Goal: Task Accomplishment & Management: Manage account settings

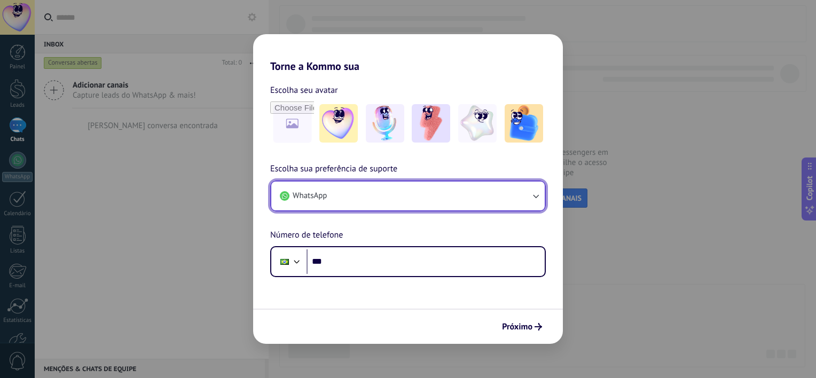
click at [444, 199] on button "WhatsApp" at bounding box center [407, 196] width 273 height 29
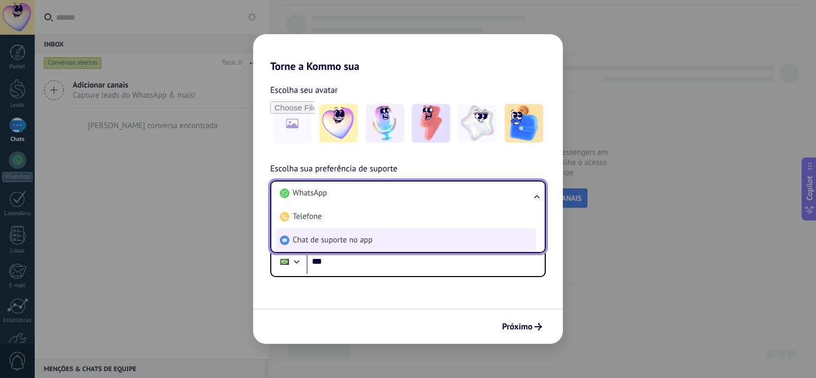
click at [444, 234] on li "Chat de suporte no app" at bounding box center [405, 239] width 261 height 23
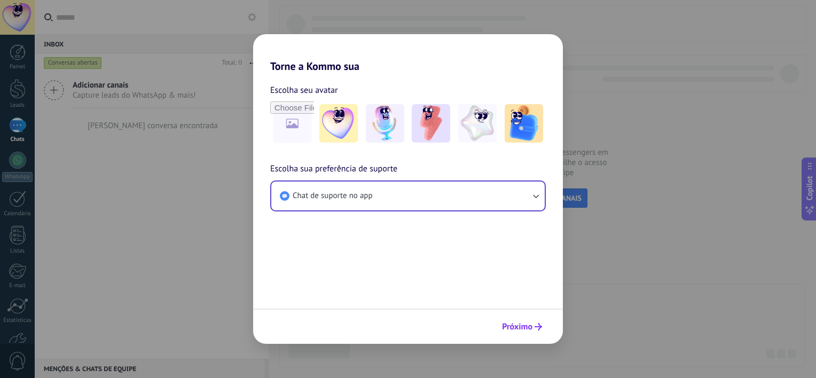
click at [506, 323] on span "Próximo" at bounding box center [517, 326] width 30 height 7
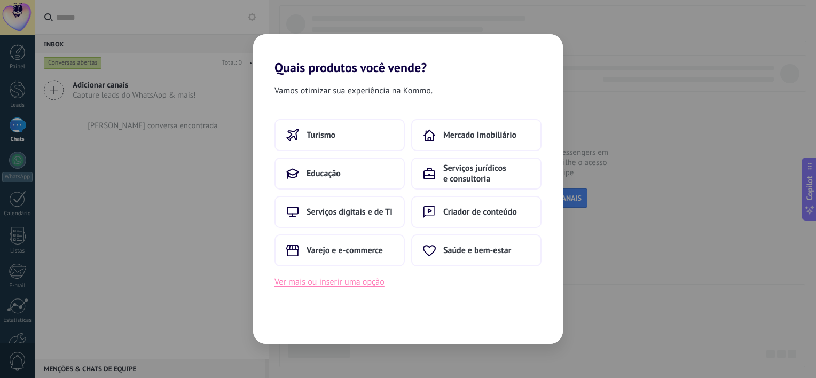
click at [376, 282] on button "Ver mais ou inserir uma opção" at bounding box center [329, 282] width 110 height 14
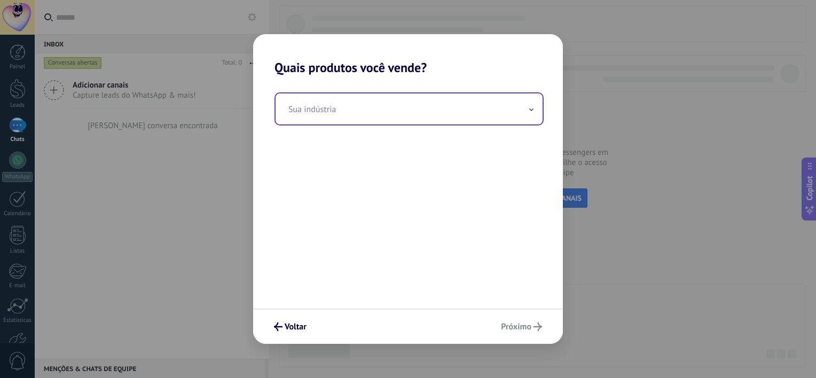
click at [392, 120] on input "text" at bounding box center [408, 108] width 267 height 31
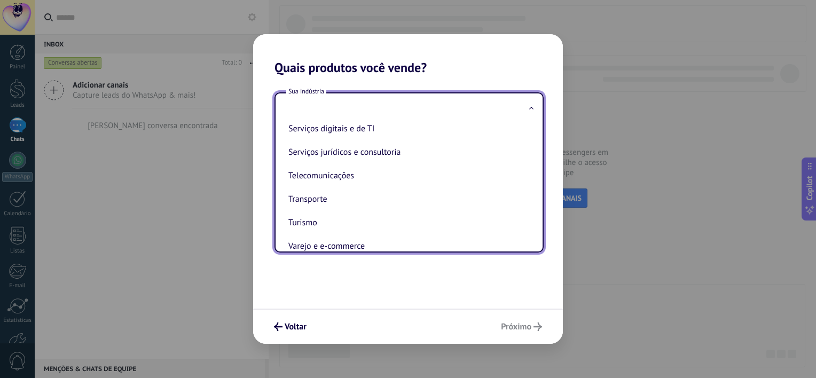
scroll to position [290, 0]
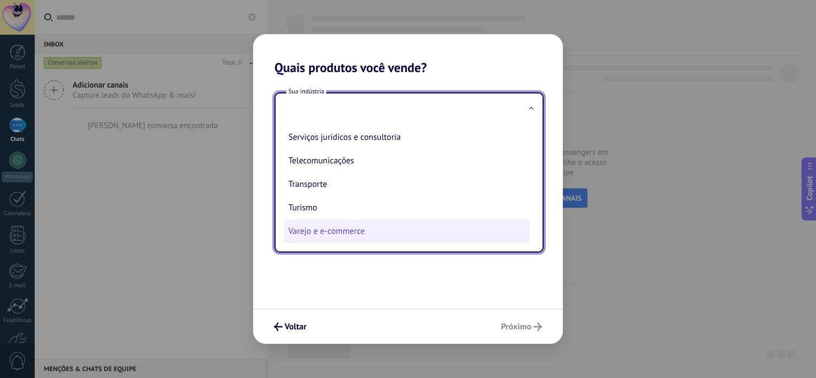
click at [387, 226] on li "Varejo e e-commerce" at bounding box center [407, 230] width 246 height 23
type input "**********"
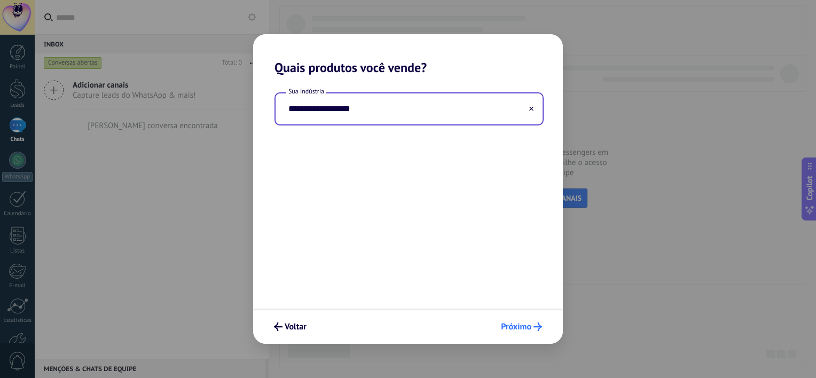
click at [504, 333] on button "Próximo" at bounding box center [521, 327] width 51 height 18
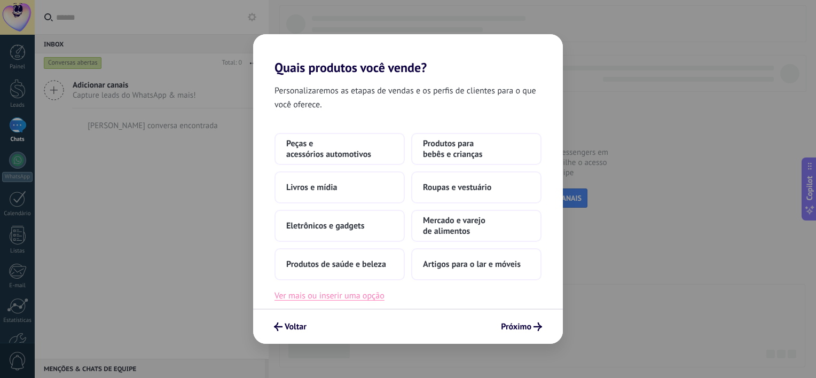
click at [378, 293] on button "Ver mais ou inserir uma opção" at bounding box center [329, 296] width 110 height 14
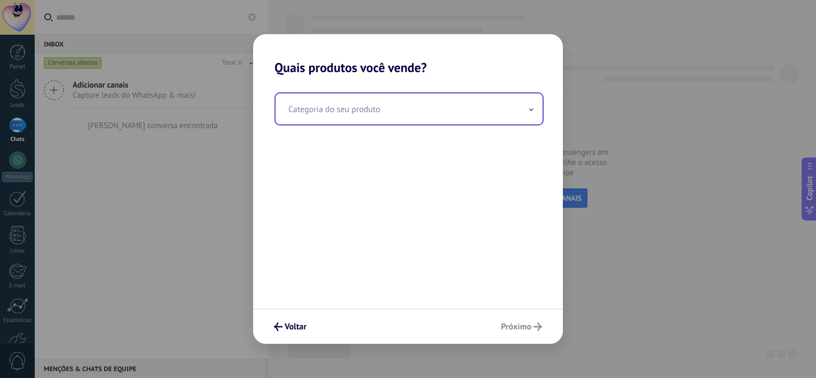
click at [377, 121] on input "text" at bounding box center [408, 108] width 267 height 31
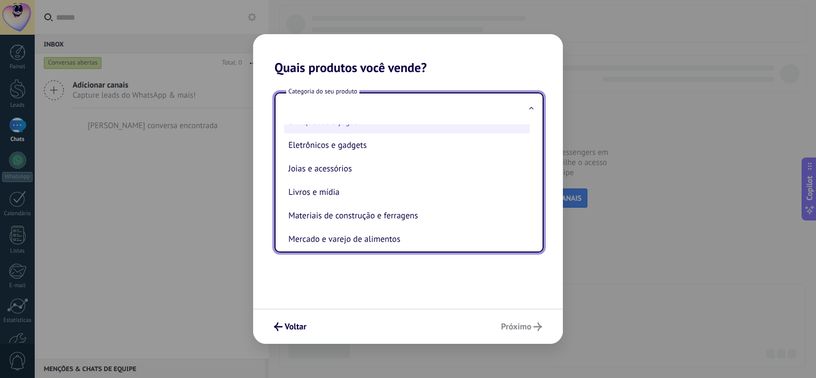
scroll to position [88, 0]
click at [395, 218] on li "Materiais de construção e ferragens" at bounding box center [407, 214] width 246 height 23
type input "**********"
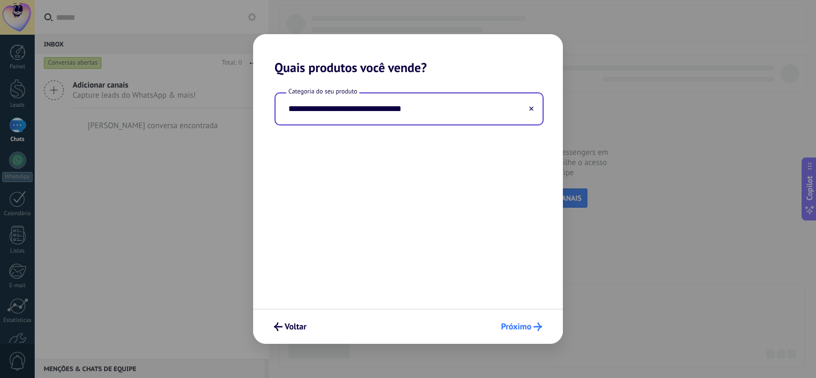
click at [504, 323] on span "Próximo" at bounding box center [516, 326] width 30 height 7
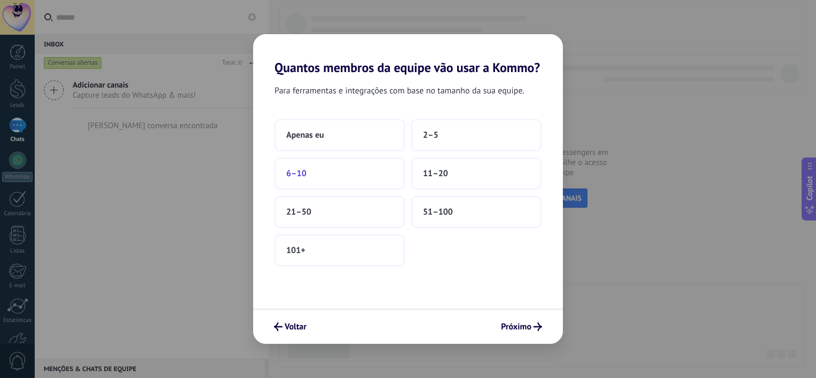
click at [372, 183] on button "6–10" at bounding box center [339, 173] width 130 height 32
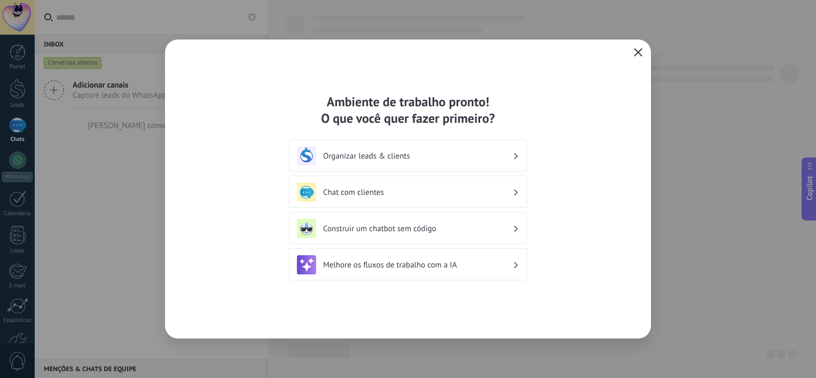
click at [637, 53] on use "button" at bounding box center [638, 52] width 8 height 8
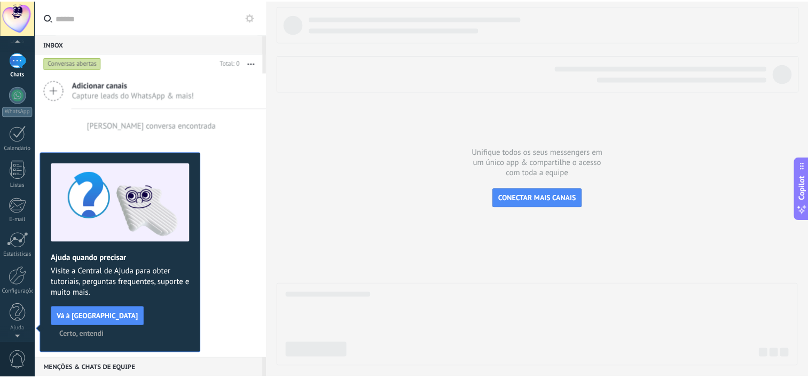
scroll to position [0, 0]
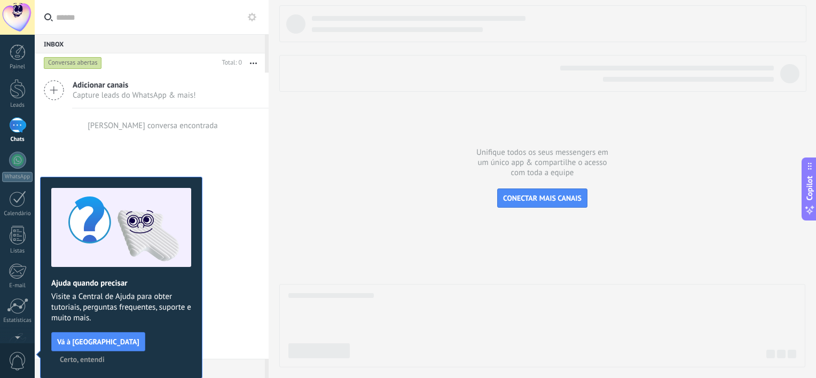
click at [105, 356] on span "Certo, entendi" at bounding box center [82, 359] width 45 height 7
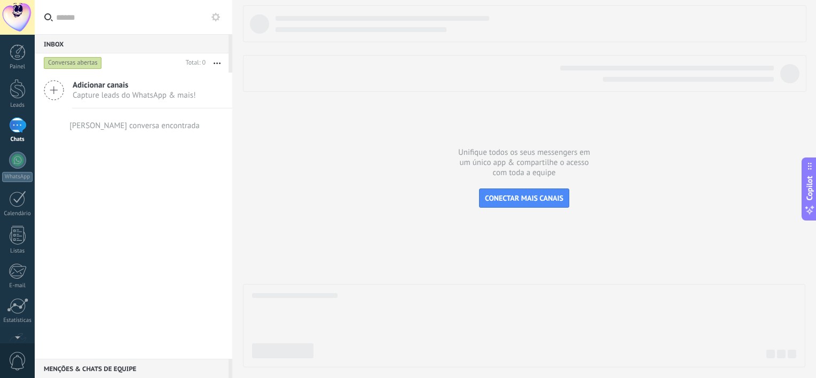
click at [218, 49] on div "Inbox 0 Conversas abertas Total: 0 Silenciar Ações múltiplas" at bounding box center [425, 189] width 781 height 378
click at [22, 11] on div at bounding box center [17, 17] width 35 height 35
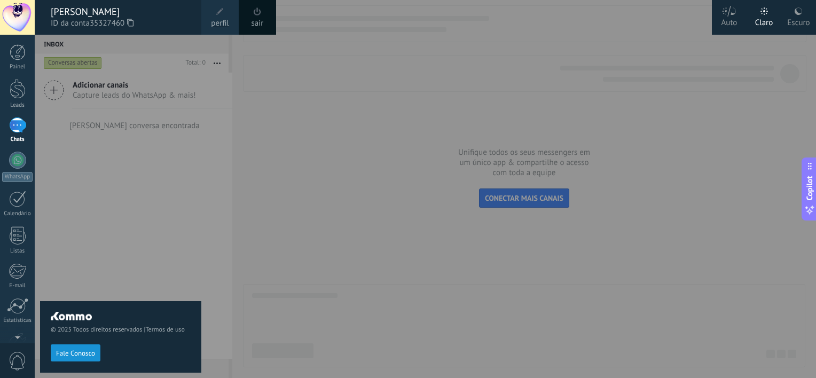
click at [792, 21] on div "Escuro" at bounding box center [798, 21] width 22 height 28
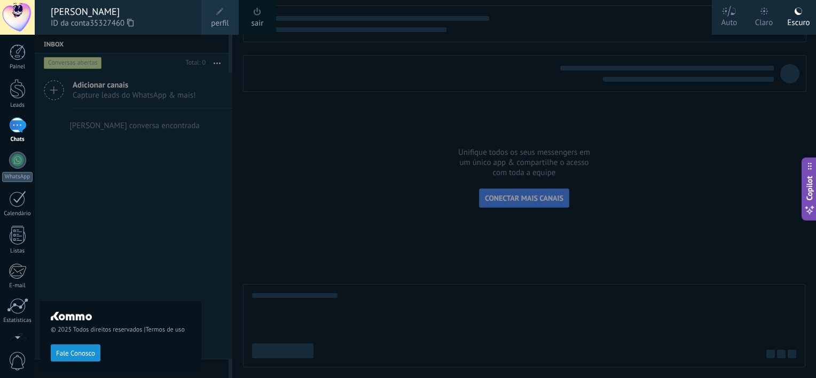
click at [239, 88] on div at bounding box center [443, 189] width 816 height 378
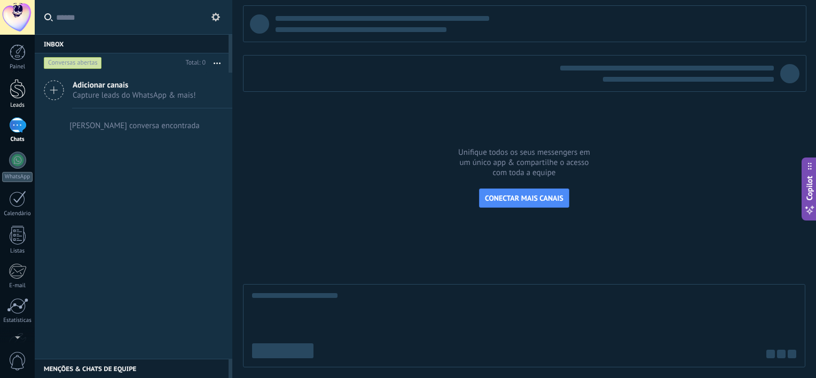
click at [15, 99] on link "Leads" at bounding box center [17, 94] width 35 height 30
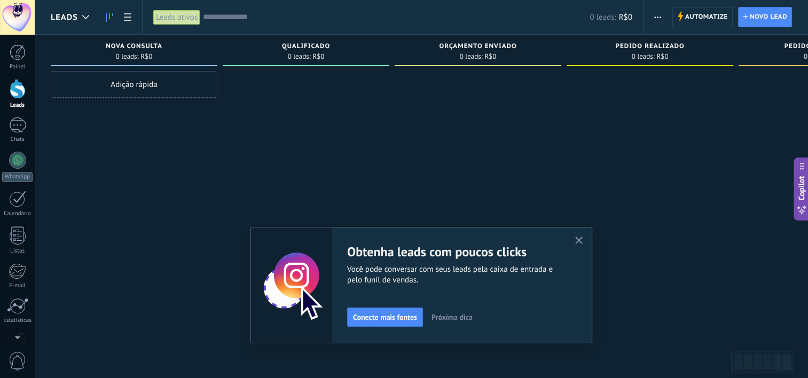
click at [583, 239] on icon "button" at bounding box center [579, 241] width 8 height 8
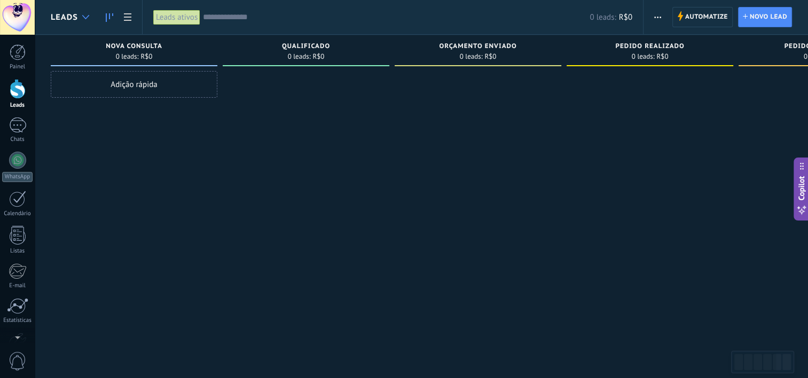
click at [85, 15] on icon at bounding box center [85, 17] width 7 height 4
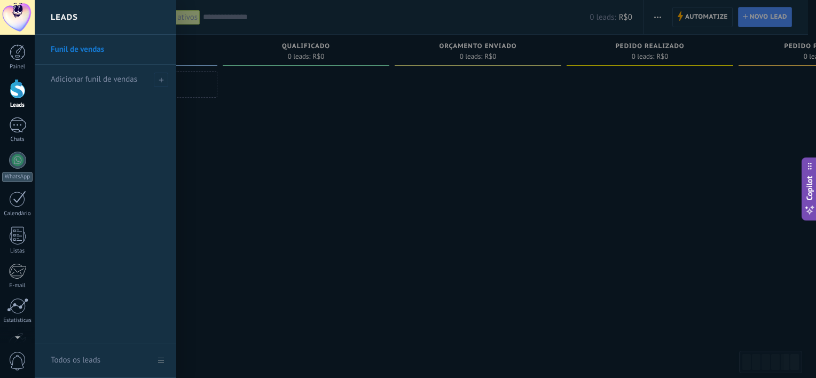
click at [221, 176] on div at bounding box center [443, 189] width 816 height 378
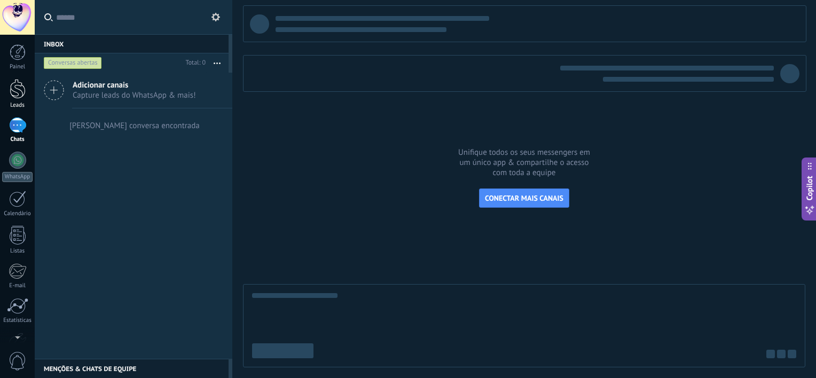
click at [27, 94] on link "Leads" at bounding box center [17, 94] width 35 height 30
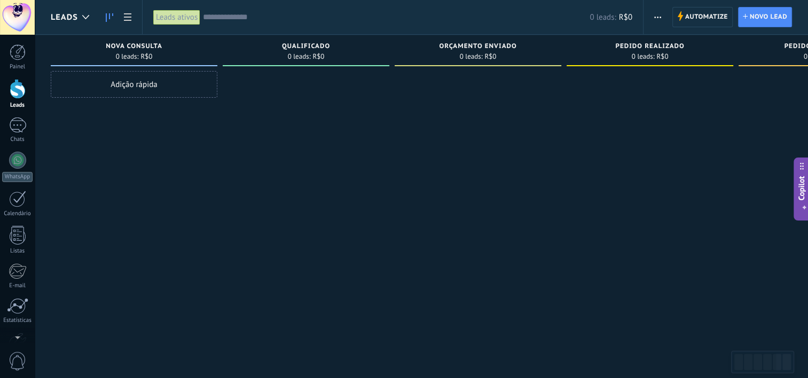
click at [803, 200] on span "Copilot" at bounding box center [801, 188] width 11 height 25
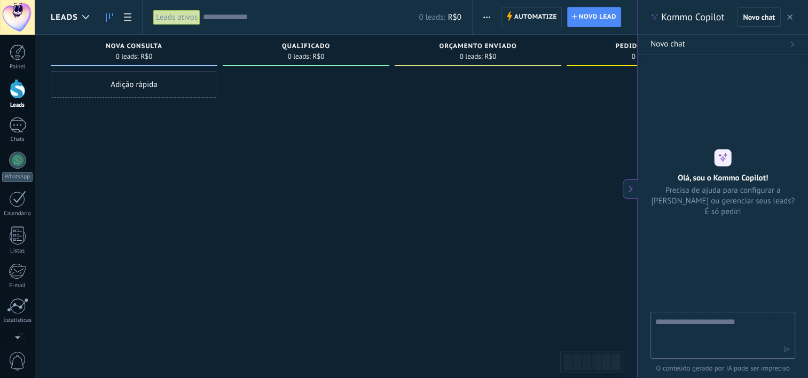
click at [626, 184] on button at bounding box center [629, 188] width 15 height 19
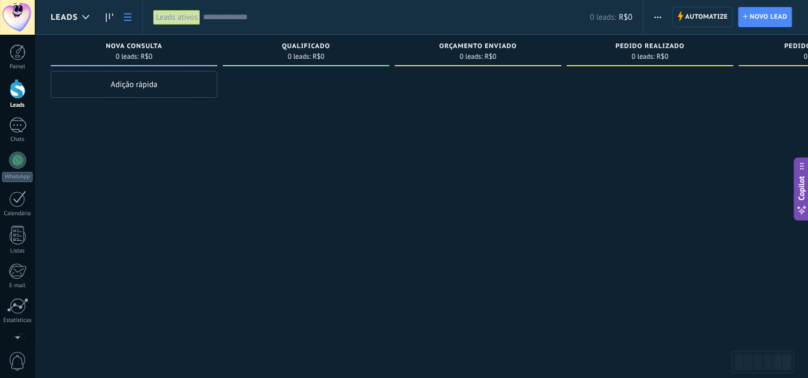
click at [126, 15] on icon at bounding box center [127, 16] width 7 height 7
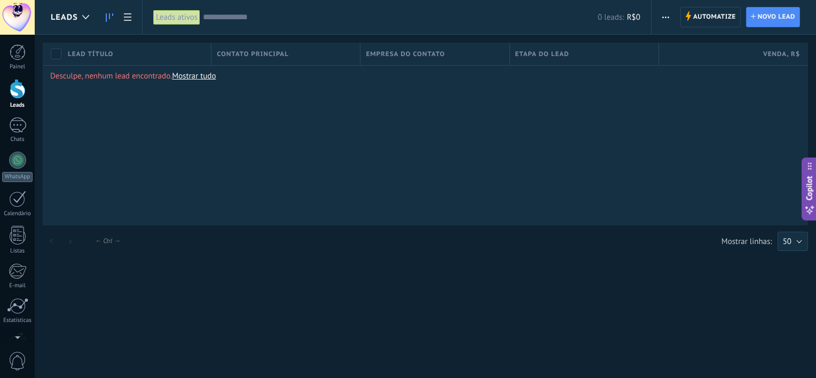
click at [110, 15] on icon at bounding box center [109, 17] width 7 height 9
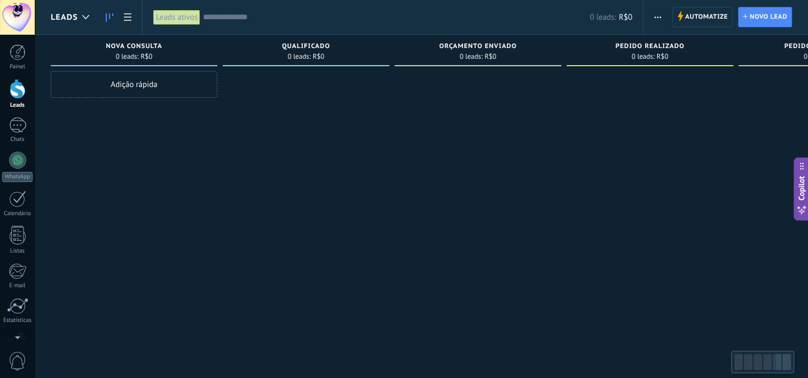
click at [179, 19] on div "Leads ativos" at bounding box center [176, 17] width 47 height 15
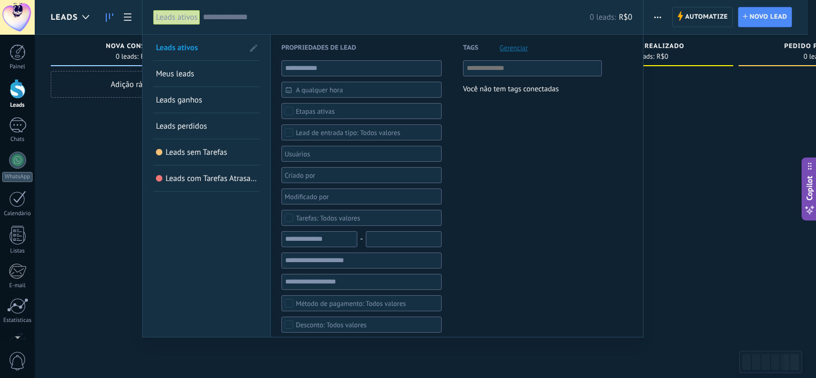
click at [138, 153] on div at bounding box center [408, 189] width 816 height 378
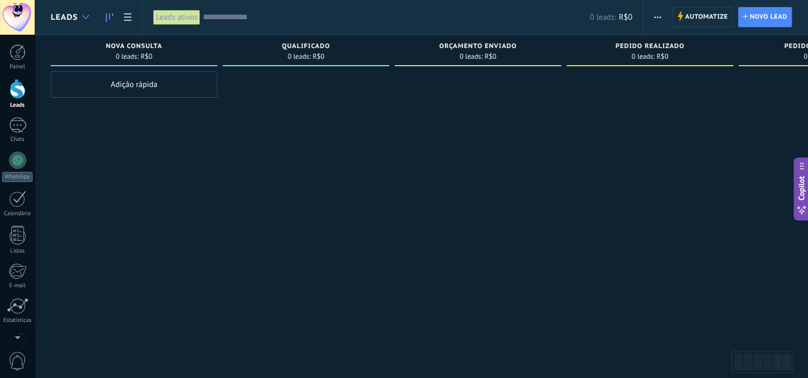
click at [86, 14] on div at bounding box center [86, 17] width 18 height 21
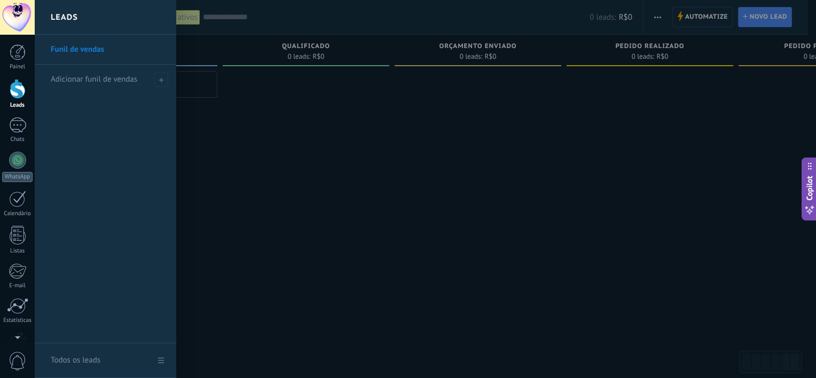
click at [83, 47] on link "Funil de vendas" at bounding box center [108, 50] width 115 height 30
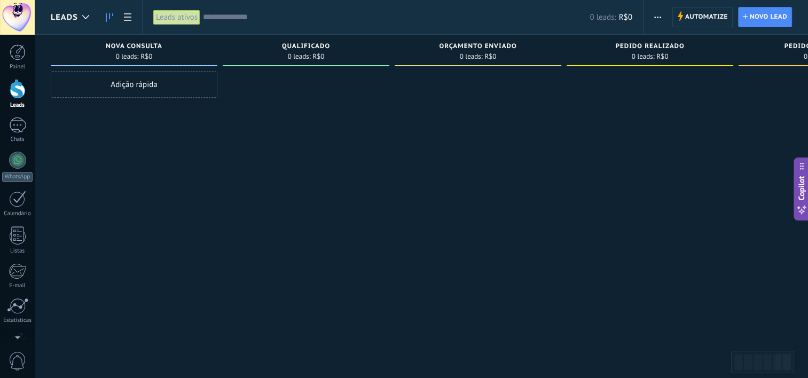
click at [658, 14] on span "button" at bounding box center [657, 17] width 7 height 20
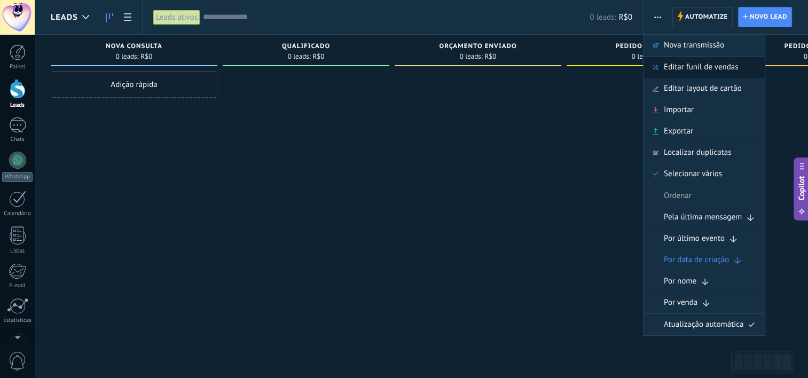
click at [665, 68] on span "Editar funil de vendas" at bounding box center [701, 67] width 74 height 21
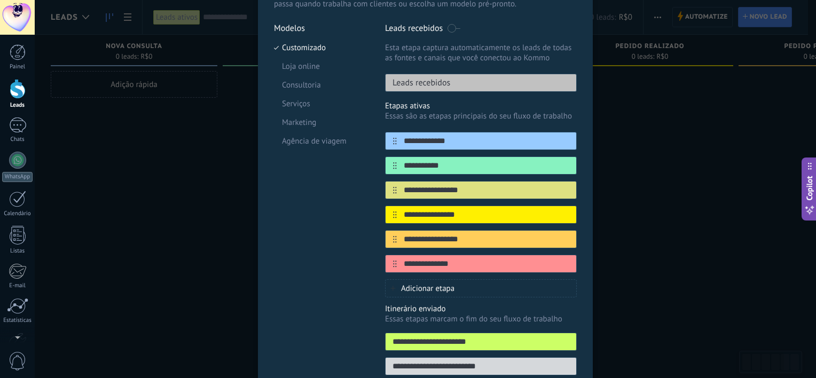
scroll to position [51, 0]
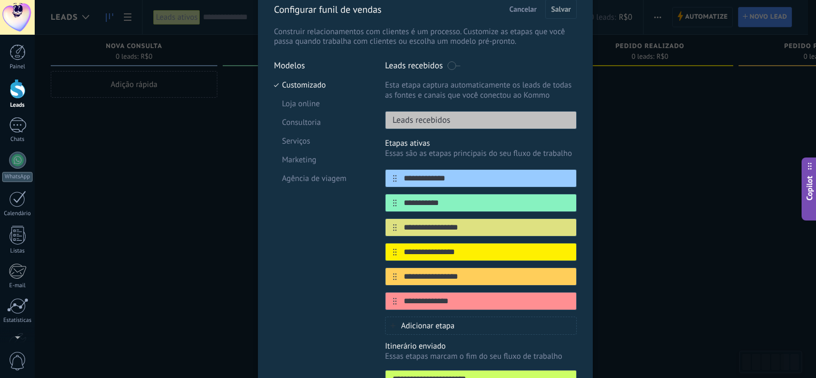
click at [168, 26] on div "**********" at bounding box center [425, 189] width 781 height 378
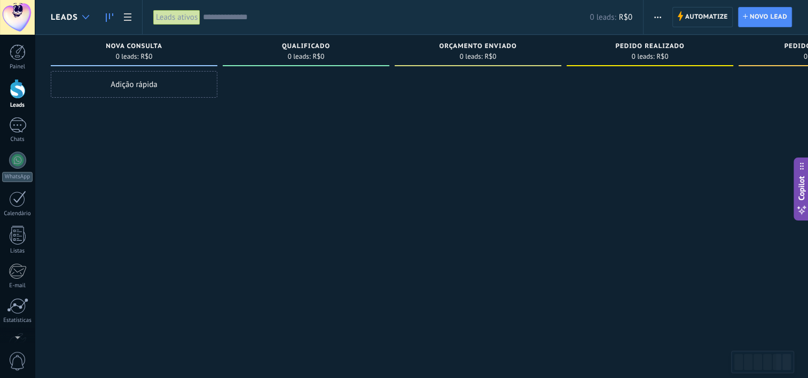
click at [91, 17] on div at bounding box center [86, 17] width 18 height 21
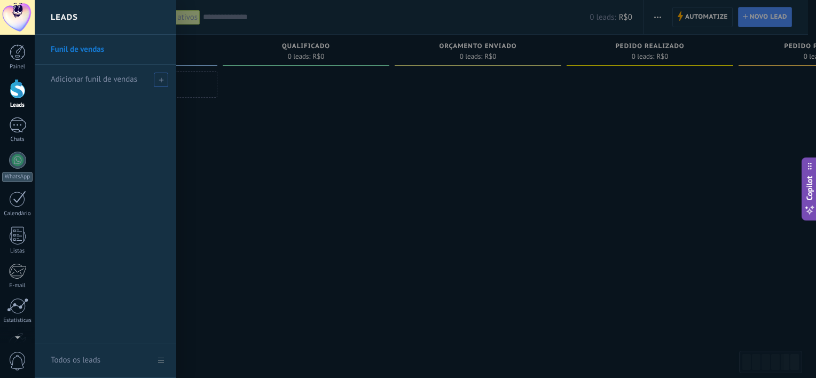
click at [141, 81] on div "Adicionar funil de vendas" at bounding box center [108, 79] width 115 height 29
type input "**********"
click at [159, 81] on span at bounding box center [162, 79] width 10 height 7
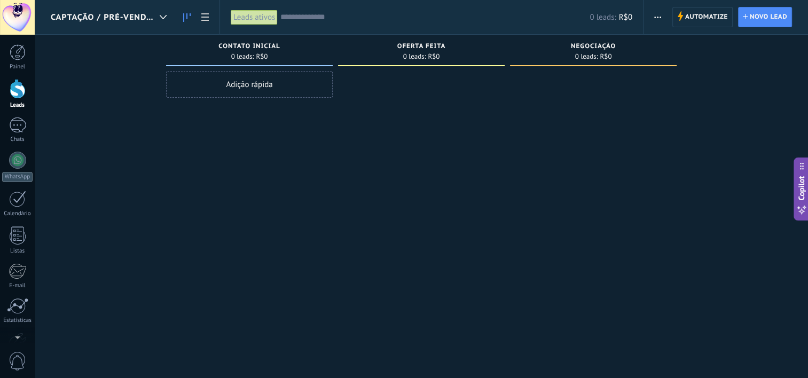
click at [652, 20] on button "button" at bounding box center [657, 17] width 15 height 20
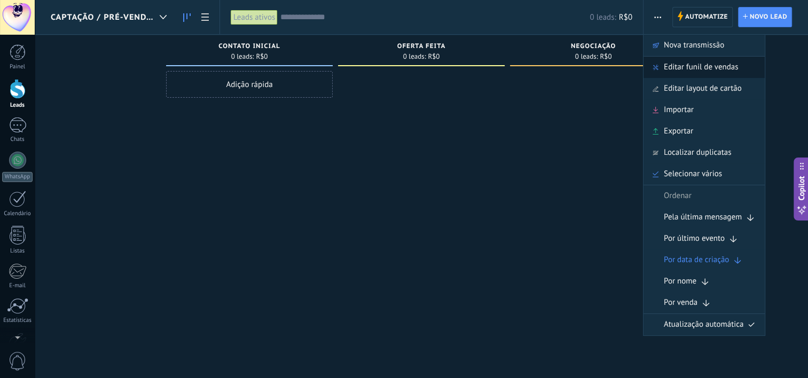
click at [651, 67] on span at bounding box center [655, 67] width 9 height 6
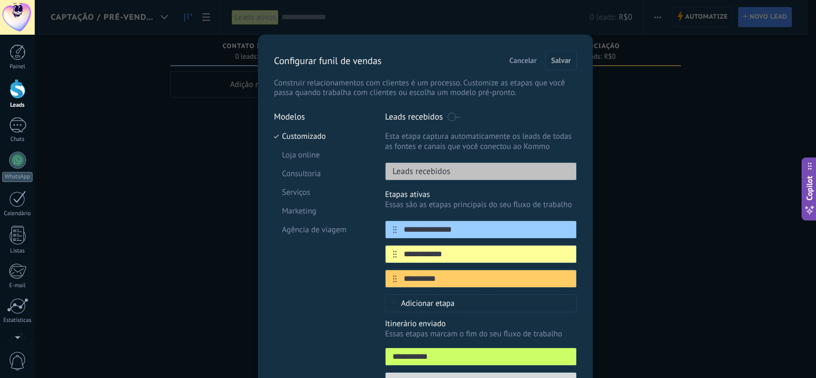
click at [417, 176] on p "Leads recebidos" at bounding box center [417, 171] width 65 height 11
drag, startPoint x: 417, startPoint y: 176, endPoint x: 419, endPoint y: 227, distance: 51.3
click at [419, 227] on input "**********" at bounding box center [474, 229] width 155 height 11
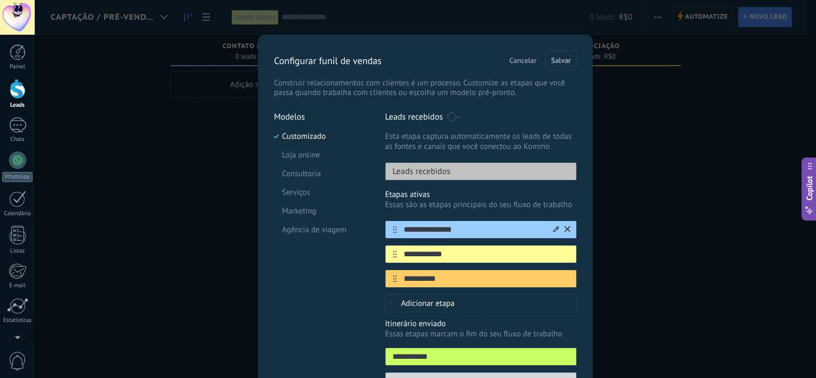
click at [419, 227] on input "**********" at bounding box center [474, 229] width 155 height 11
paste input "text"
type input "*********"
click at [420, 257] on input "**********" at bounding box center [474, 254] width 155 height 11
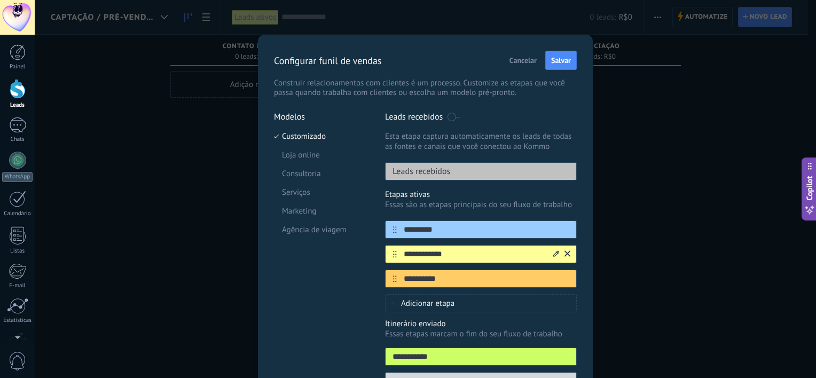
click at [420, 257] on input "**********" at bounding box center [474, 254] width 155 height 11
paste input "**********"
type input "**********"
click at [419, 282] on input "**********" at bounding box center [474, 278] width 155 height 11
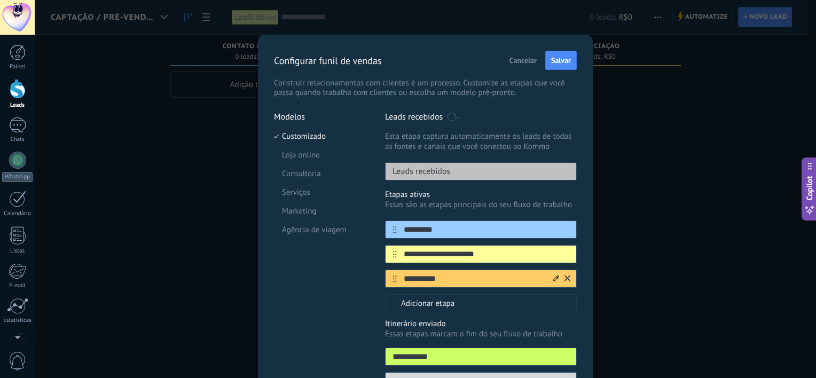
click at [419, 282] on input "**********" at bounding box center [474, 278] width 155 height 11
paste input "**********"
type input "**********"
click at [559, 62] on span "Salvar" at bounding box center [561, 60] width 20 height 7
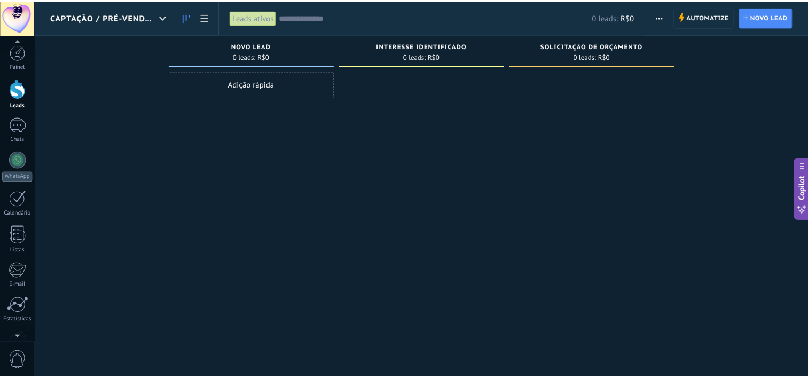
scroll to position [66, 0]
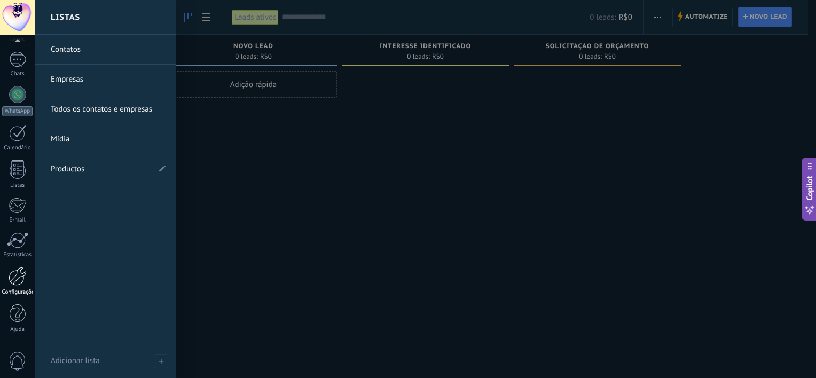
click at [18, 290] on div "Configurações" at bounding box center [17, 292] width 31 height 7
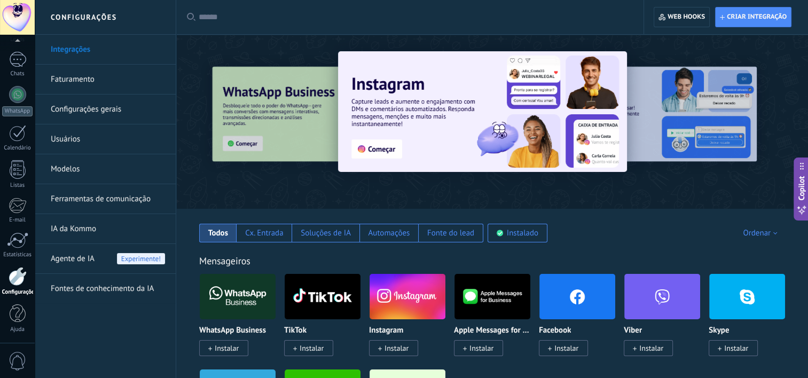
click at [126, 106] on link "Configurações gerais" at bounding box center [108, 109] width 114 height 30
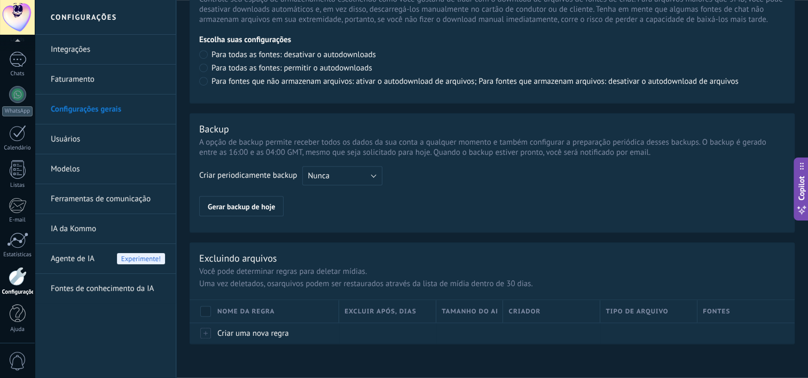
scroll to position [790, 0]
click at [84, 170] on link "Modelos" at bounding box center [108, 169] width 114 height 30
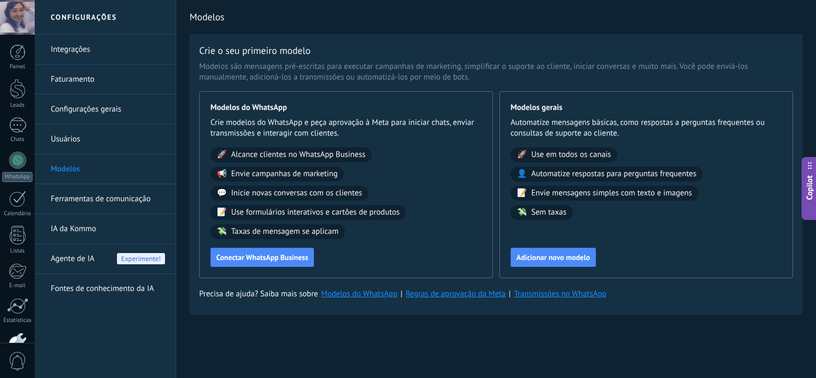
click at [809, 212] on icon at bounding box center [809, 209] width 11 height 11
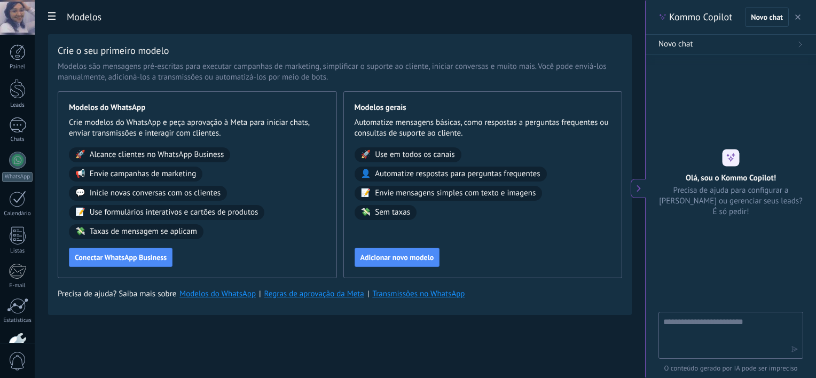
click at [636, 188] on icon at bounding box center [638, 188] width 7 height 7
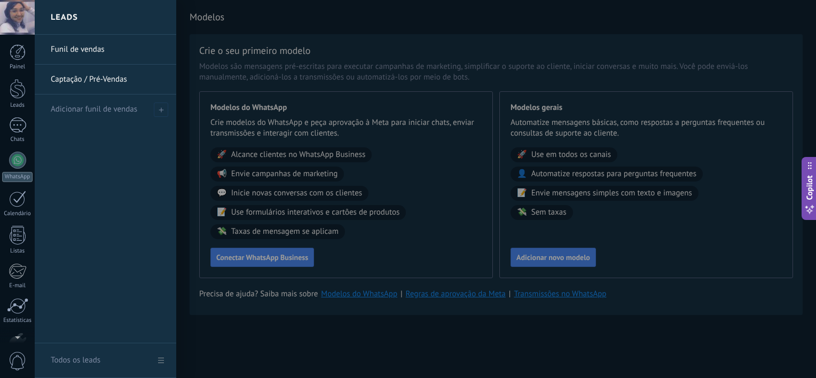
click at [70, 83] on link "Captação / Pré-Vendas" at bounding box center [108, 80] width 115 height 30
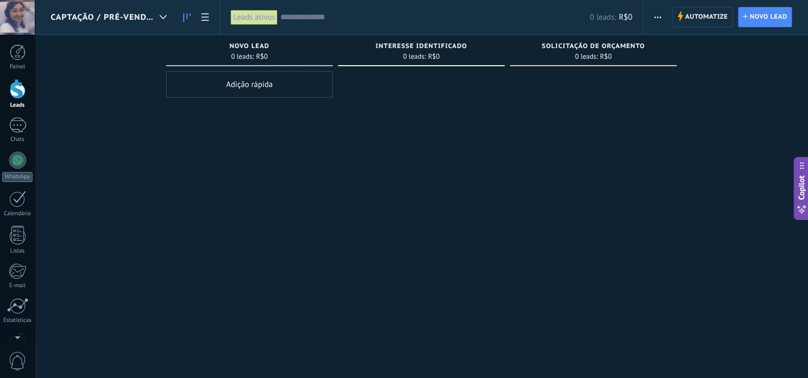
click at [659, 22] on span "button" at bounding box center [657, 17] width 7 height 20
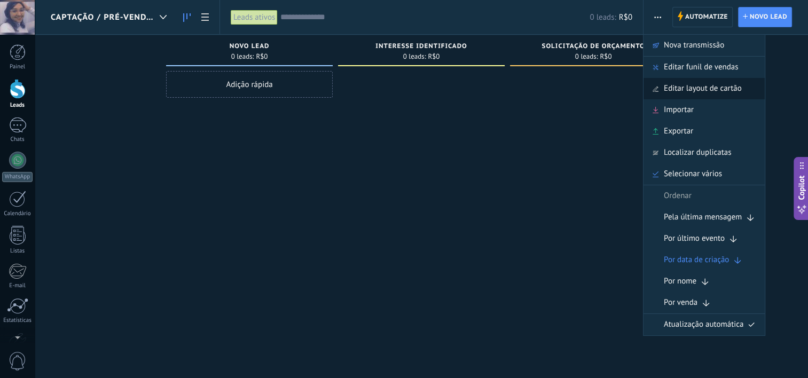
click at [668, 90] on span "Editar layout de cartão" at bounding box center [703, 88] width 78 height 21
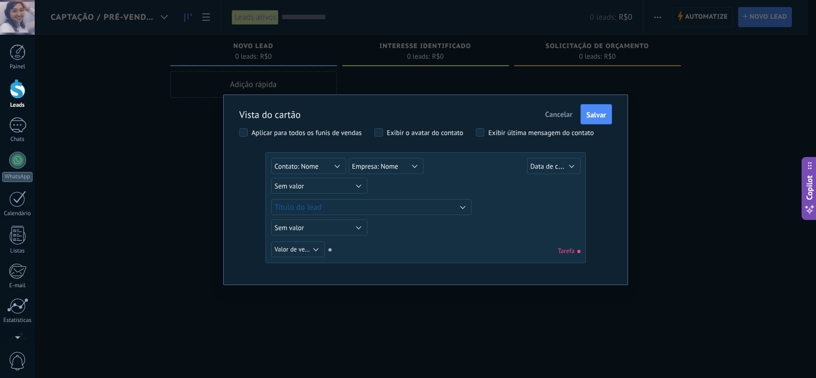
click at [554, 116] on span "Cancelar" at bounding box center [558, 114] width 27 height 10
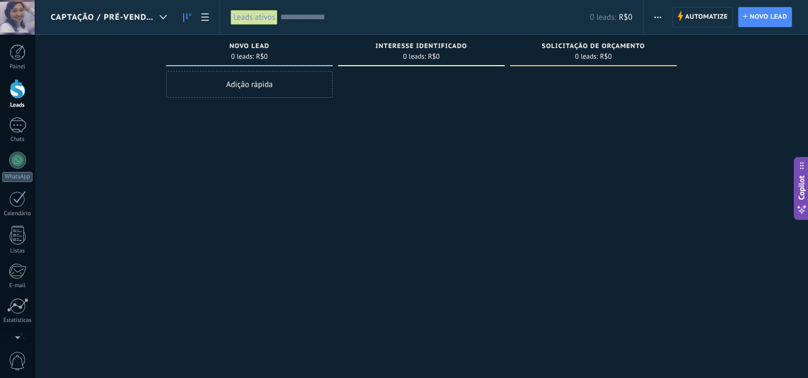
click at [310, 81] on div "Adição rápida" at bounding box center [249, 84] width 167 height 27
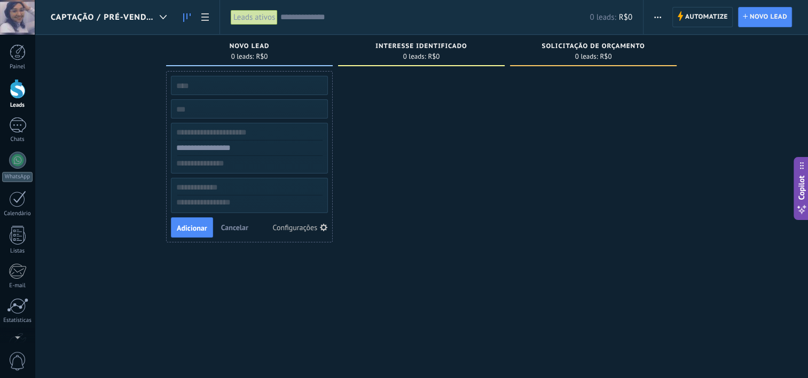
click at [307, 225] on div "Configurações" at bounding box center [295, 227] width 45 height 7
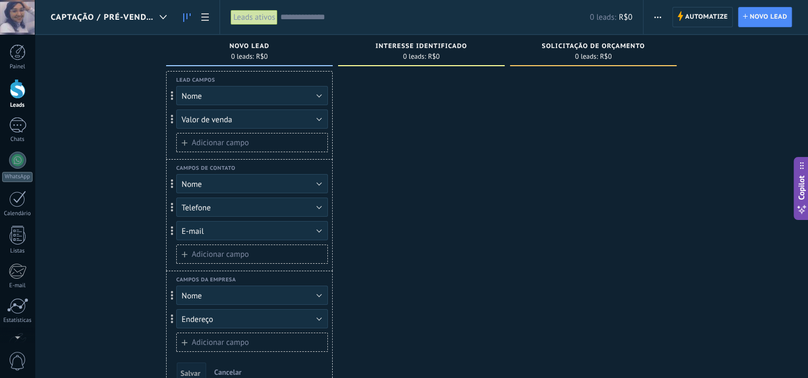
click at [209, 95] on button "Nome" at bounding box center [252, 95] width 152 height 19
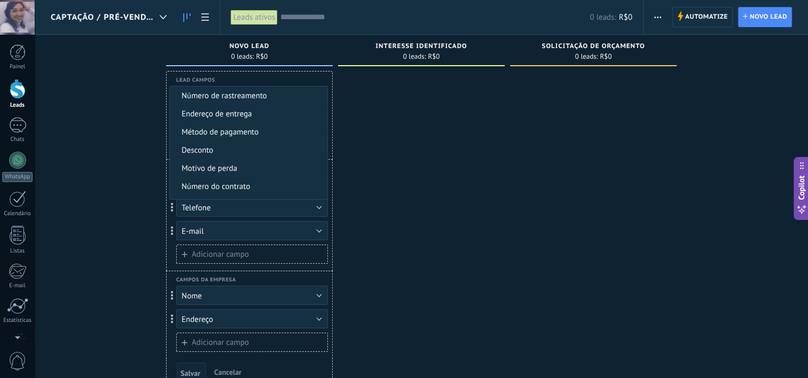
scroll to position [107, 0]
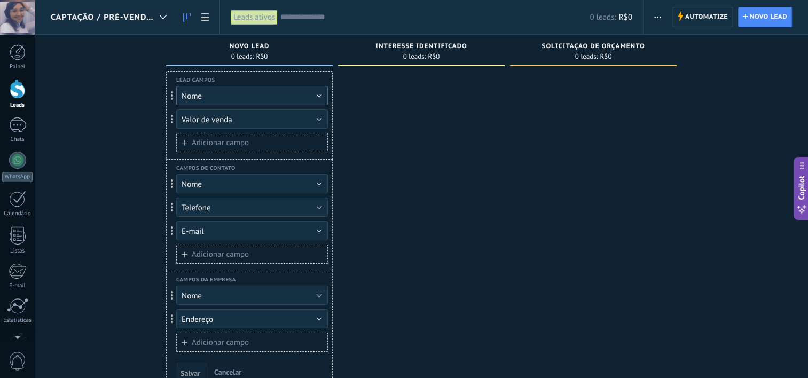
click at [218, 95] on button "Nome" at bounding box center [252, 95] width 152 height 19
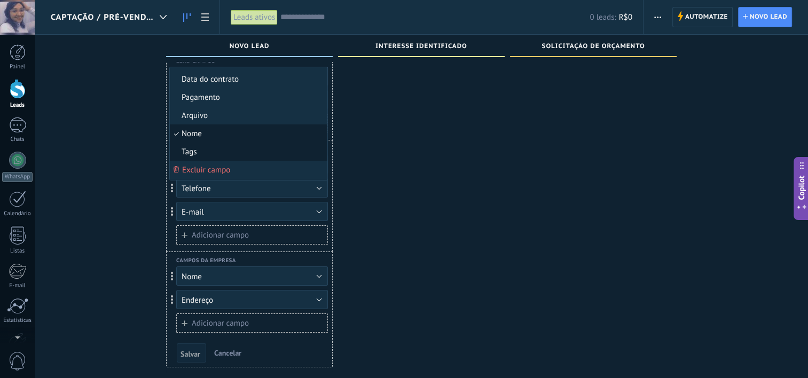
scroll to position [0, 0]
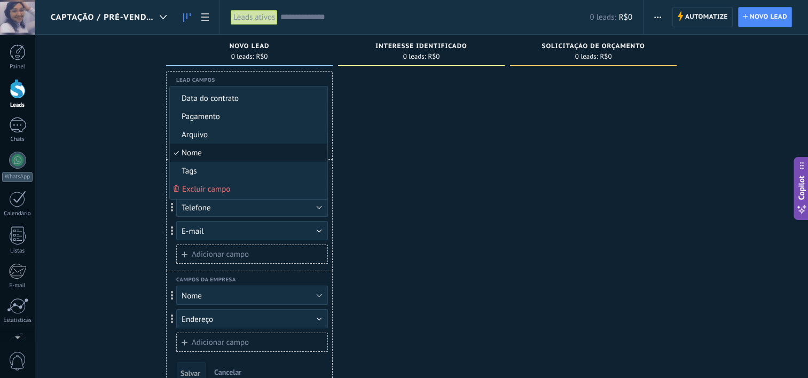
click at [167, 130] on div "Lead campos Número de rastreamento Endereço de entrega Método de pagamento Desc…" at bounding box center [249, 115] width 167 height 88
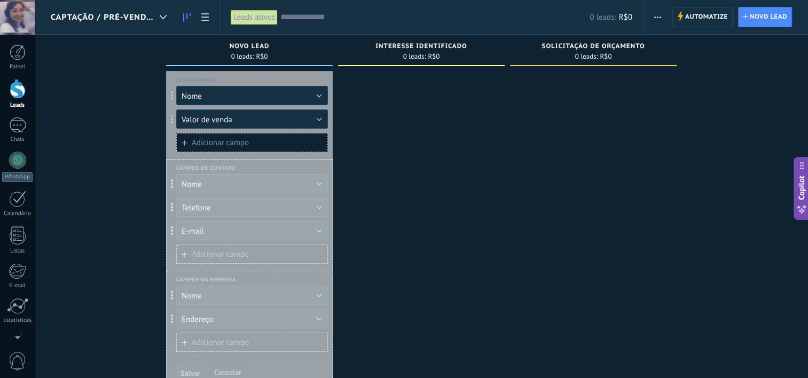
click at [171, 120] on span at bounding box center [172, 119] width 3 height 9
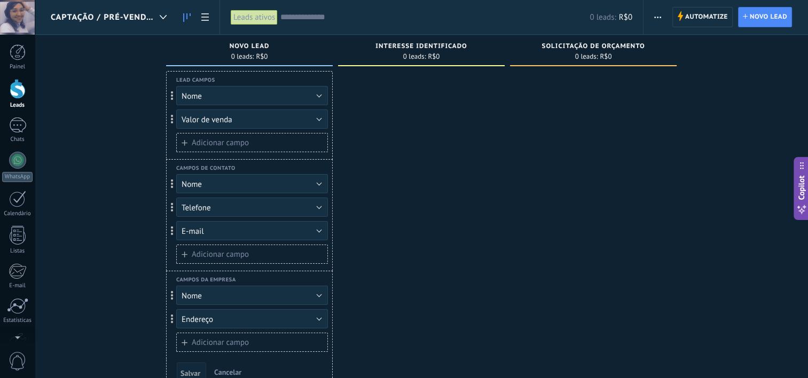
click at [171, 120] on span at bounding box center [172, 119] width 3 height 9
click at [200, 120] on span "Valor de venda" at bounding box center [207, 120] width 51 height 10
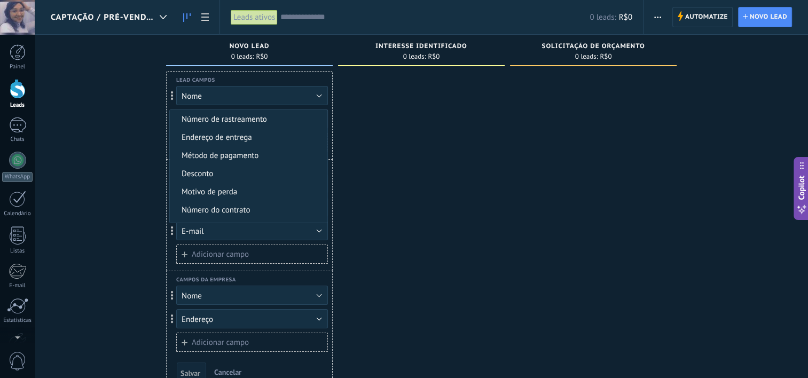
scroll to position [107, 0]
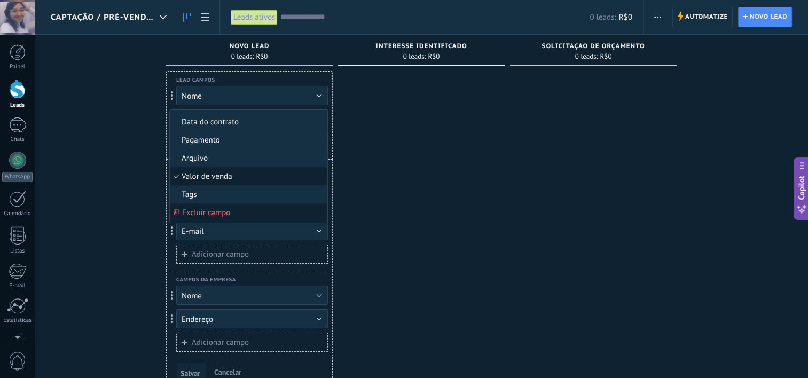
click at [196, 208] on span "Excluir campo" at bounding box center [206, 213] width 48 height 10
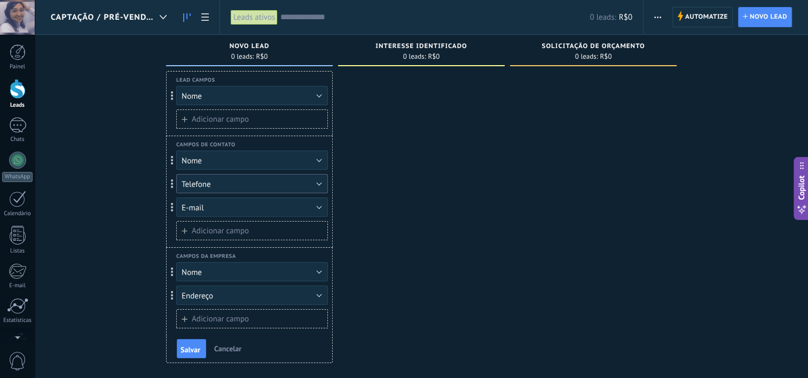
click at [227, 177] on button "Telefone" at bounding box center [252, 183] width 152 height 19
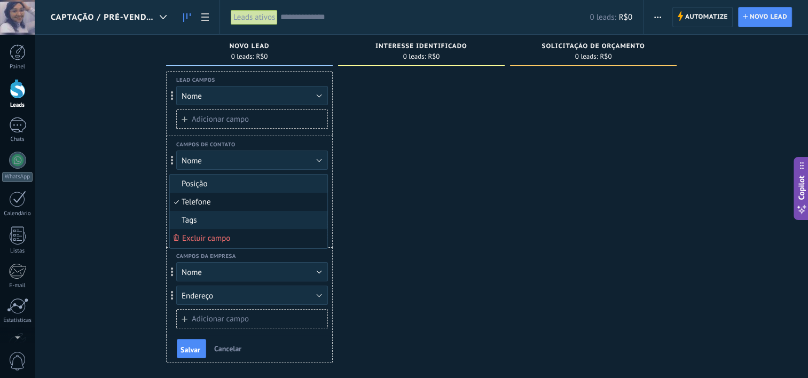
click at [211, 238] on span "Excluir campo" at bounding box center [206, 238] width 48 height 10
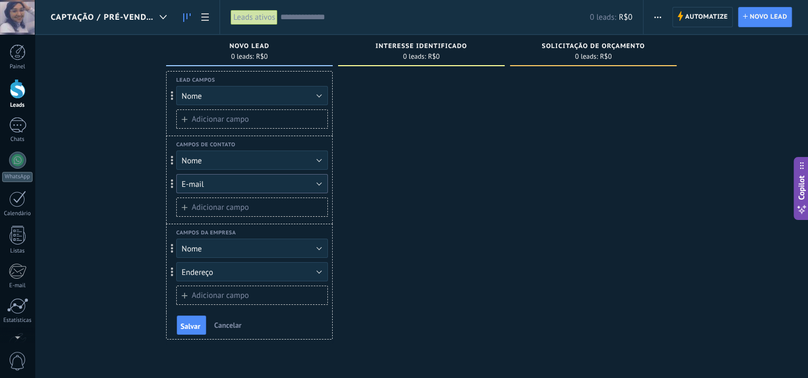
click at [218, 185] on button "E-mail" at bounding box center [252, 183] width 152 height 19
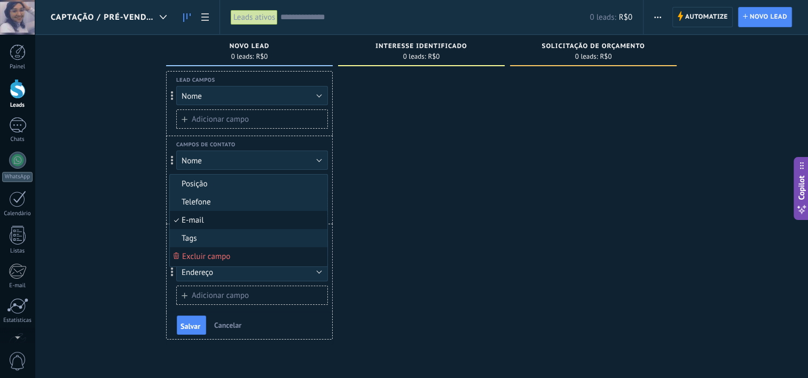
click at [217, 257] on span "Excluir campo" at bounding box center [206, 256] width 48 height 10
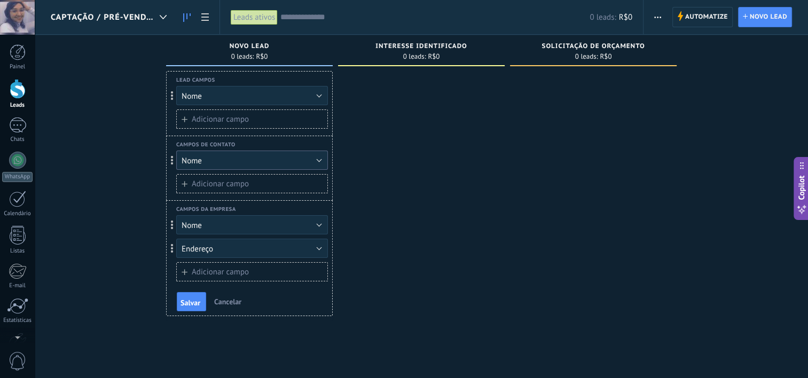
click at [223, 168] on button "Nome" at bounding box center [252, 160] width 152 height 19
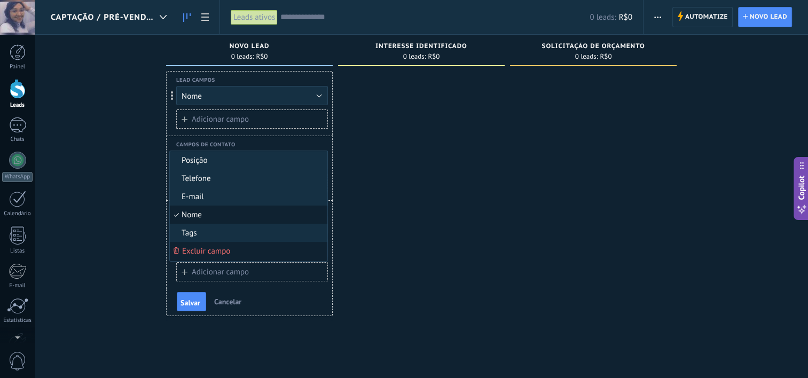
click at [218, 247] on span "Excluir campo" at bounding box center [206, 251] width 48 height 10
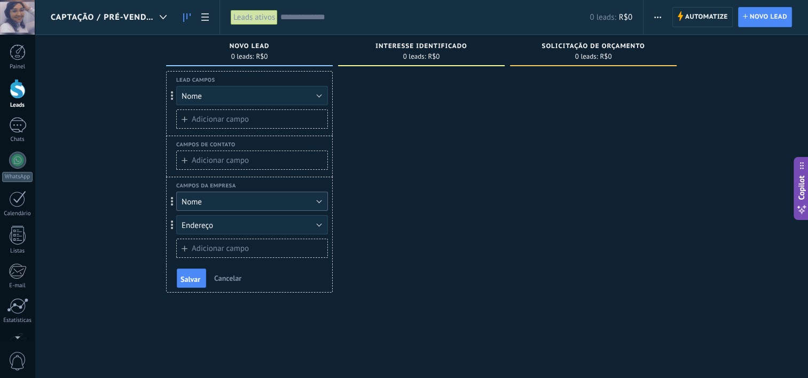
click at [222, 204] on button "Nome" at bounding box center [252, 201] width 152 height 19
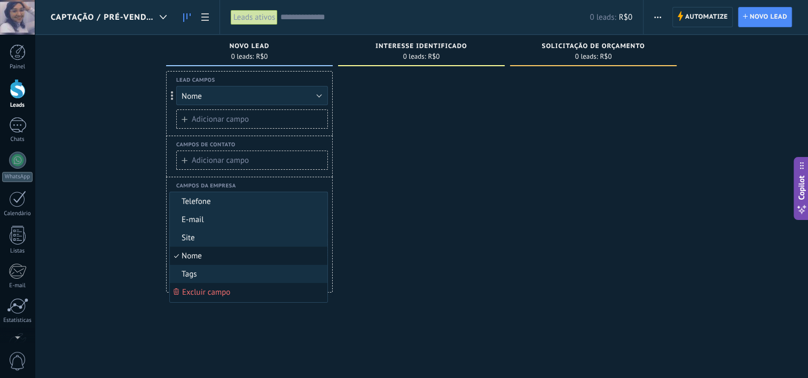
click at [220, 285] on li "Excluir campo" at bounding box center [248, 292] width 157 height 19
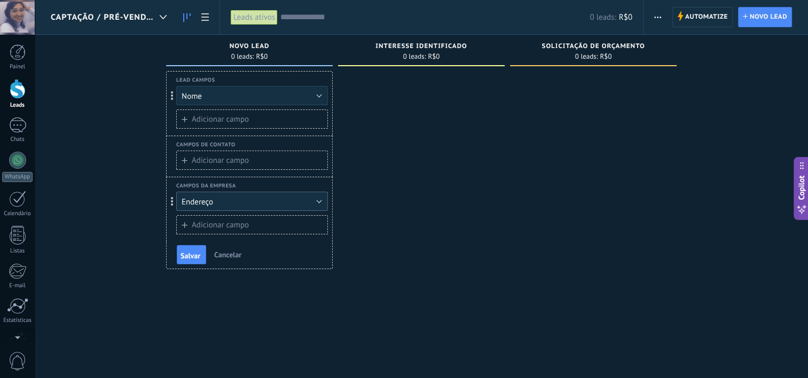
click at [235, 198] on button "Endereço" at bounding box center [252, 201] width 152 height 19
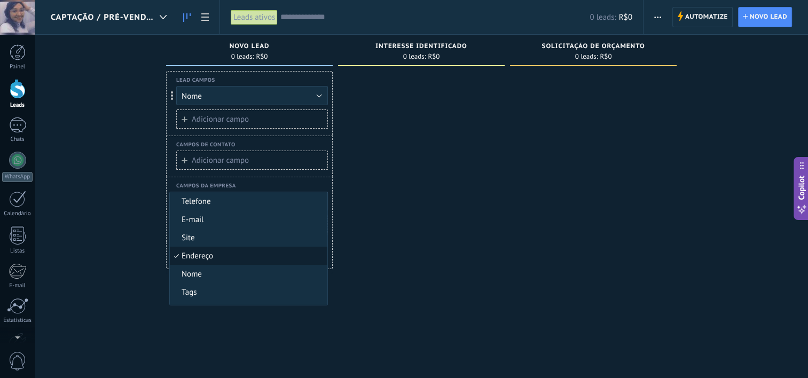
scroll to position [9, 0]
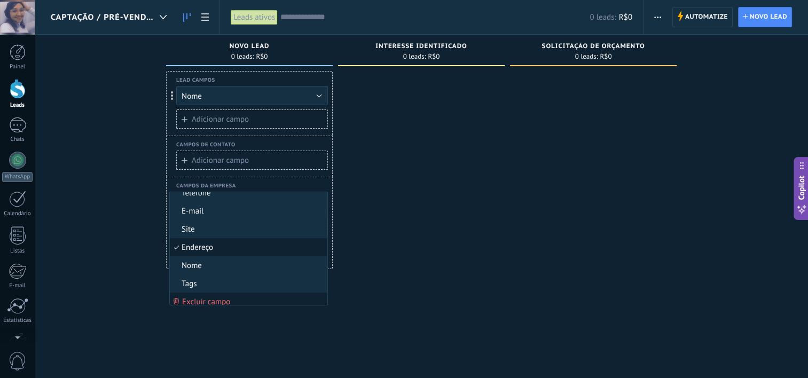
click at [222, 297] on span "Excluir campo" at bounding box center [206, 302] width 48 height 10
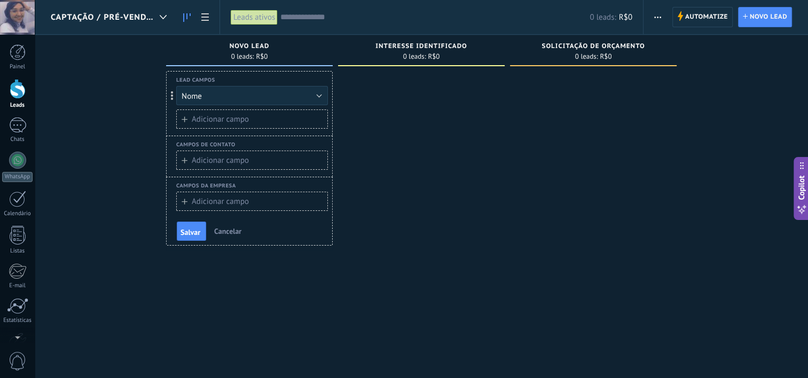
click at [222, 106] on div "Lead campos Número de rastreamento Endereço de entrega Método de pagamento Desc…" at bounding box center [249, 103] width 167 height 65
click at [227, 98] on button "Nome" at bounding box center [252, 95] width 152 height 19
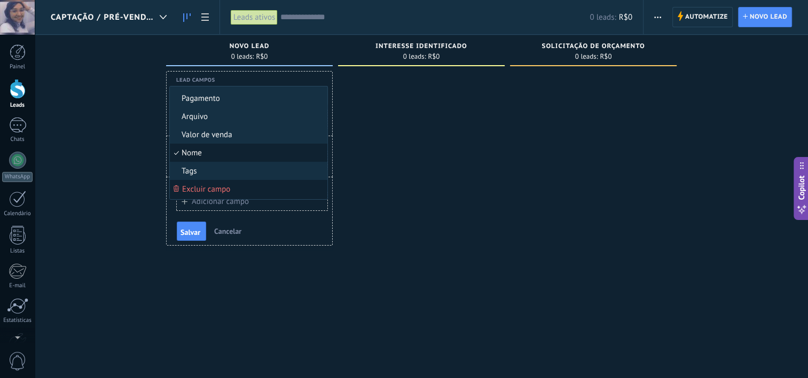
click at [216, 191] on span "Excluir campo" at bounding box center [206, 189] width 48 height 10
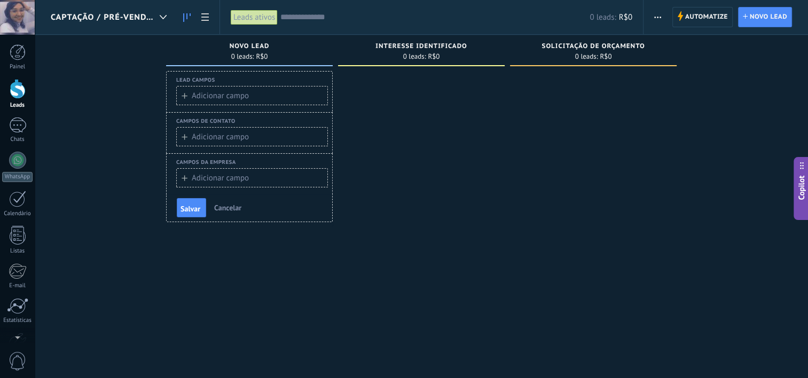
click at [209, 99] on span "Adicionar campo" at bounding box center [220, 96] width 57 height 8
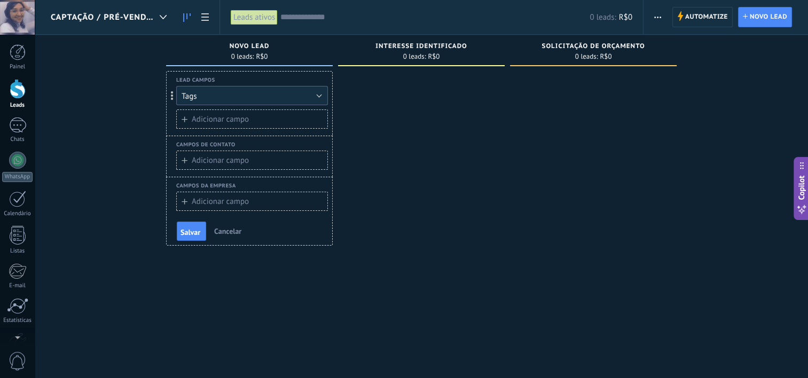
click at [209, 101] on button "Tags" at bounding box center [252, 95] width 152 height 19
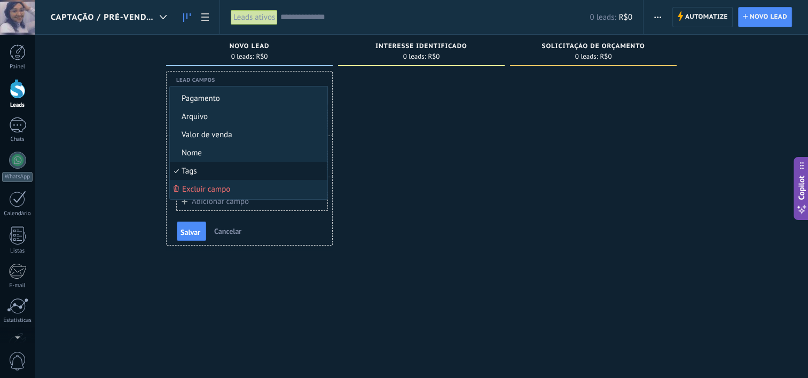
scroll to position [112, 0]
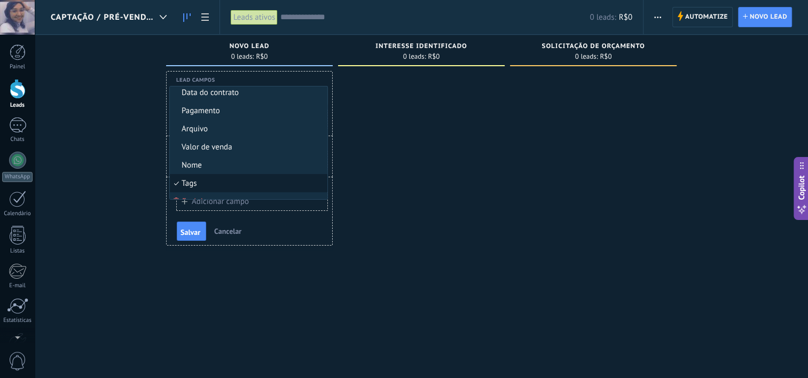
click at [359, 146] on div at bounding box center [421, 190] width 167 height 239
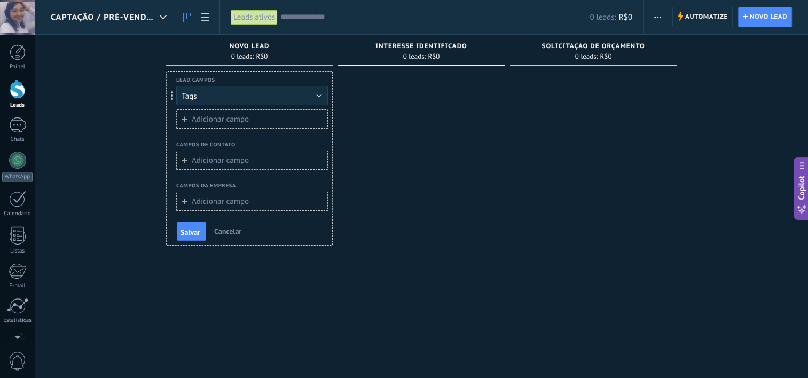
click at [295, 122] on button "Adicionar campo" at bounding box center [252, 118] width 152 height 19
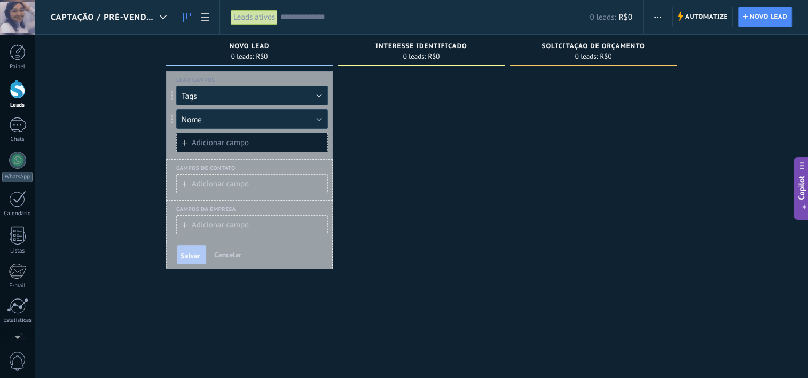
click at [172, 93] on span at bounding box center [172, 95] width 3 height 9
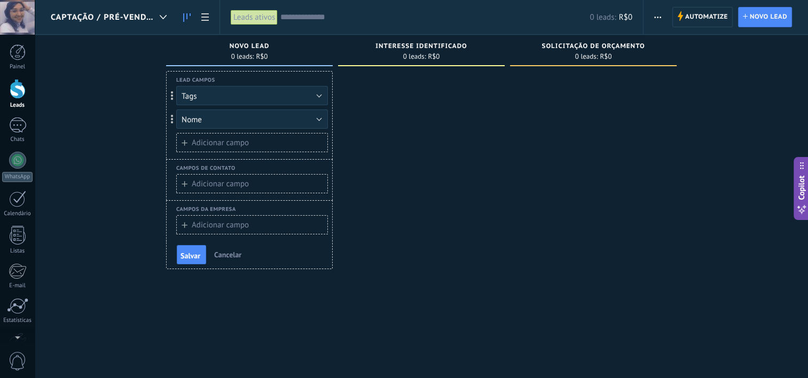
click at [201, 143] on span "Adicionar campo" at bounding box center [220, 143] width 57 height 8
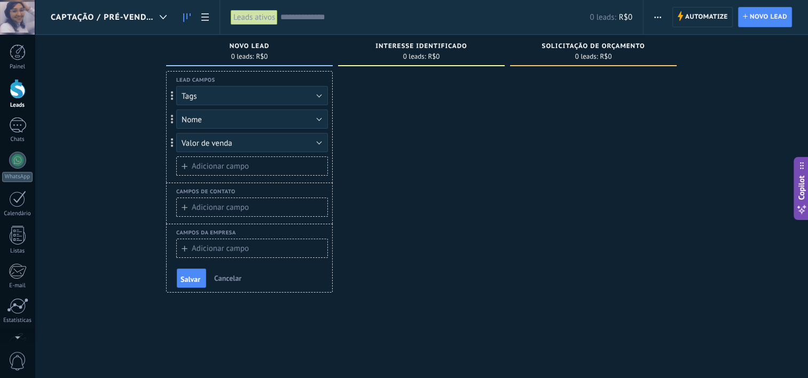
click at [198, 164] on span "Adicionar campo" at bounding box center [220, 166] width 57 height 8
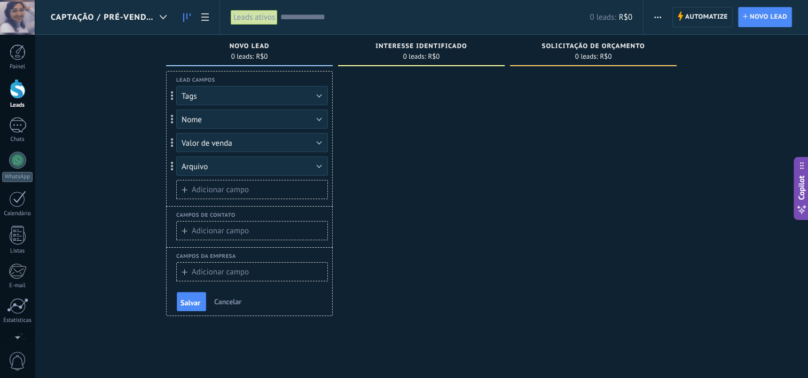
click at [198, 189] on span "Adicionar campo" at bounding box center [220, 190] width 57 height 8
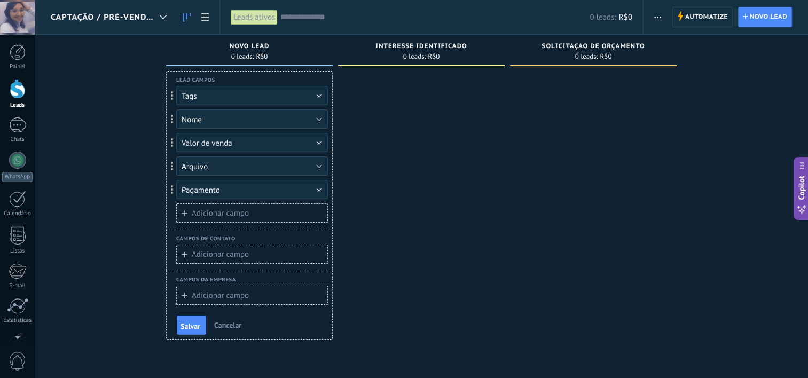
click at [198, 209] on span "Adicionar campo" at bounding box center [220, 213] width 57 height 8
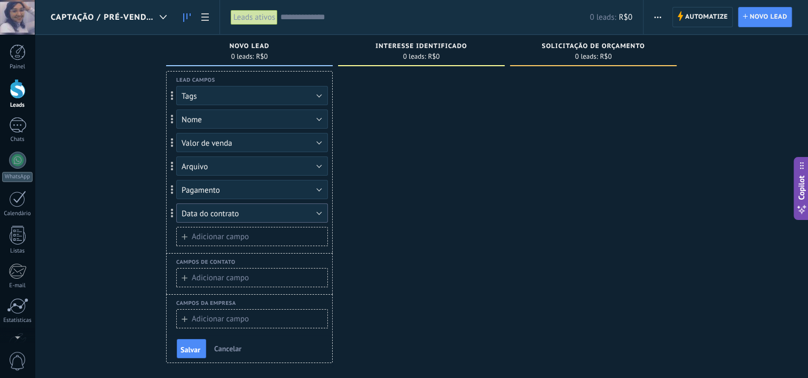
click at [200, 218] on span "Data do contrato" at bounding box center [210, 214] width 57 height 10
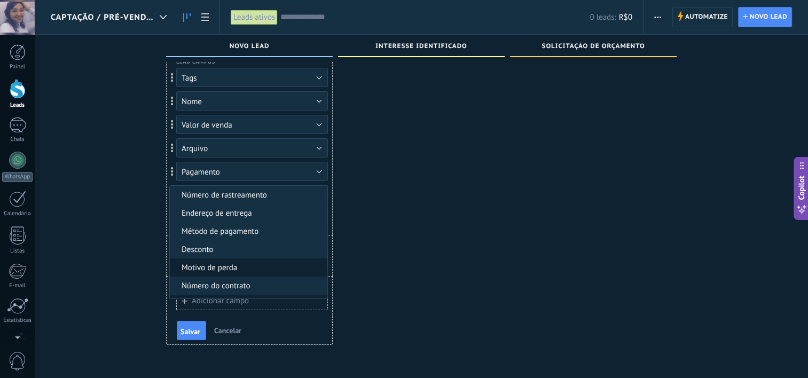
scroll to position [34, 0]
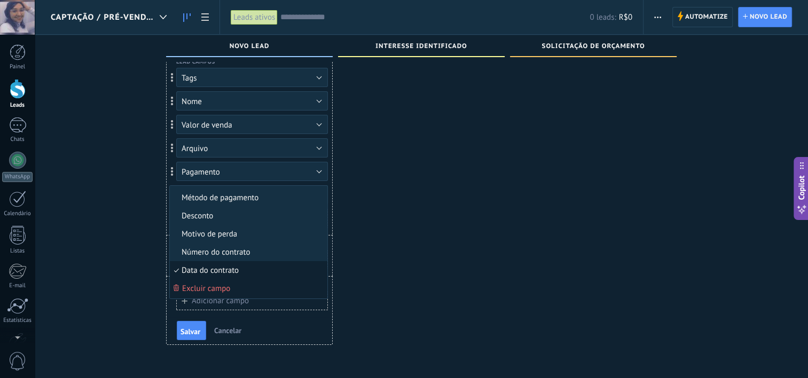
click at [249, 284] on span "Excluir campo" at bounding box center [247, 288] width 154 height 10
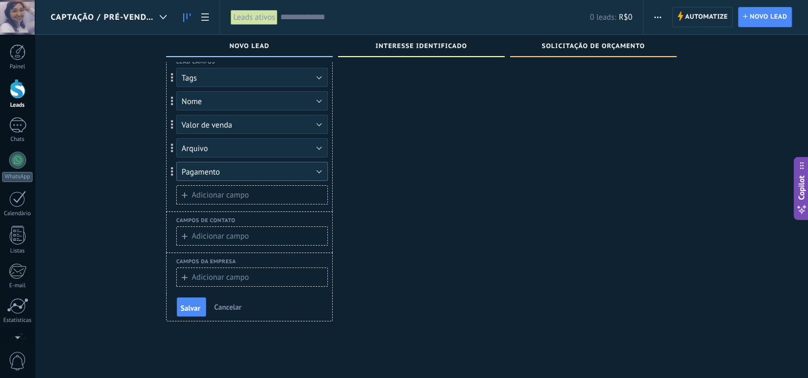
click at [250, 171] on button "Pagamento" at bounding box center [252, 171] width 152 height 19
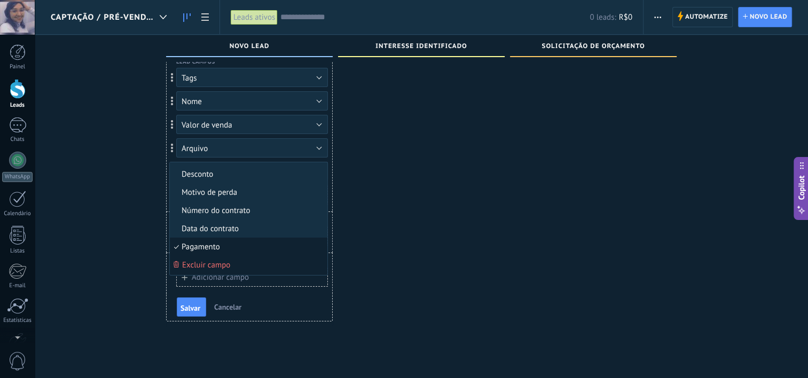
click at [239, 262] on span "Excluir campo" at bounding box center [247, 265] width 154 height 10
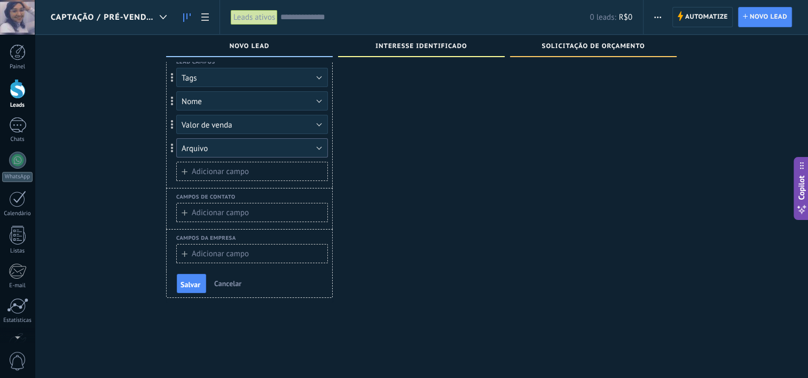
click at [233, 147] on button "Arquivo" at bounding box center [252, 147] width 152 height 19
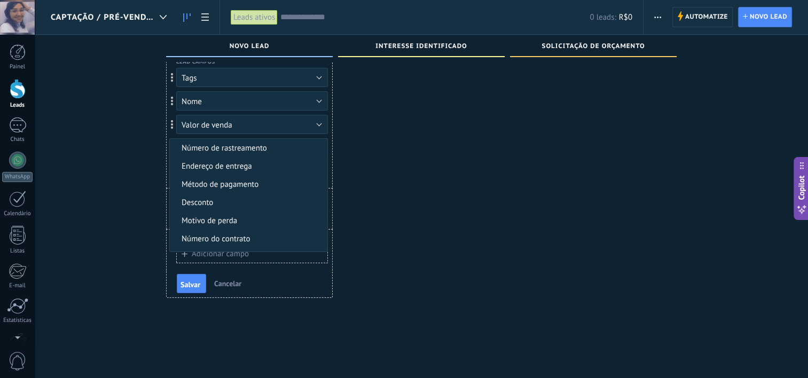
scroll to position [70, 0]
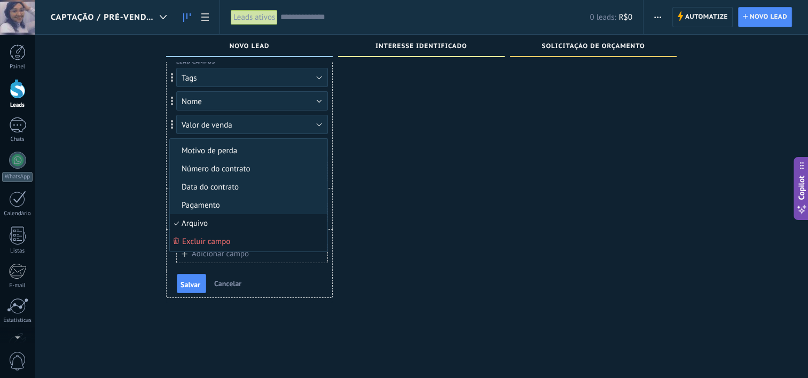
click at [231, 238] on span "Excluir campo" at bounding box center [247, 242] width 154 height 10
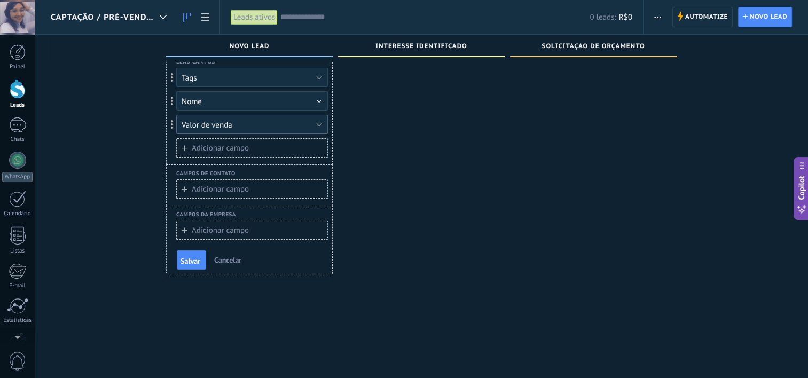
click at [233, 128] on button "Valor de venda" at bounding box center [252, 124] width 152 height 19
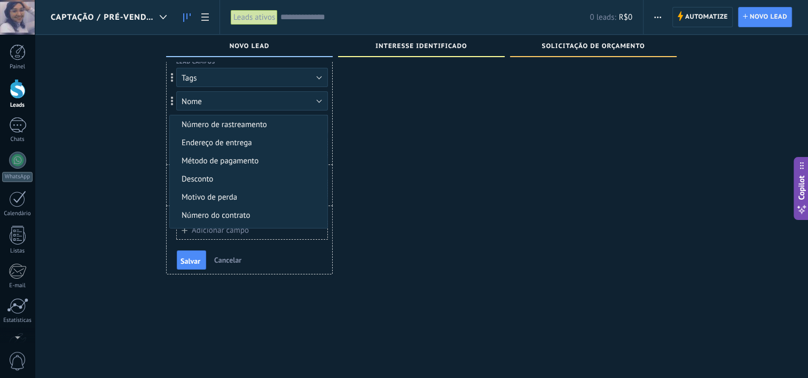
scroll to position [89, 0]
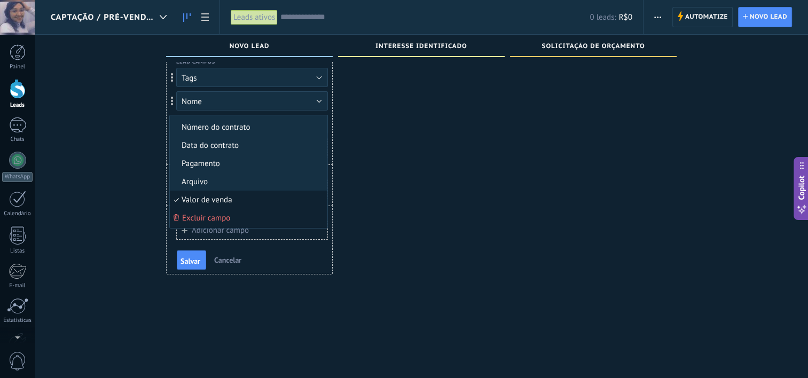
click at [241, 215] on span "Excluir campo" at bounding box center [247, 218] width 154 height 10
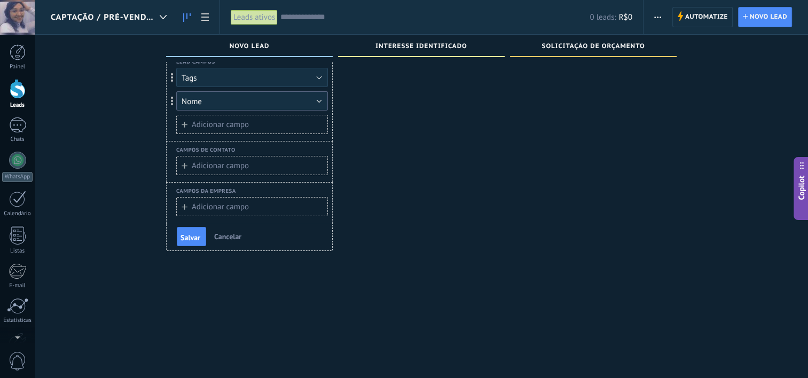
click at [238, 106] on button "Nome" at bounding box center [252, 100] width 152 height 19
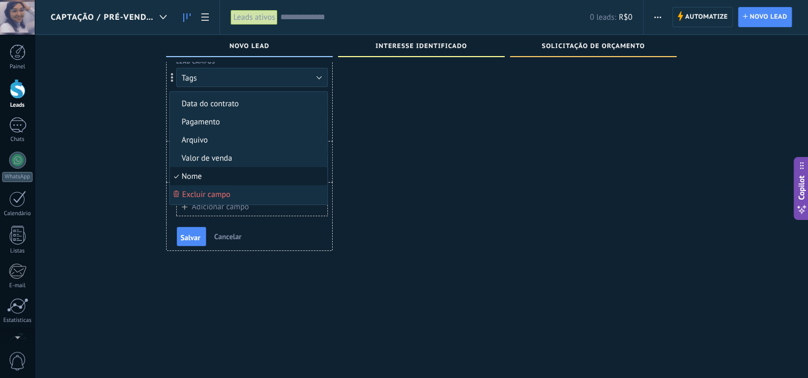
click at [239, 184] on li "Nome" at bounding box center [248, 176] width 157 height 18
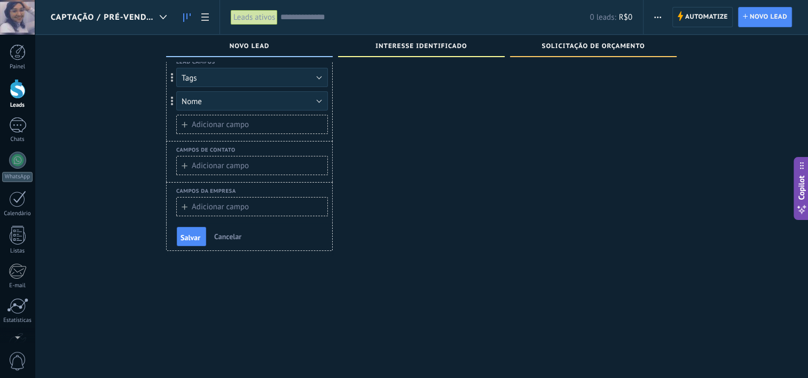
click at [239, 184] on div "Campos da empresa Adicionar campo" at bounding box center [249, 202] width 167 height 41
click at [237, 101] on button "Nome" at bounding box center [252, 100] width 152 height 19
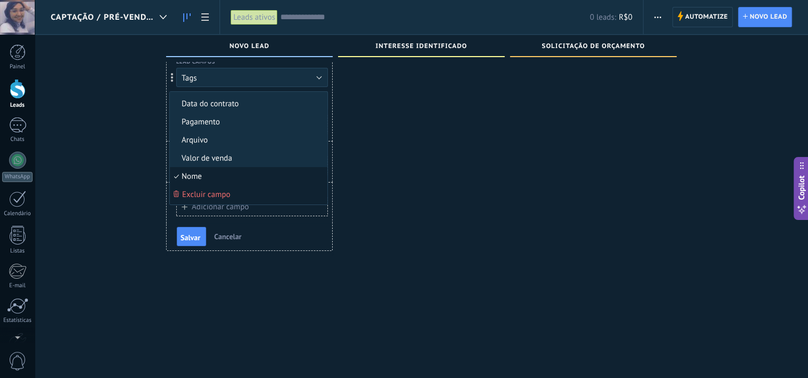
click at [239, 192] on span "Excluir campo" at bounding box center [247, 195] width 154 height 10
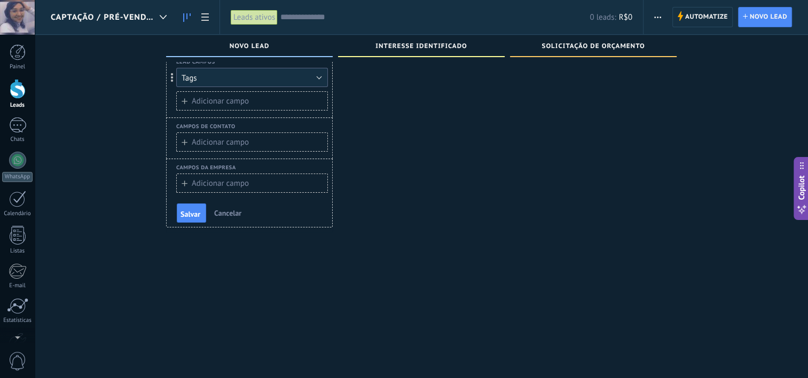
click at [237, 82] on button "Tags" at bounding box center [252, 77] width 152 height 19
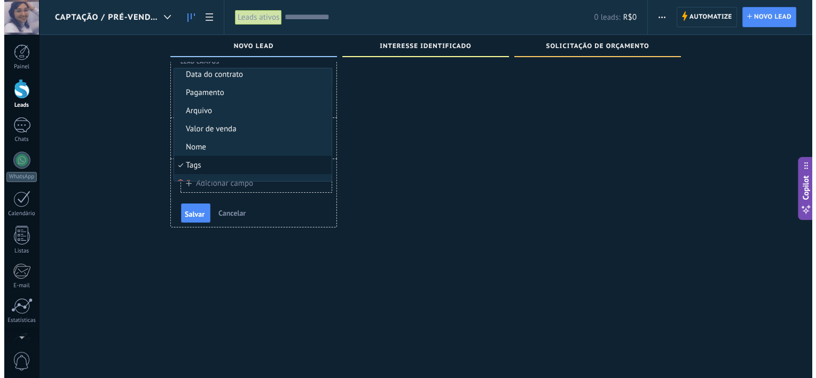
scroll to position [125, 0]
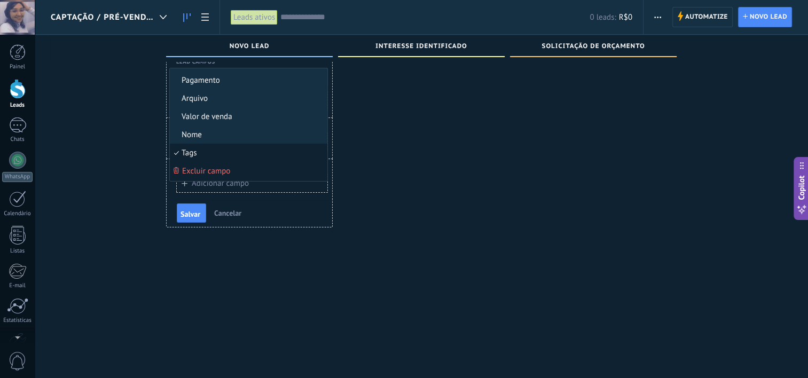
click at [234, 168] on span "Excluir campo" at bounding box center [247, 171] width 154 height 10
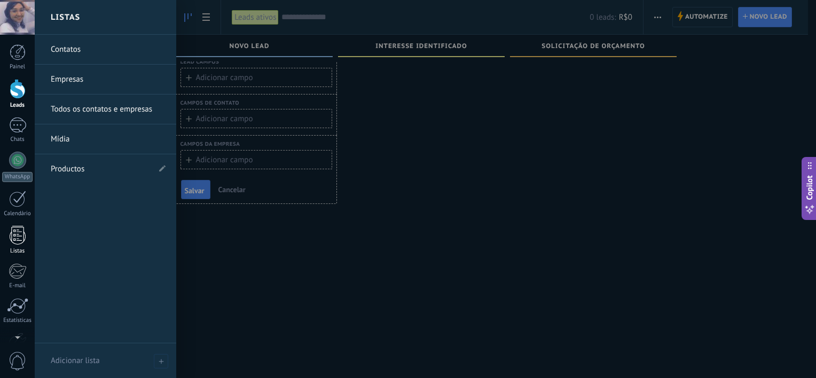
click at [25, 231] on div at bounding box center [18, 235] width 16 height 19
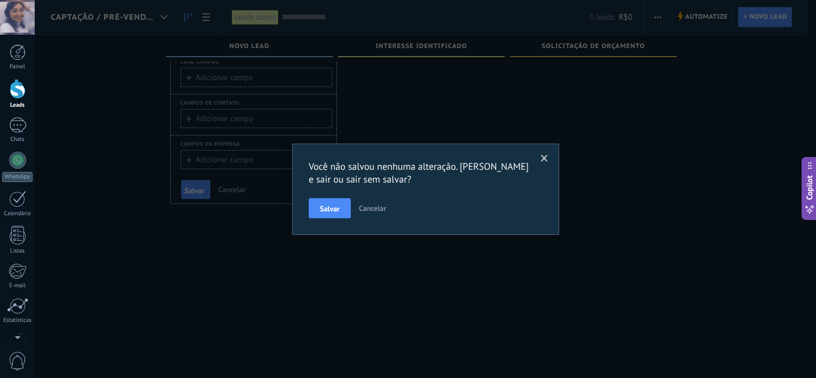
click at [365, 209] on span "Cancelar" at bounding box center [372, 208] width 27 height 10
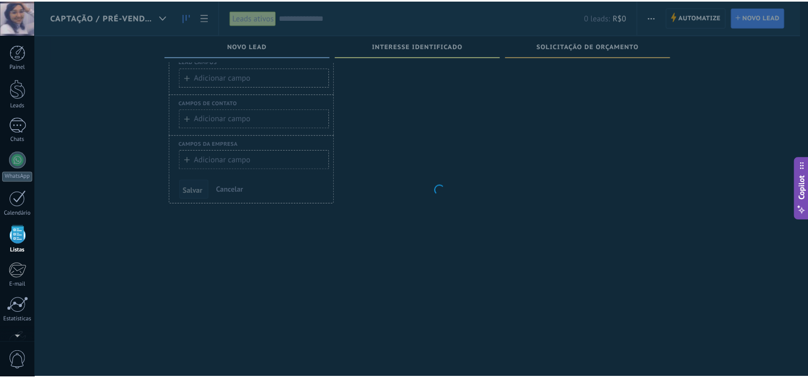
scroll to position [27, 0]
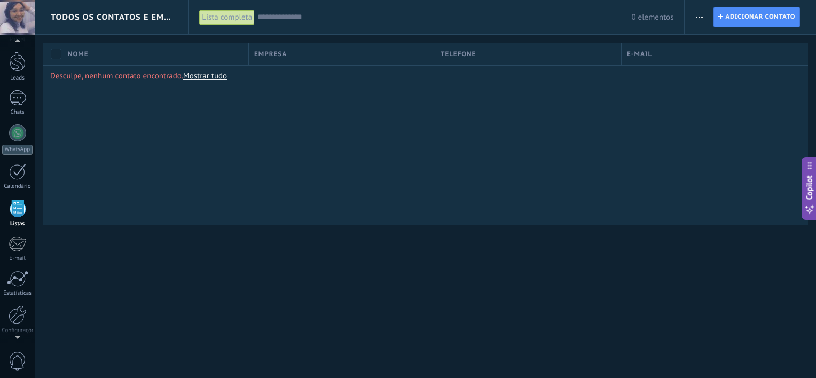
click at [97, 21] on span "Todos os contatos e Empresas" at bounding box center [112, 17] width 122 height 10
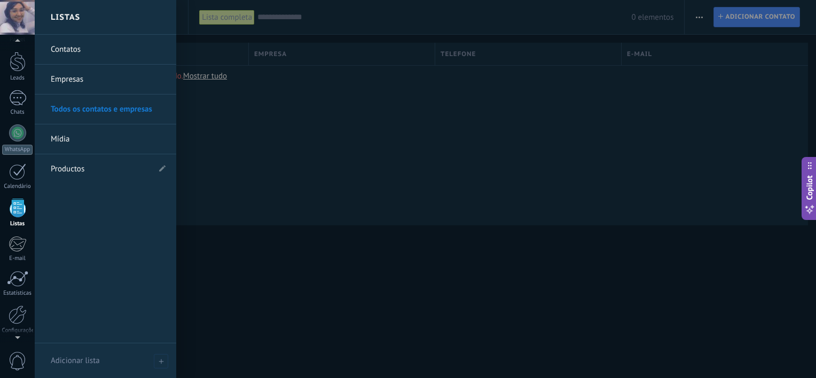
click at [97, 52] on link "Contatos" at bounding box center [108, 50] width 115 height 30
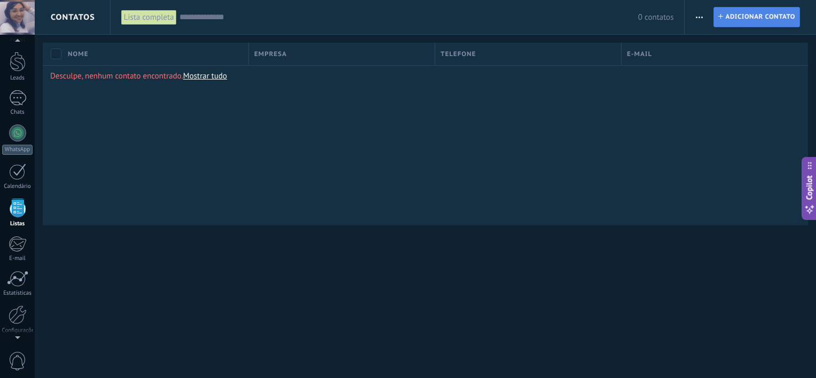
click at [773, 19] on span "Adicionar contato" at bounding box center [760, 16] width 70 height 19
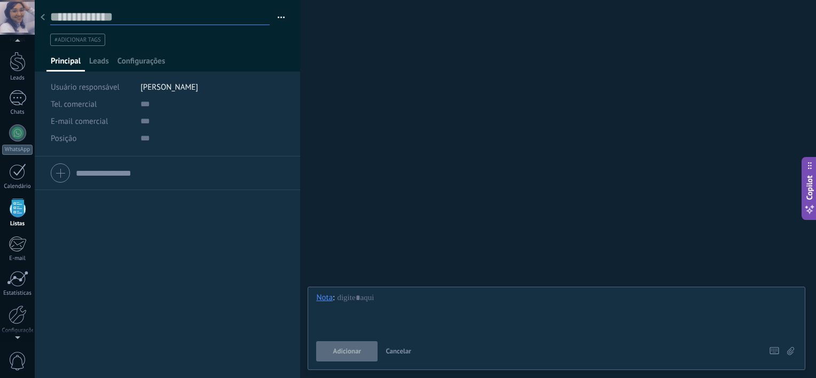
click at [140, 17] on input "text" at bounding box center [159, 17] width 219 height 16
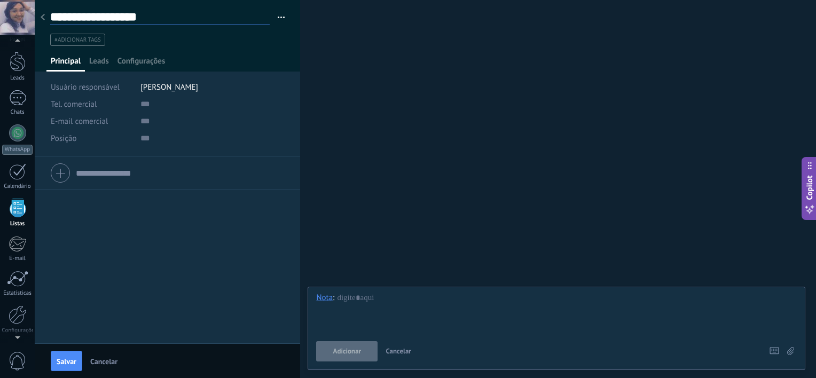
type input "**********"
click at [141, 35] on ul "#adicionar tags" at bounding box center [165, 40] width 233 height 14
click at [148, 106] on input "text" at bounding box center [212, 104] width 144 height 17
type input "**********"
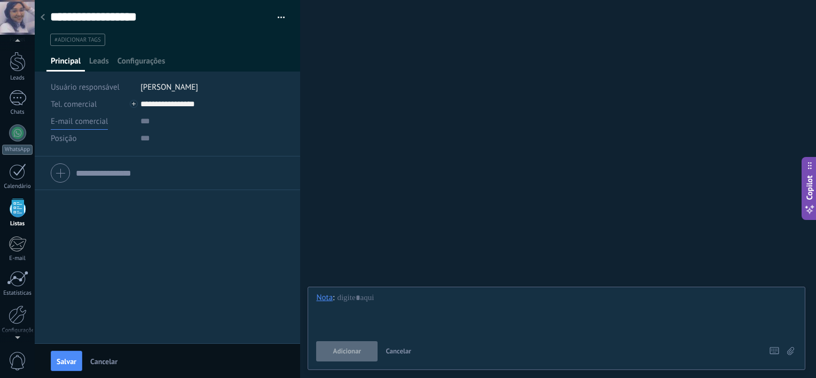
click at [104, 119] on span "E-mail comercial" at bounding box center [79, 121] width 57 height 10
click at [127, 120] on div "E-mail comercial Email privado Outro email E-mail comercial" at bounding box center [92, 121] width 82 height 17
click at [148, 124] on input "text" at bounding box center [212, 121] width 144 height 17
type input "**********"
click at [76, 107] on span "Tel. comercial" at bounding box center [74, 104] width 46 height 10
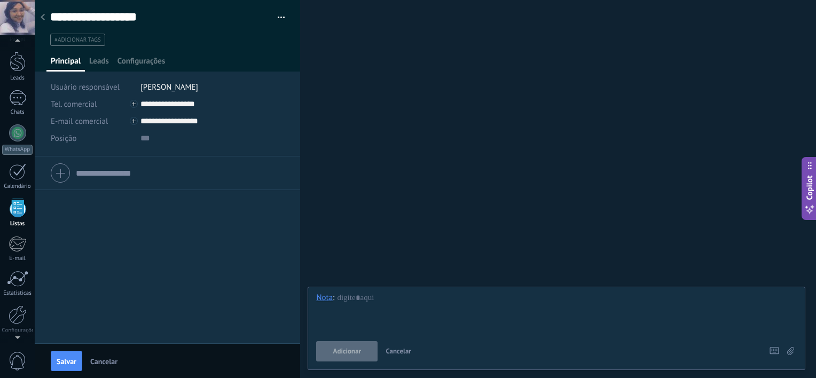
click at [163, 215] on div "Tel. comercial Comercial direto Celular Faz Casa Outros Tel. comercial Ligar Co…" at bounding box center [167, 249] width 265 height 187
click at [152, 89] on span "[PERSON_NAME]" at bounding box center [169, 87] width 58 height 10
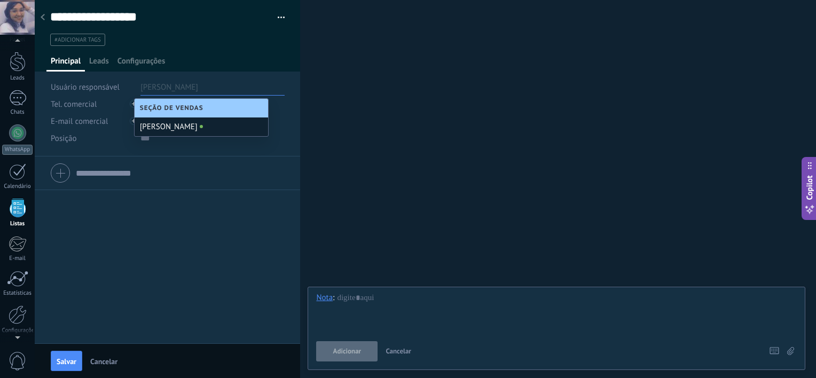
click at [161, 210] on div "Tel. comercial Comercial direto Celular Faz Casa Outros Tel. comercial Ligar Co…" at bounding box center [167, 249] width 265 height 187
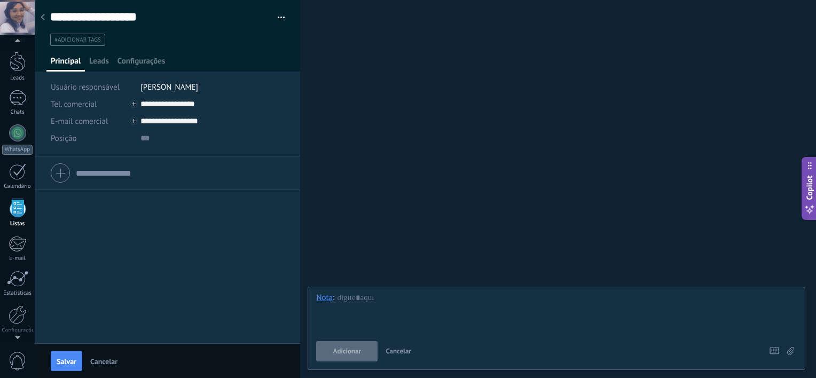
click at [150, 194] on div "Tel. comercial Comercial direto Celular Faz Casa Outros Tel. comercial Ligar Co…" at bounding box center [167, 249] width 265 height 187
click at [149, 138] on input "text" at bounding box center [212, 138] width 144 height 17
type input "***"
click at [148, 233] on div "Tel. comercial Comercial direto Celular Faz Casa Outros Tel. comercial Ligar Co…" at bounding box center [167, 249] width 265 height 187
click at [282, 16] on div "**********" at bounding box center [168, 23] width 266 height 46
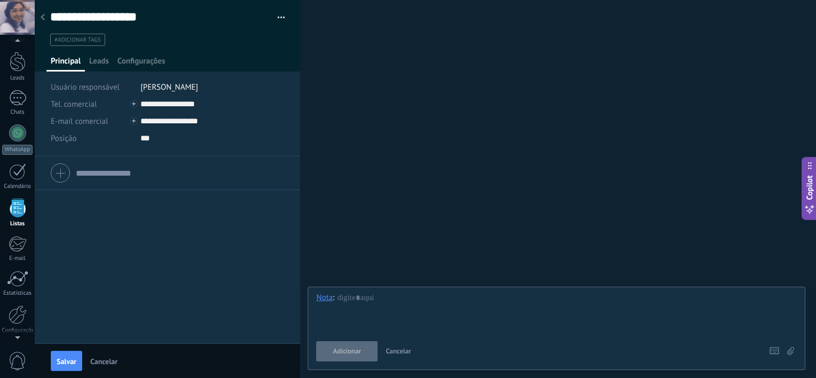
click at [279, 17] on button "button" at bounding box center [277, 18] width 15 height 16
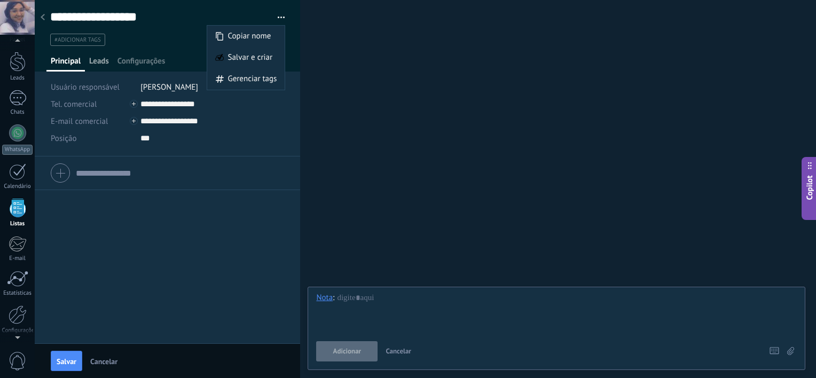
click at [103, 56] on span "Leads" at bounding box center [99, 63] width 20 height 15
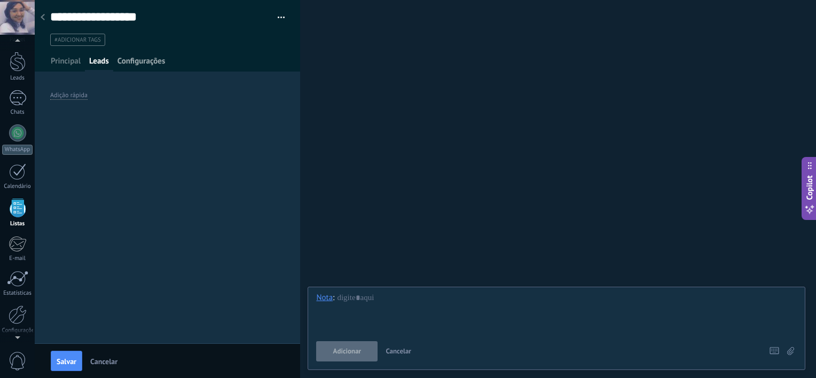
click at [131, 68] on span "Configurações" at bounding box center [141, 63] width 48 height 15
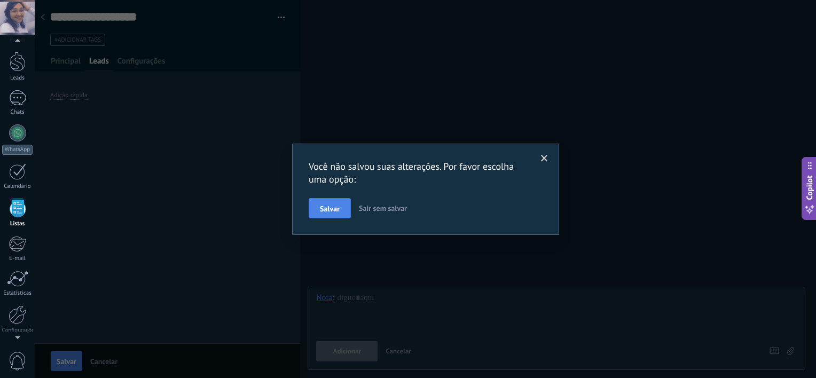
drag, startPoint x: 368, startPoint y: 214, endPoint x: 333, endPoint y: 209, distance: 35.5
click at [333, 209] on div "Salvar Sair sem salvar" at bounding box center [426, 208] width 234 height 20
click at [333, 209] on span "Salvar" at bounding box center [330, 208] width 20 height 7
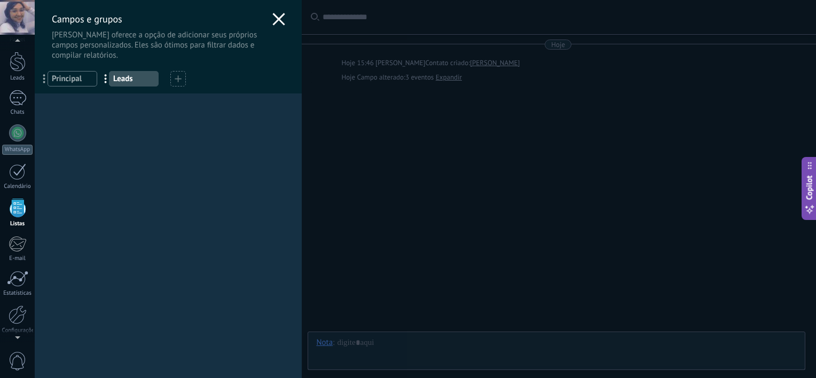
click at [275, 27] on div at bounding box center [278, 20] width 13 height 15
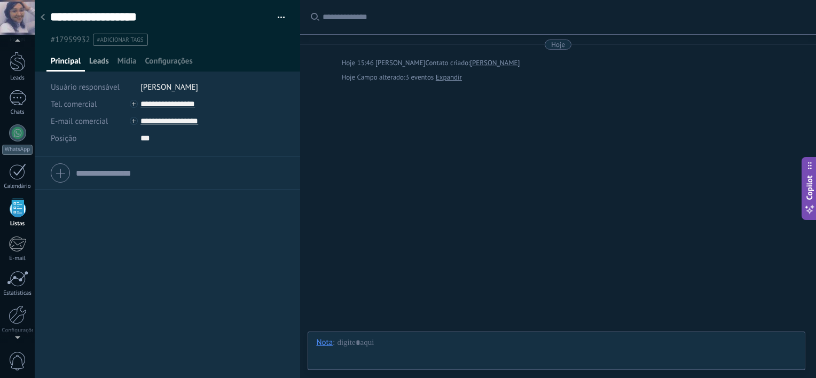
click at [108, 60] on span "Leads" at bounding box center [99, 63] width 20 height 15
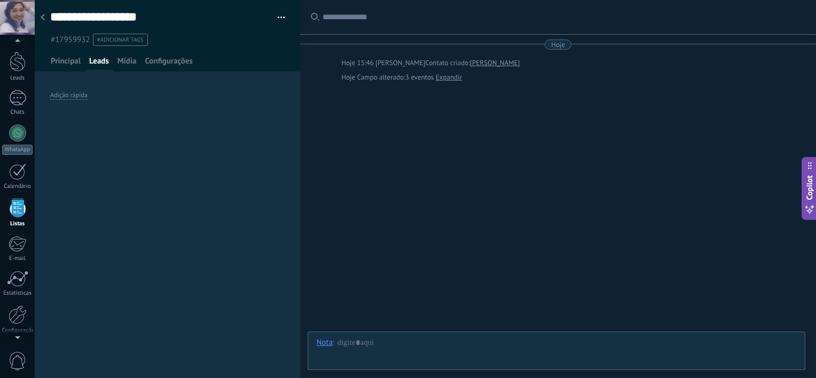
click at [119, 41] on span "#adicionar tags" at bounding box center [120, 39] width 46 height 7
click at [117, 84] on div "Adição rápida" at bounding box center [167, 95] width 234 height 35
click at [70, 61] on span "Principal" at bounding box center [66, 63] width 30 height 15
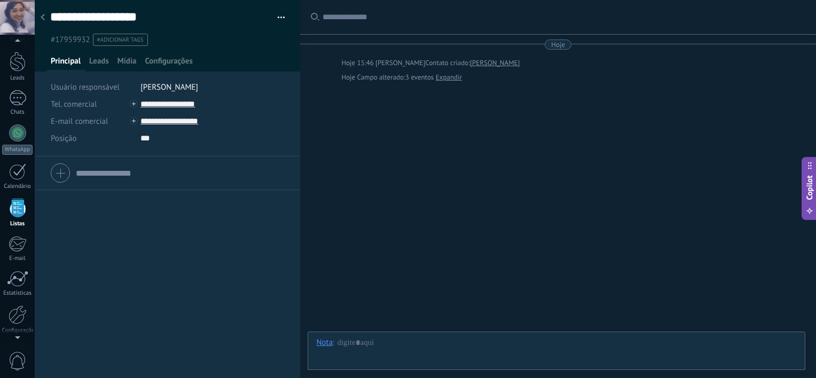
click at [116, 41] on span "#adicionar tags" at bounding box center [120, 39] width 46 height 7
type input "*"
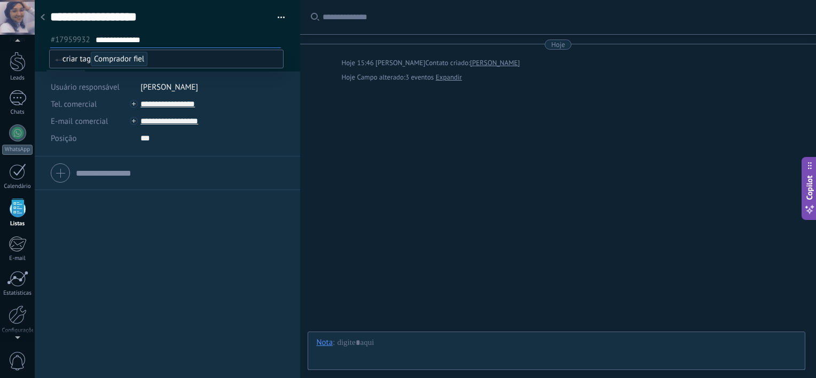
type input "**********"
click at [86, 57] on span "criar tag Comprador fiel" at bounding box center [101, 59] width 92 height 10
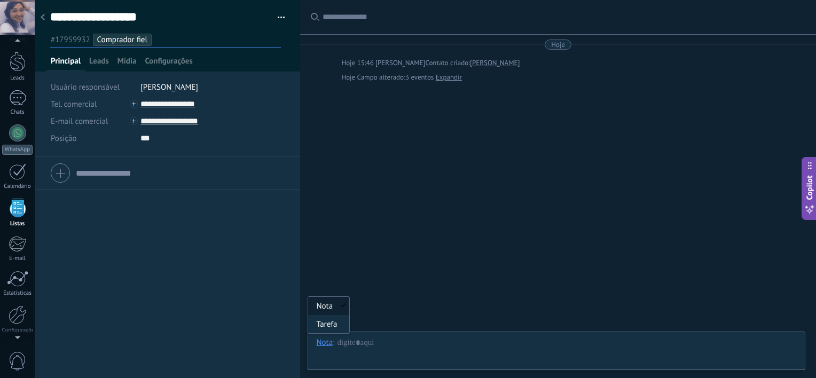
click at [327, 344] on div "Nota" at bounding box center [324, 342] width 17 height 10
click at [408, 340] on div at bounding box center [556, 353] width 480 height 32
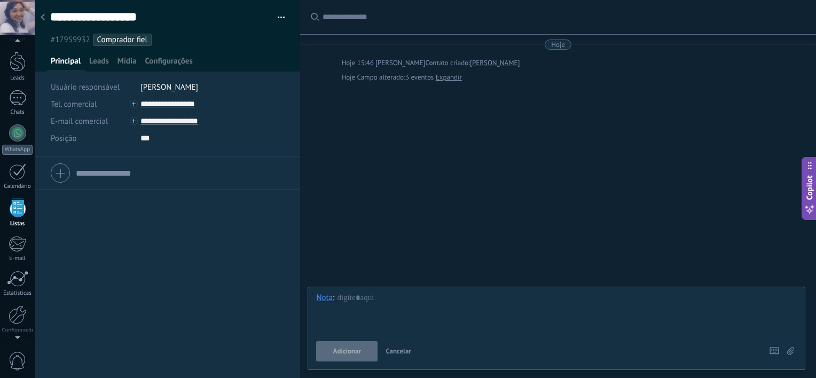
click at [380, 234] on div "Buscar Carregar mais Hoje Hoje 15:46 Gaby Sena Contato criado: Joãozinho da Sil…" at bounding box center [558, 189] width 516 height 378
click at [399, 353] on span "Cancelar" at bounding box center [398, 350] width 26 height 9
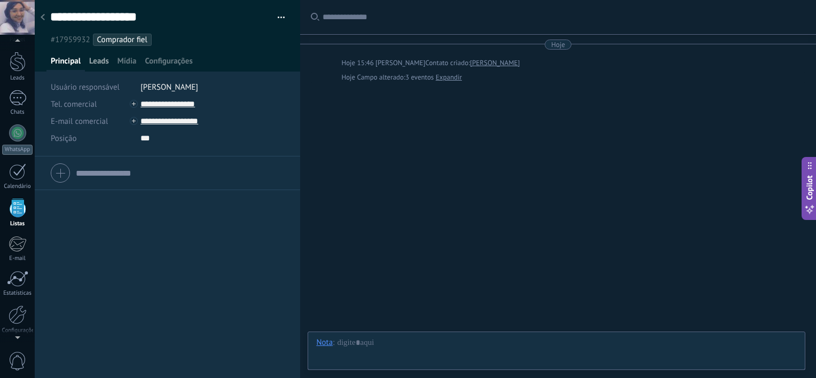
click at [92, 60] on span "Leads" at bounding box center [99, 63] width 20 height 15
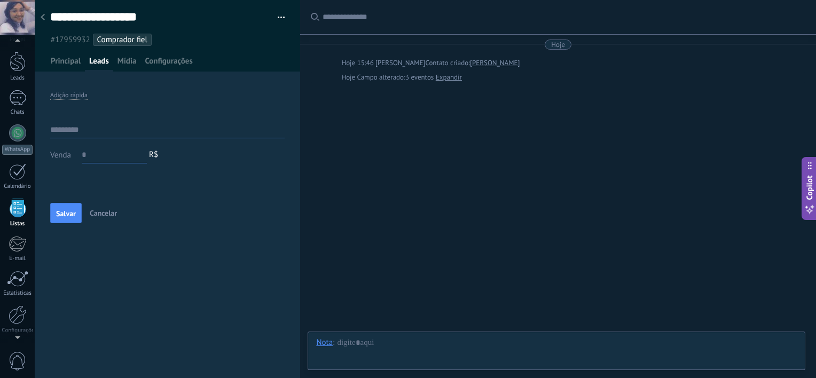
click at [98, 216] on span "Cancelar" at bounding box center [103, 213] width 27 height 10
click at [132, 62] on span "Mídia" at bounding box center [126, 63] width 19 height 15
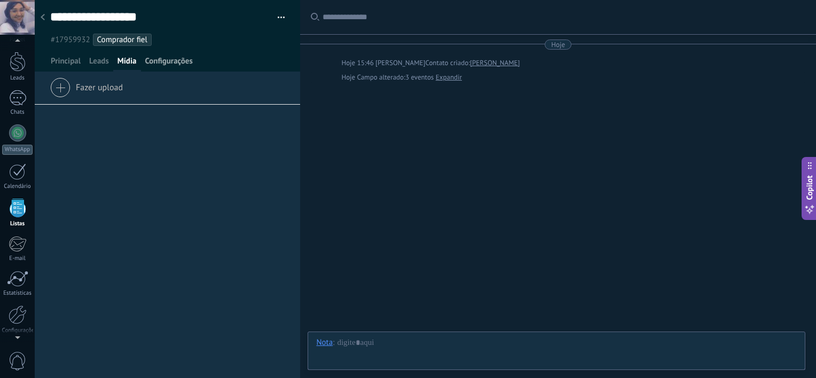
click at [176, 64] on span "Configurações" at bounding box center [169, 63] width 48 height 15
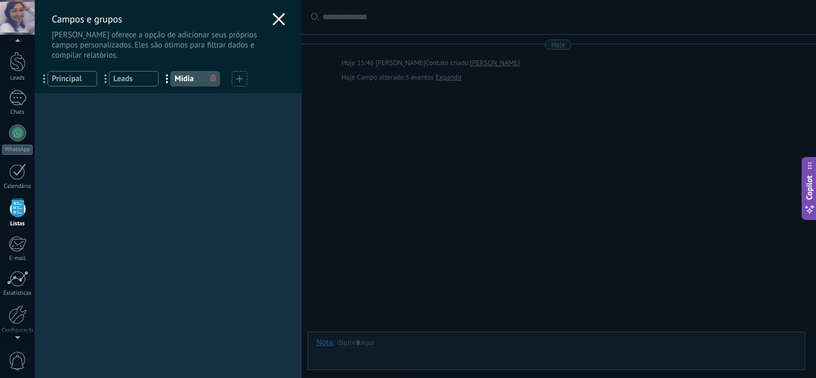
click at [273, 20] on use at bounding box center [278, 19] width 12 height 12
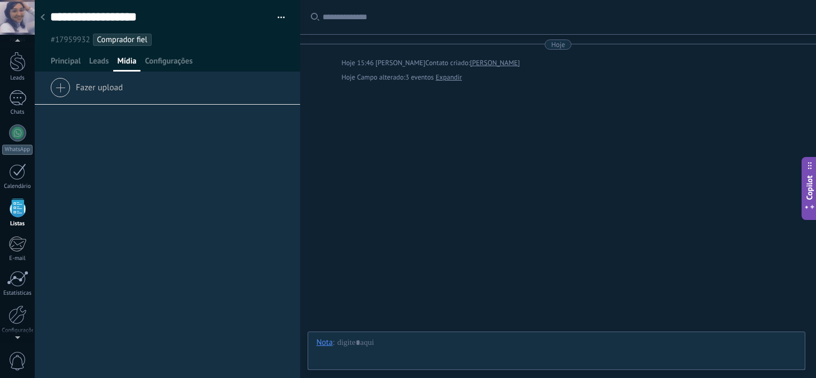
click at [38, 18] on div at bounding box center [42, 17] width 15 height 21
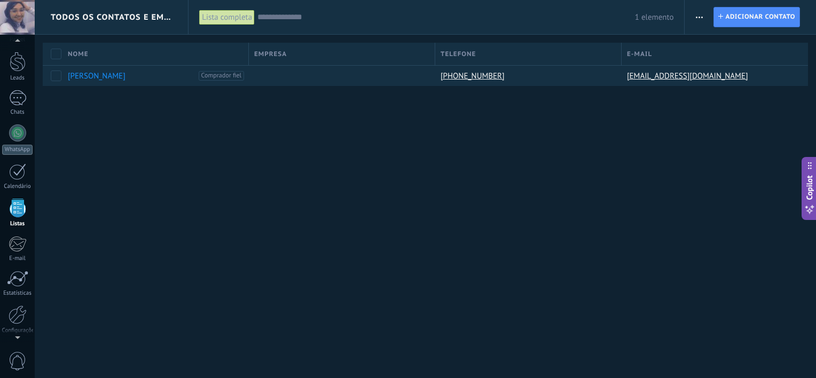
click at [143, 19] on span "Todos os contatos e Empresas" at bounding box center [112, 17] width 122 height 10
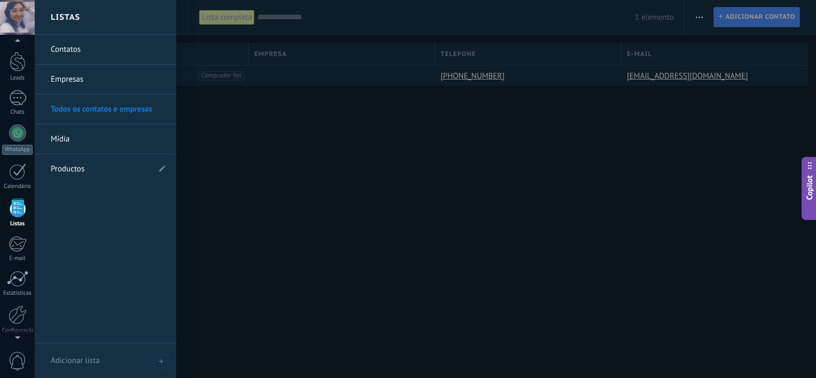
click at [197, 102] on div at bounding box center [443, 189] width 816 height 378
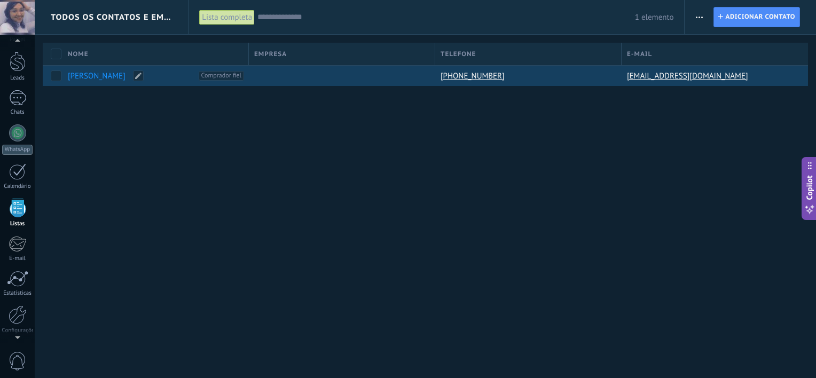
click at [117, 75] on link "Joãozinho da Silva" at bounding box center [97, 76] width 58 height 10
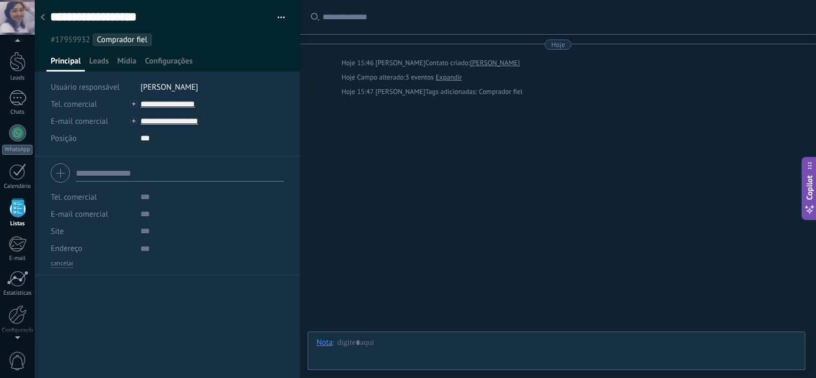
click at [108, 174] on input "text" at bounding box center [180, 172] width 208 height 17
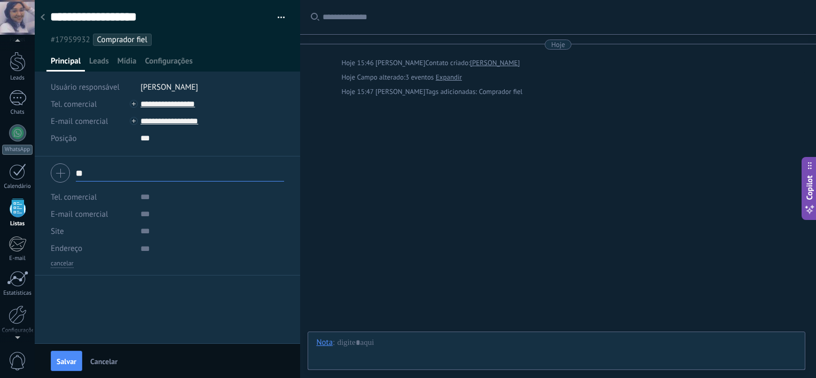
type input "*"
type input "**********"
click at [152, 193] on input "text" at bounding box center [212, 196] width 144 height 17
click at [152, 235] on input "url" at bounding box center [212, 231] width 144 height 17
click at [147, 250] on textarea at bounding box center [212, 248] width 144 height 17
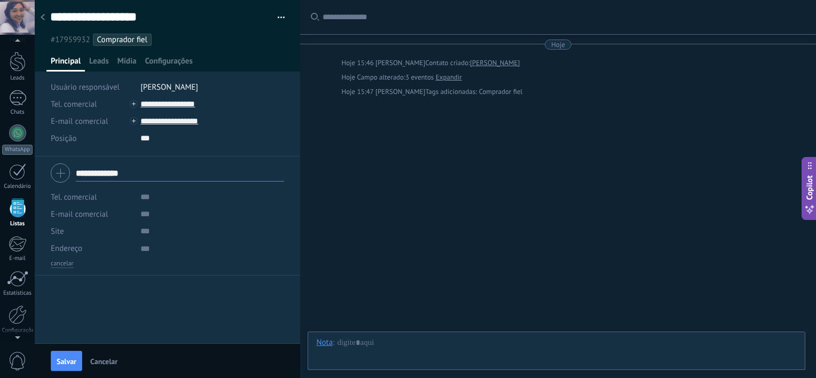
click at [141, 317] on div "**********" at bounding box center [167, 249] width 265 height 187
click at [70, 199] on span "Tel. comercial" at bounding box center [74, 197] width 46 height 10
click at [146, 309] on div "**********" at bounding box center [167, 249] width 265 height 187
click at [83, 209] on span "E-mail comercial" at bounding box center [79, 214] width 57 height 10
click at [139, 336] on div "**********" at bounding box center [167, 249] width 265 height 187
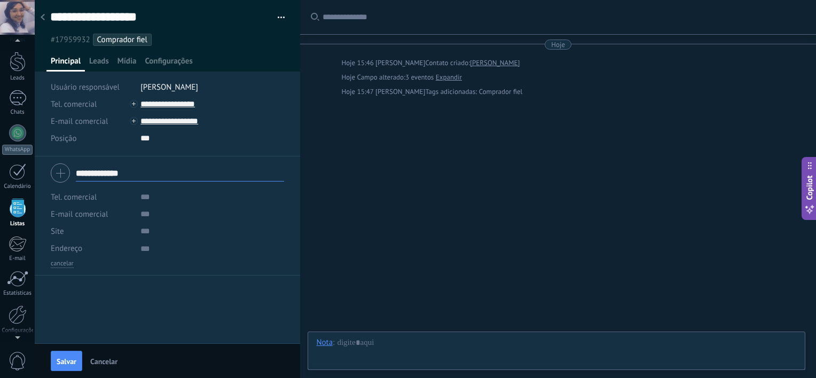
click at [67, 232] on div "Site" at bounding box center [92, 231] width 82 height 17
click at [62, 231] on span "Site" at bounding box center [57, 231] width 13 height 8
click at [66, 247] on span "Endereço" at bounding box center [66, 249] width 31 height 8
click at [72, 354] on button "Salvar" at bounding box center [66, 361] width 31 height 20
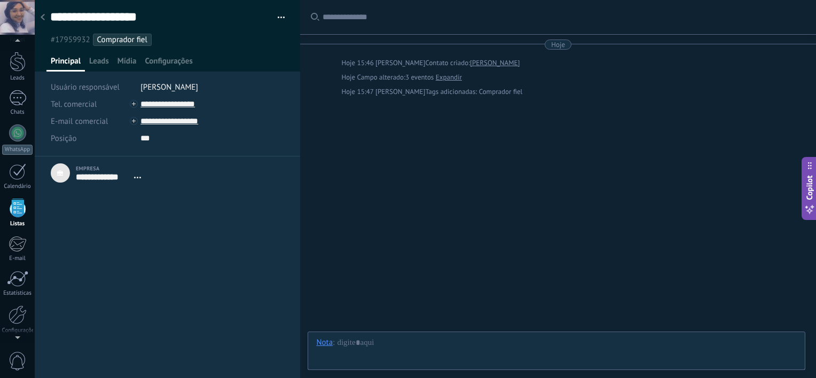
scroll to position [11, 0]
click at [45, 19] on div at bounding box center [42, 17] width 15 height 21
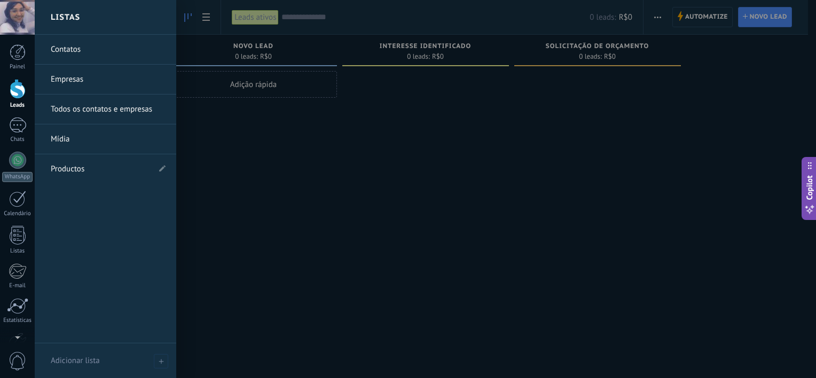
click at [117, 111] on link "Todos os contatos e empresas" at bounding box center [108, 109] width 115 height 30
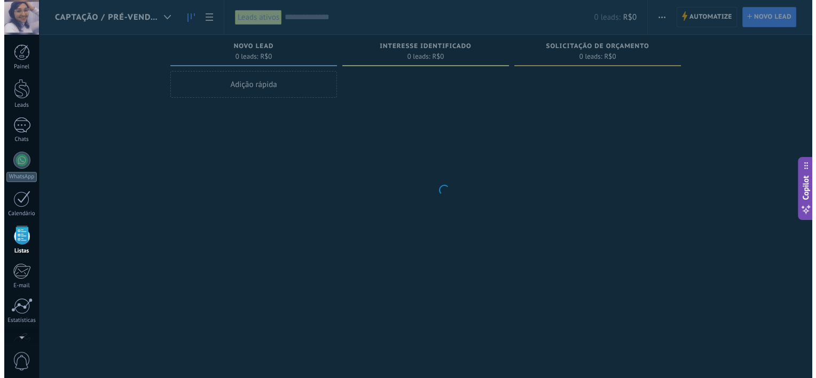
scroll to position [27, 0]
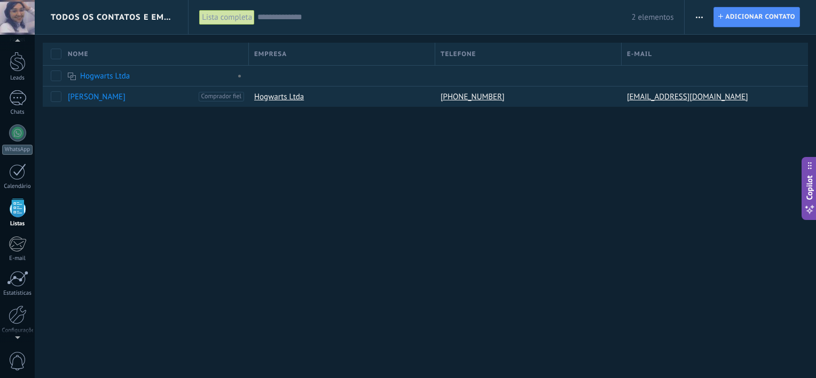
click at [102, 15] on span "Todos os contatos e Empresas" at bounding box center [112, 17] width 122 height 10
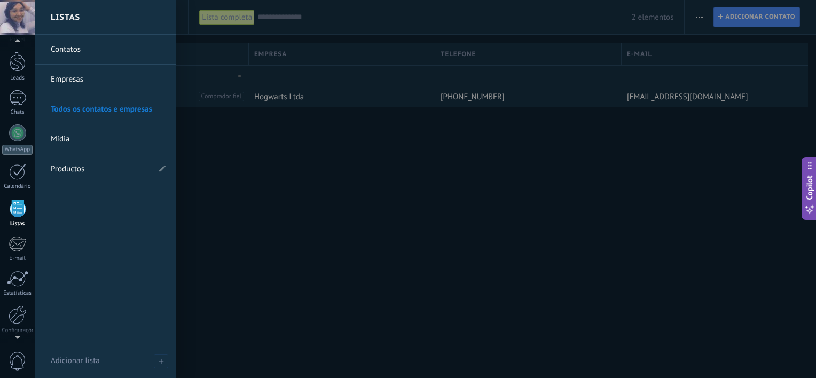
click at [91, 77] on link "Empresas" at bounding box center [108, 80] width 115 height 30
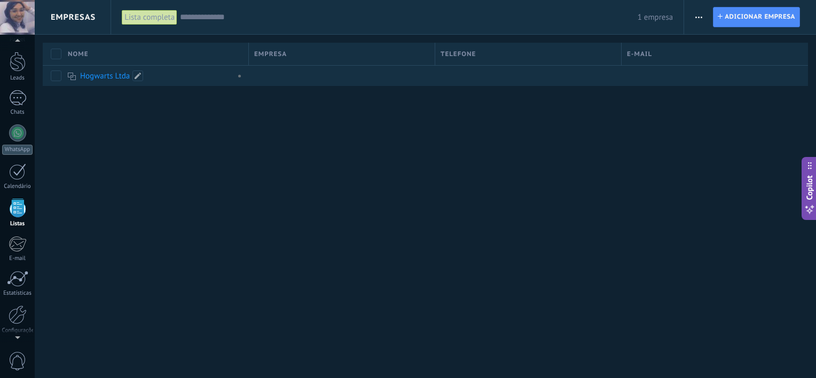
click at [107, 72] on link "Hogwarts Ltda" at bounding box center [105, 76] width 50 height 10
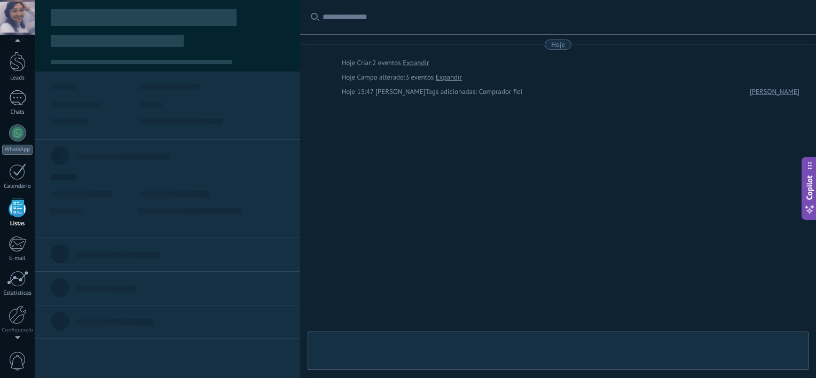
scroll to position [11, 0]
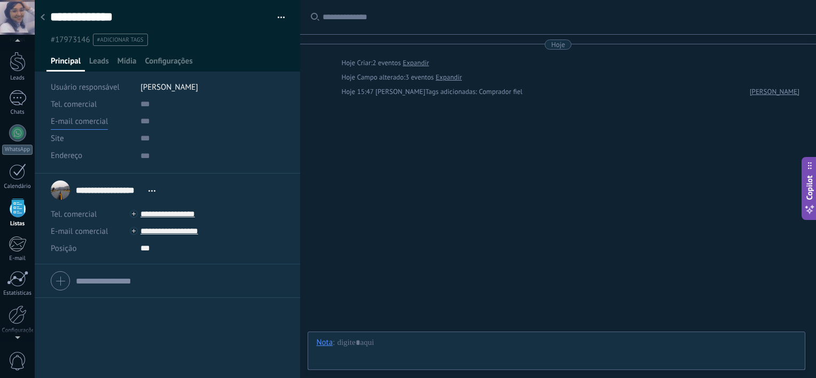
click at [94, 120] on span "E-mail comercial" at bounding box center [79, 121] width 57 height 10
click at [90, 100] on span "Tel. comercial" at bounding box center [74, 104] width 46 height 10
click at [132, 100] on div "Tel. comercial Comercial direto Celular Faz Casa Outros Tel. comercial Ligar Co…" at bounding box center [168, 104] width 234 height 17
click at [64, 134] on div "Site" at bounding box center [92, 138] width 82 height 17
click at [67, 154] on span "Endereço" at bounding box center [66, 156] width 31 height 8
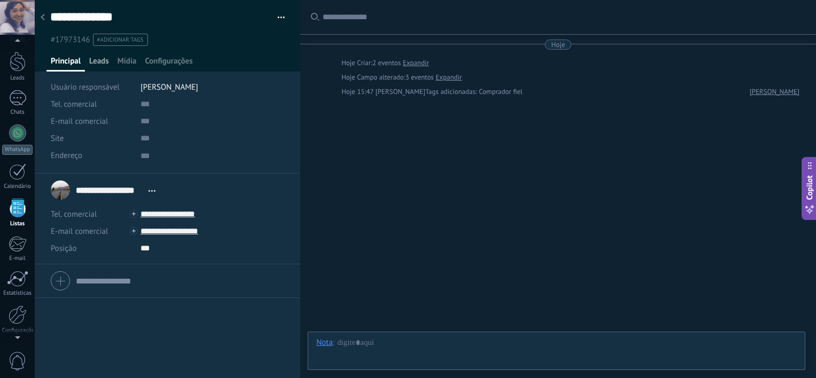
click at [103, 63] on span "Leads" at bounding box center [99, 63] width 20 height 15
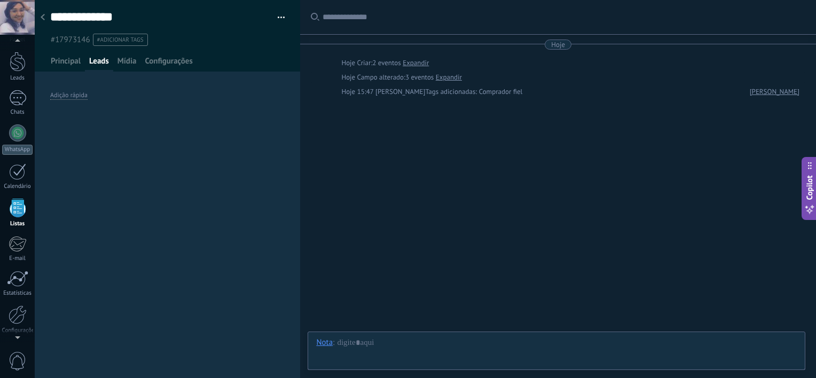
click at [103, 63] on span "Leads" at bounding box center [99, 63] width 20 height 15
click at [123, 62] on span "Mídia" at bounding box center [126, 63] width 19 height 15
click at [145, 62] on span "Configurações" at bounding box center [169, 63] width 48 height 15
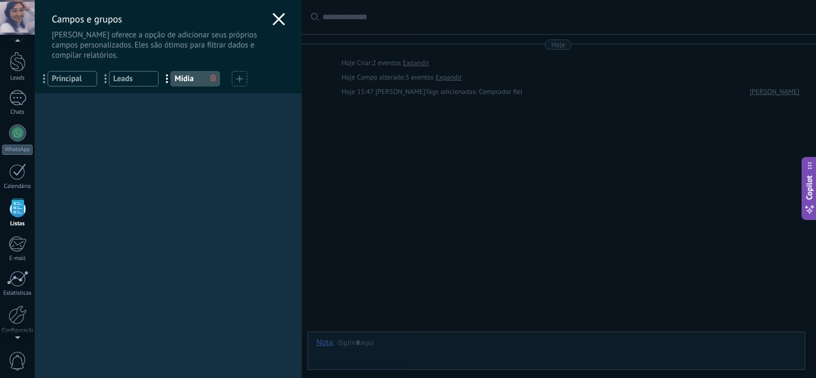
click at [277, 19] on icon at bounding box center [278, 19] width 13 height 13
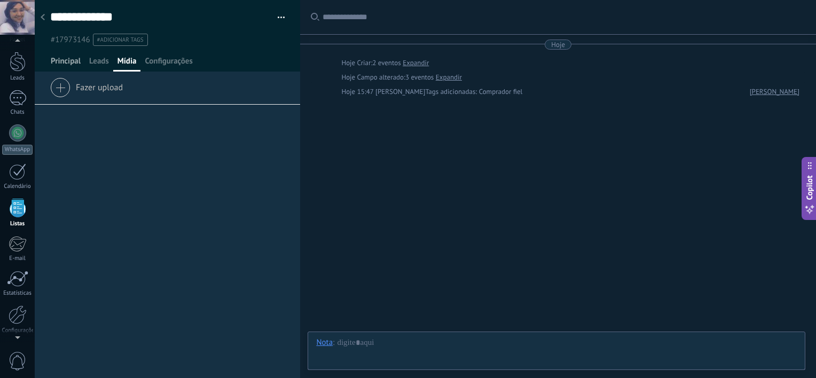
click at [74, 59] on span "Principal" at bounding box center [66, 63] width 30 height 15
type textarea "***"
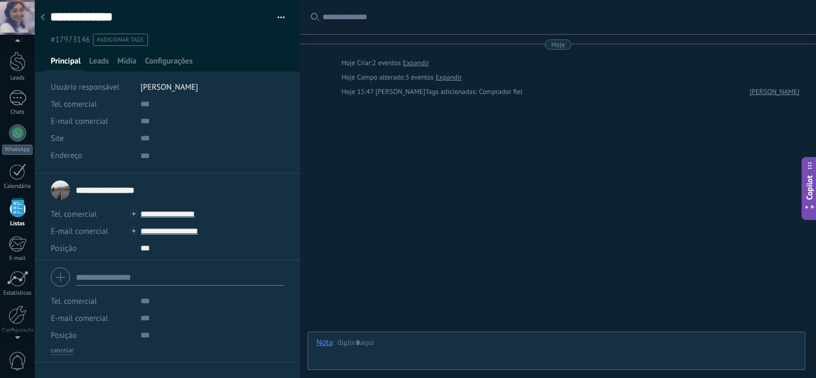
click at [94, 274] on form "Tel. comercial Comercial direto Celular Faz Casa Outros Tel. comercial Ligar Co…" at bounding box center [167, 309] width 233 height 91
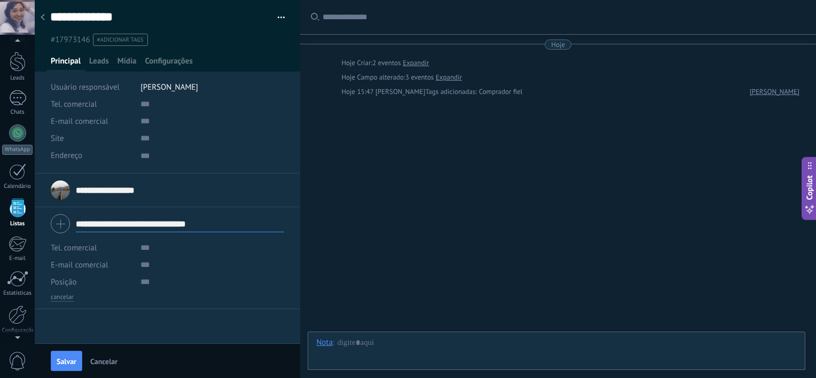
type input "**********"
click at [144, 254] on input "text" at bounding box center [212, 247] width 144 height 17
click at [152, 270] on input "text" at bounding box center [212, 264] width 144 height 17
click at [205, 248] on input "**********" at bounding box center [212, 247] width 144 height 17
type input "**********"
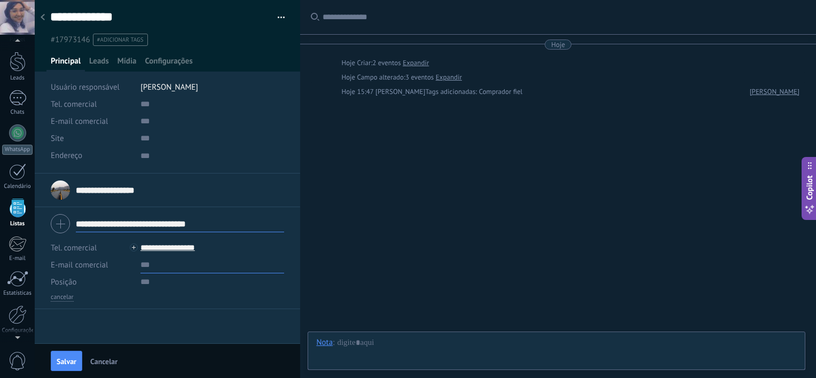
click at [209, 267] on input "text" at bounding box center [212, 264] width 144 height 17
type input "**********"
click at [195, 282] on input "text" at bounding box center [212, 281] width 144 height 17
type input "*********"
click at [66, 358] on span "Salvar" at bounding box center [67, 361] width 20 height 7
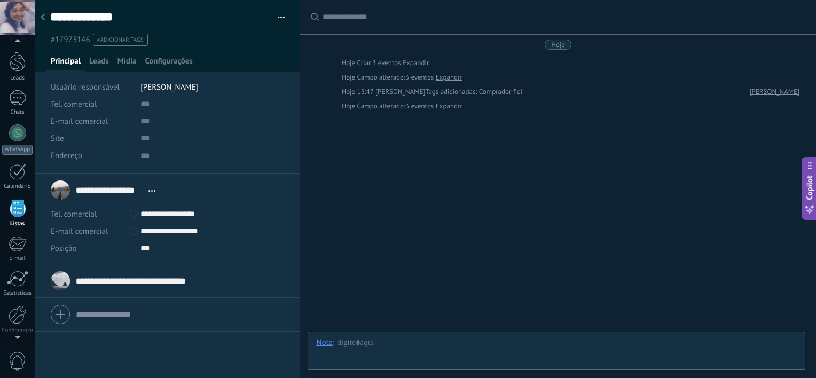
click at [94, 337] on div "**********" at bounding box center [167, 276] width 265 height 204
click at [109, 61] on div "Leads" at bounding box center [99, 63] width 28 height 15
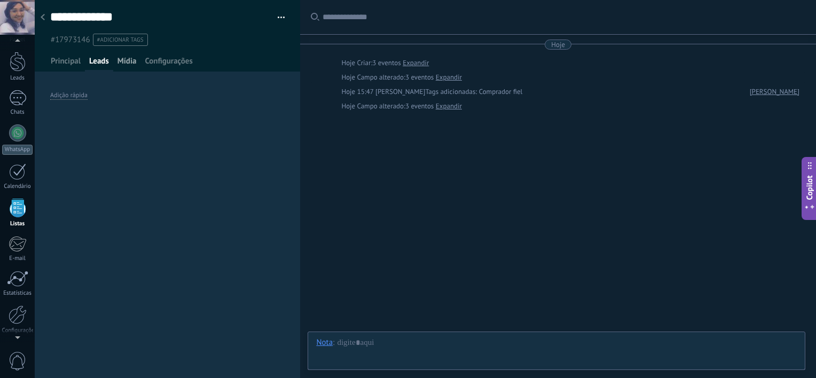
click at [126, 59] on span "Mídia" at bounding box center [126, 63] width 19 height 15
click at [138, 39] on span "#adicionar tags" at bounding box center [120, 39] width 46 height 7
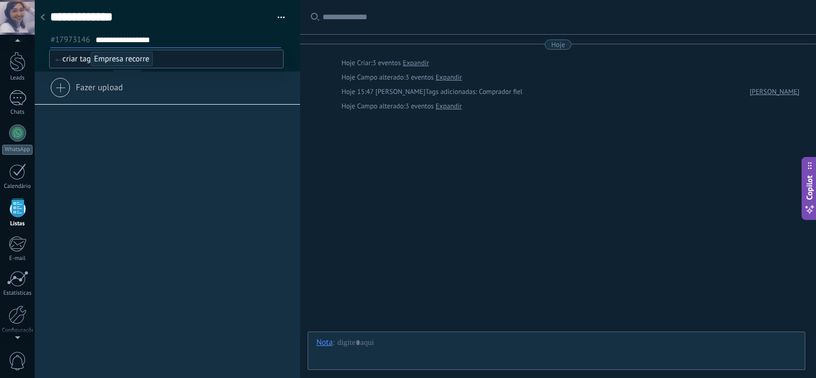
type input "**********"
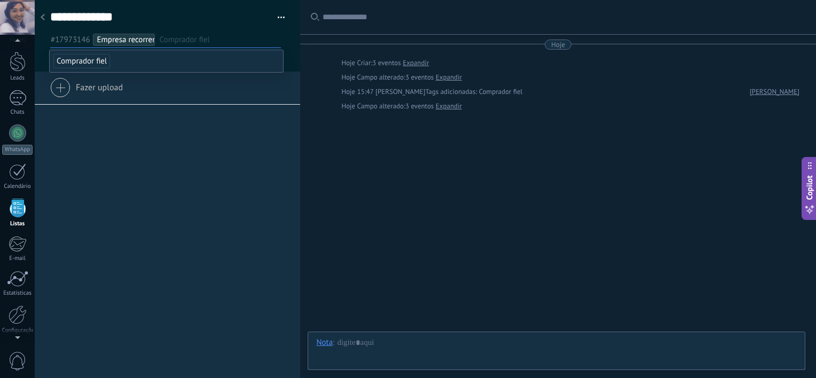
click at [46, 19] on div at bounding box center [42, 17] width 15 height 21
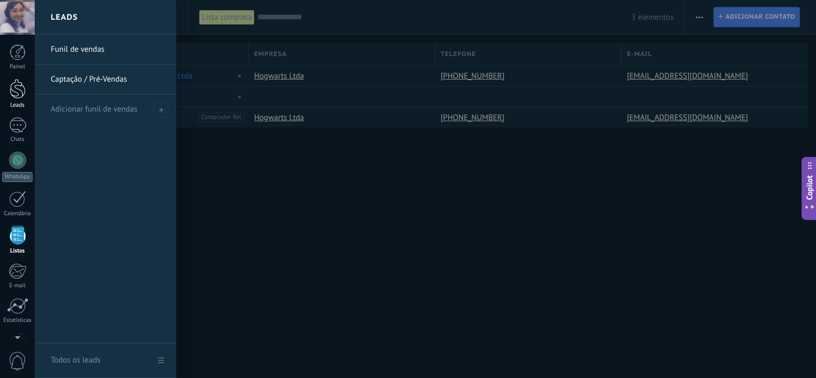
click at [15, 88] on div at bounding box center [18, 89] width 16 height 20
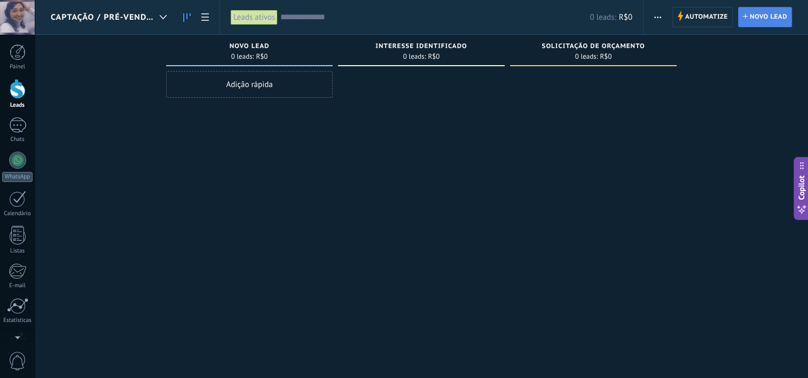
click at [751, 19] on span "Novo lead" at bounding box center [768, 16] width 37 height 19
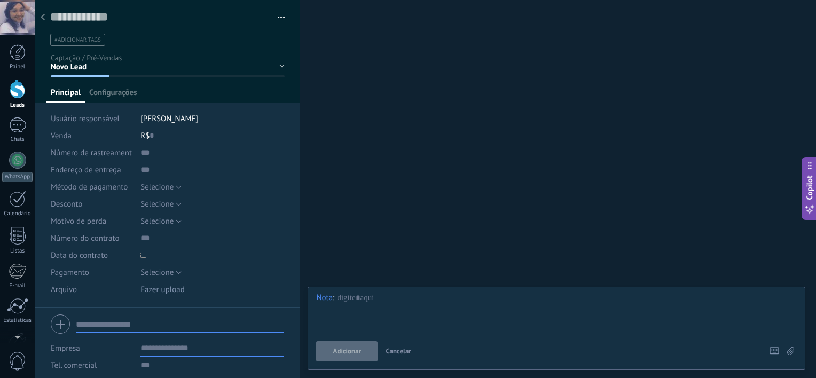
click at [94, 17] on input "text" at bounding box center [159, 17] width 219 height 16
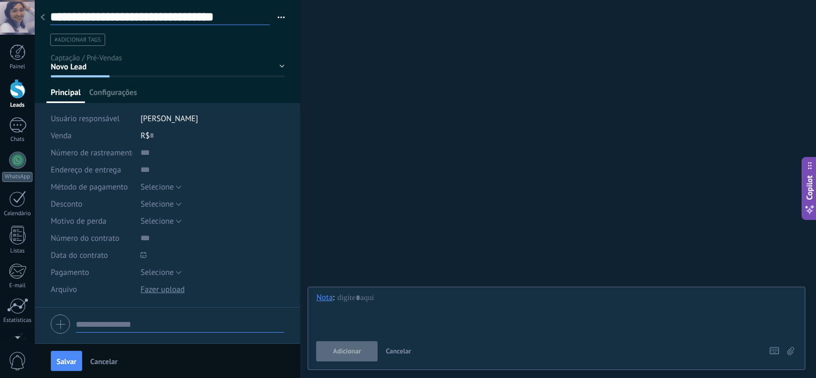
type input "**********"
click at [132, 323] on input "text" at bounding box center [180, 324] width 208 height 17
type input "*"
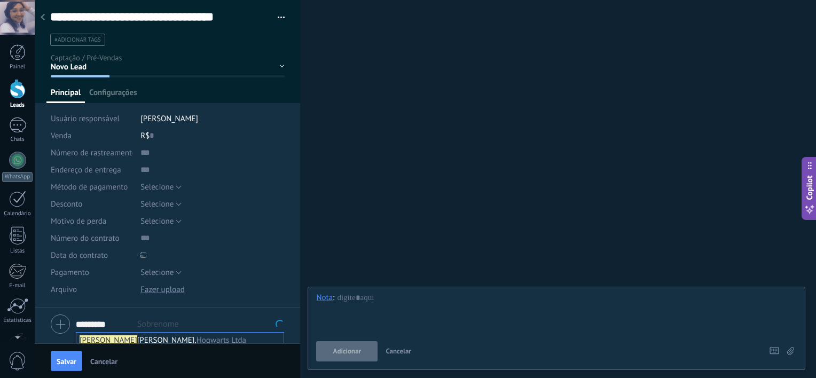
scroll to position [116, 0]
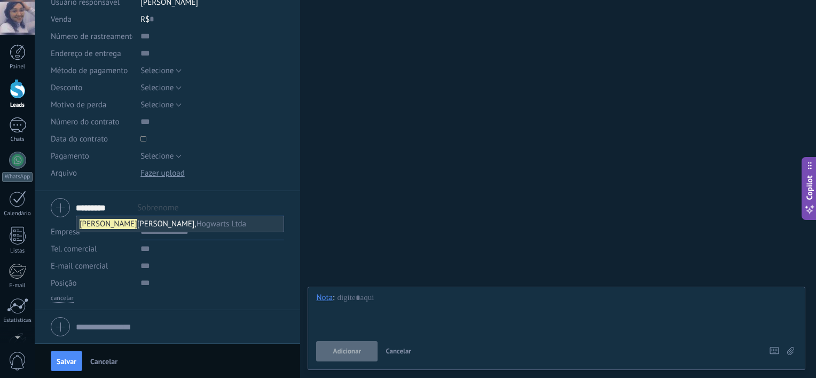
type input "*********"
click at [116, 224] on span "Joãozinho da Silva, Hogwarts Ltda" at bounding box center [163, 224] width 167 height 10
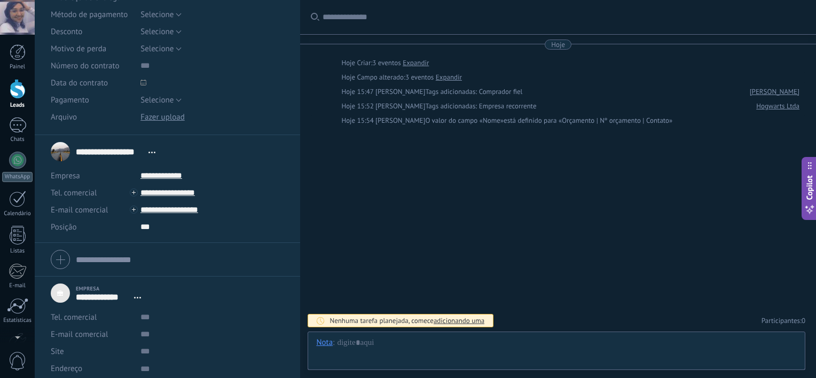
scroll to position [178, 0]
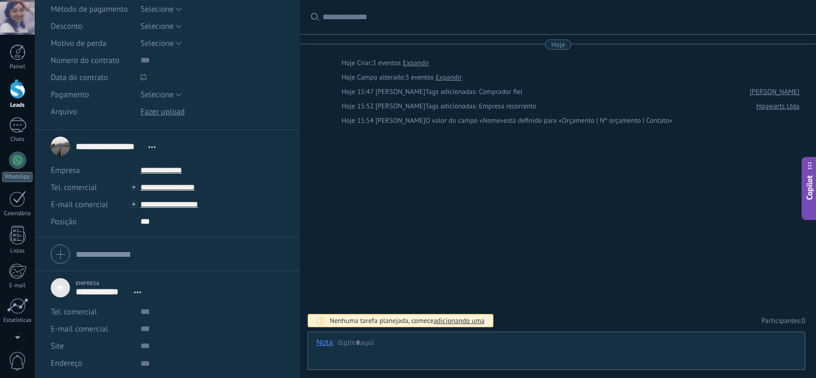
type textarea "***"
type input "**********"
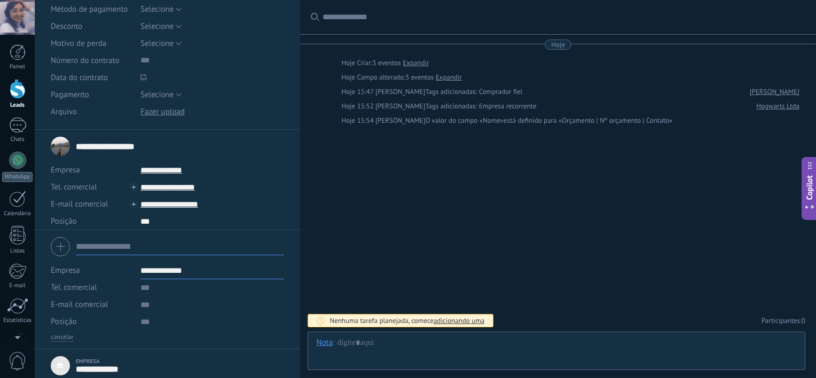
scroll to position [115, 0]
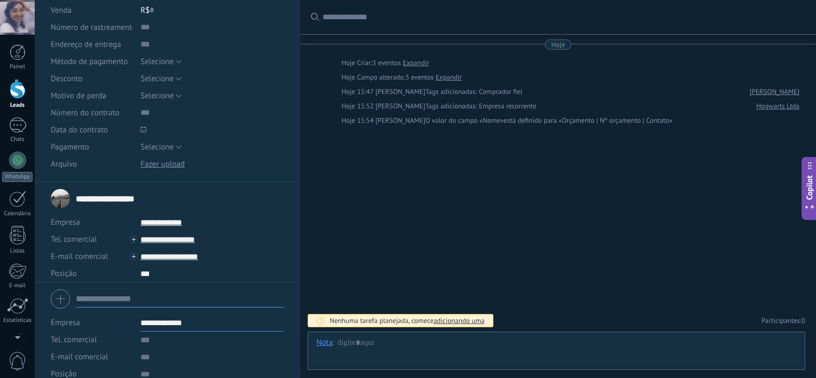
click at [116, 286] on form "**********" at bounding box center [167, 340] width 233 height 108
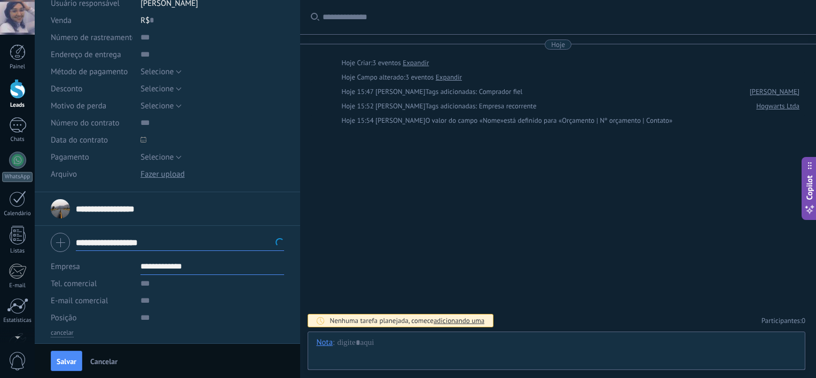
scroll to position [149, 0]
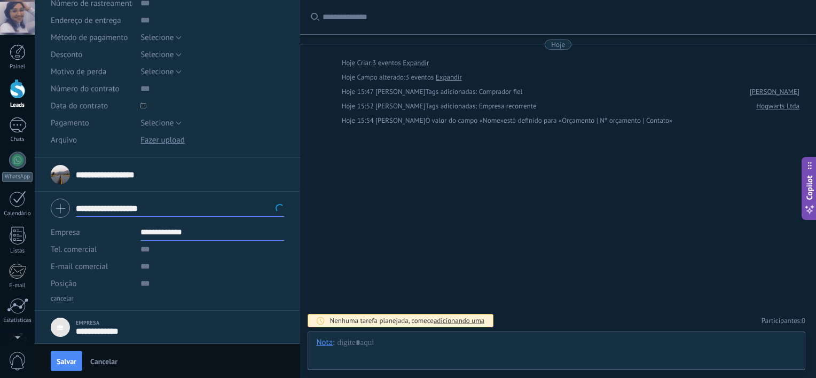
type input "**********"
click at [154, 258] on input "text" at bounding box center [212, 266] width 144 height 17
click at [156, 250] on input "text" at bounding box center [212, 249] width 144 height 17
type input "**********"
click at [161, 265] on input "text" at bounding box center [212, 266] width 144 height 17
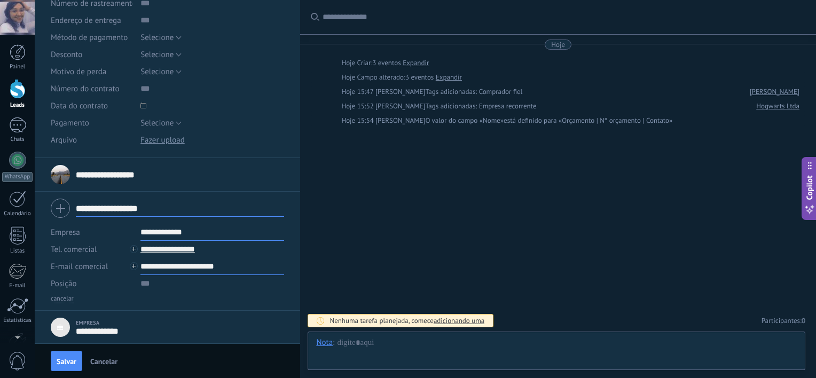
type input "**********"
click at [140, 282] on input "text" at bounding box center [212, 283] width 144 height 17
type input "**********"
click at [241, 134] on div "Download Substituir Download Versões Excluir" at bounding box center [212, 139] width 144 height 17
click at [71, 359] on span "Salvar" at bounding box center [67, 361] width 20 height 7
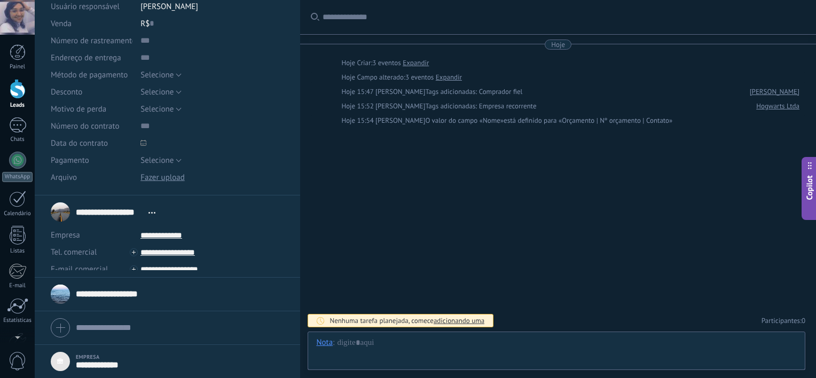
scroll to position [137, 0]
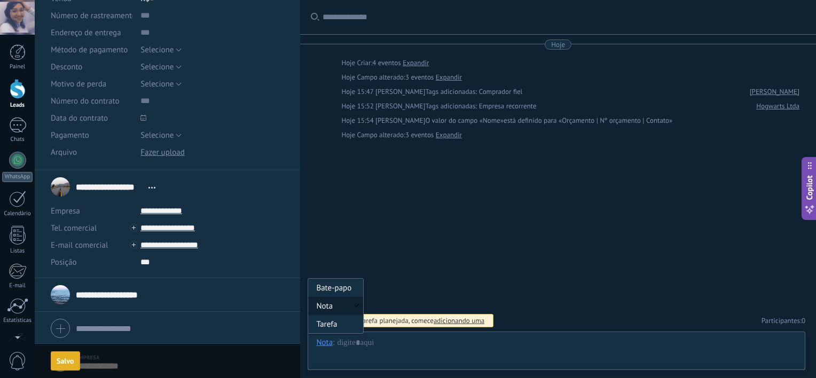
click at [327, 346] on div "Nota" at bounding box center [324, 342] width 17 height 10
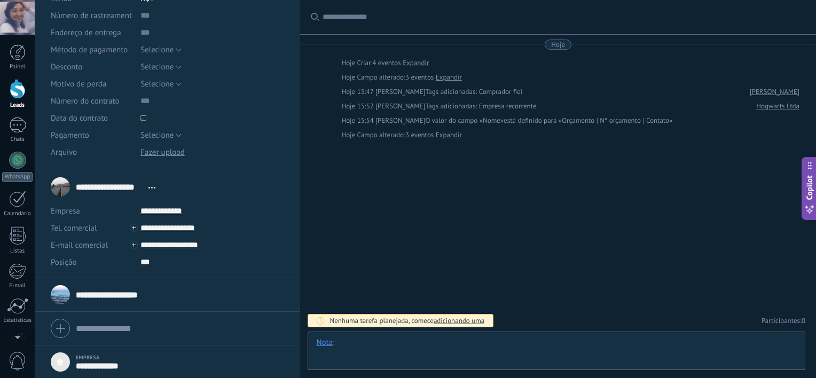
click at [327, 360] on div at bounding box center [556, 353] width 480 height 32
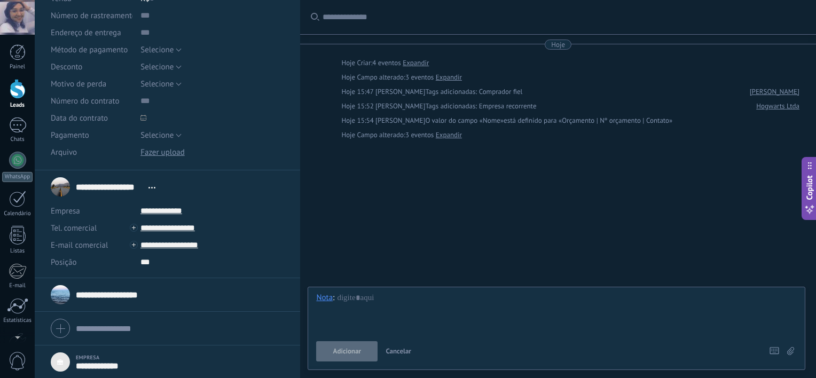
click at [389, 351] on span "Cancelar" at bounding box center [398, 350] width 26 height 9
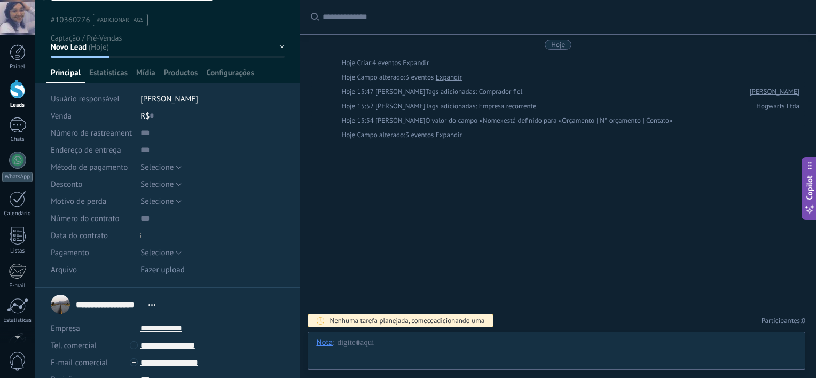
scroll to position [0, 0]
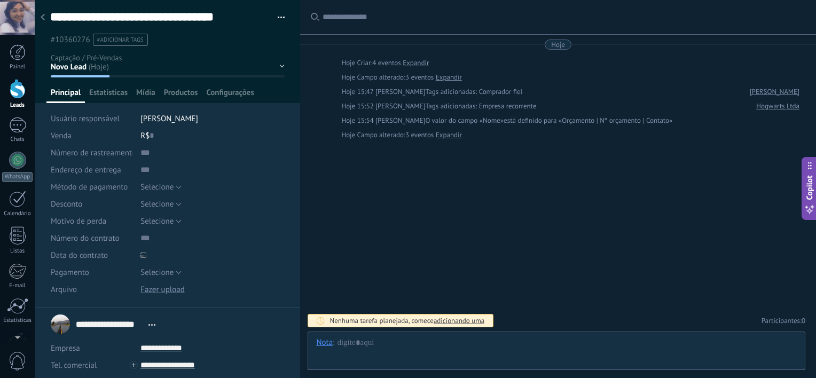
click at [112, 103] on div "**********" at bounding box center [168, 154] width 266 height 308
click at [116, 97] on span "Estatísticas" at bounding box center [108, 95] width 38 height 15
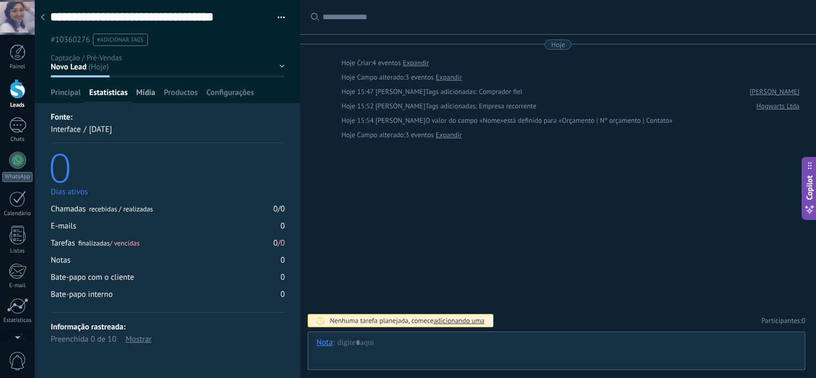
click at [147, 95] on span "Mídia" at bounding box center [145, 95] width 19 height 15
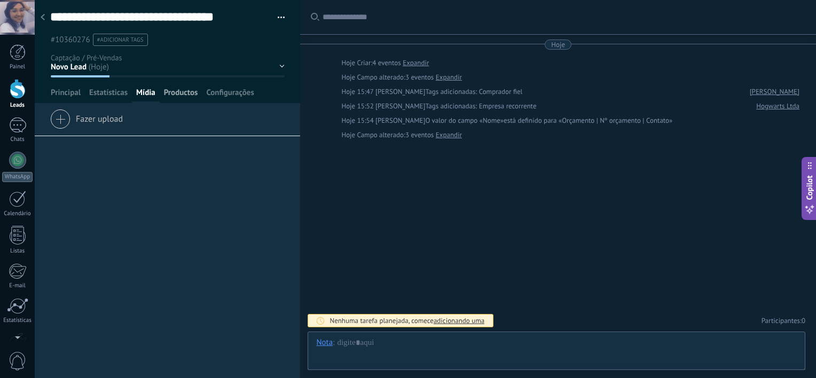
click at [182, 100] on span "Productos" at bounding box center [181, 95] width 34 height 15
click at [214, 100] on span "Configurações" at bounding box center [230, 95] width 48 height 15
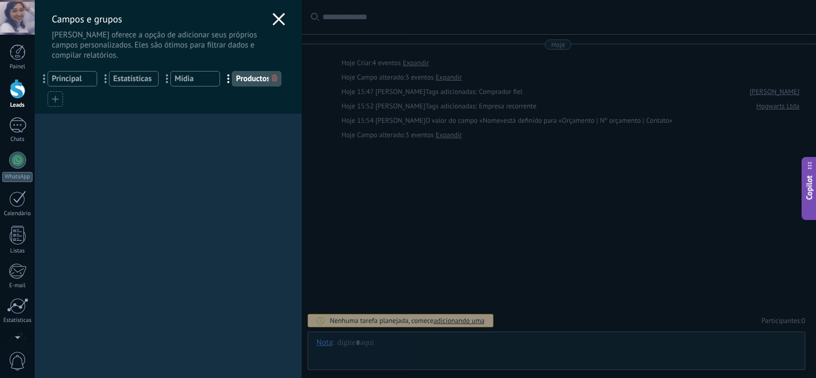
click at [273, 22] on use at bounding box center [278, 19] width 12 height 12
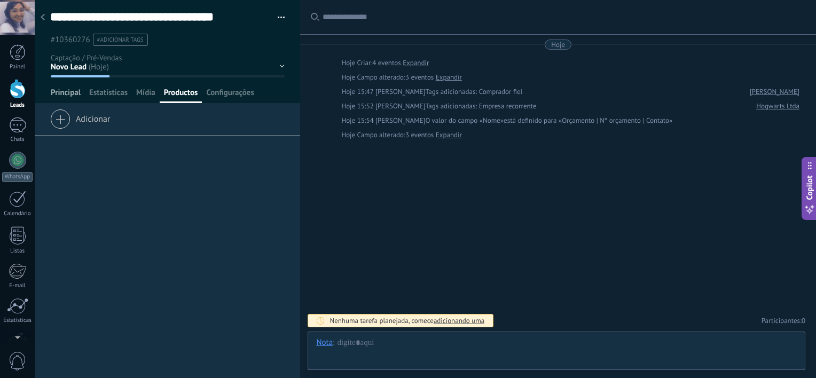
click at [66, 90] on span "Principal" at bounding box center [66, 95] width 30 height 15
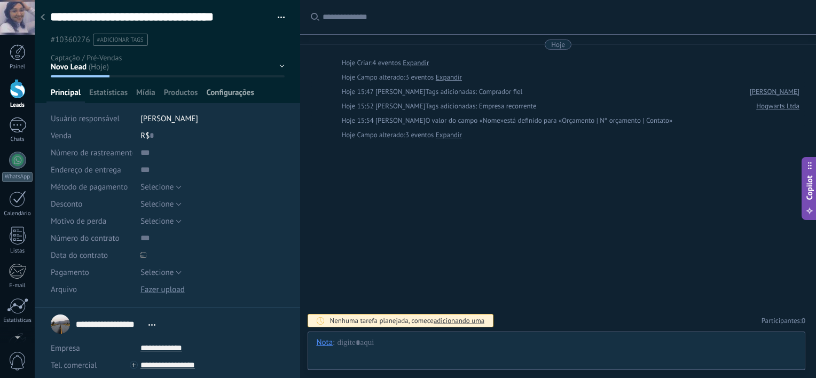
click at [230, 90] on span "Configurações" at bounding box center [230, 95] width 48 height 15
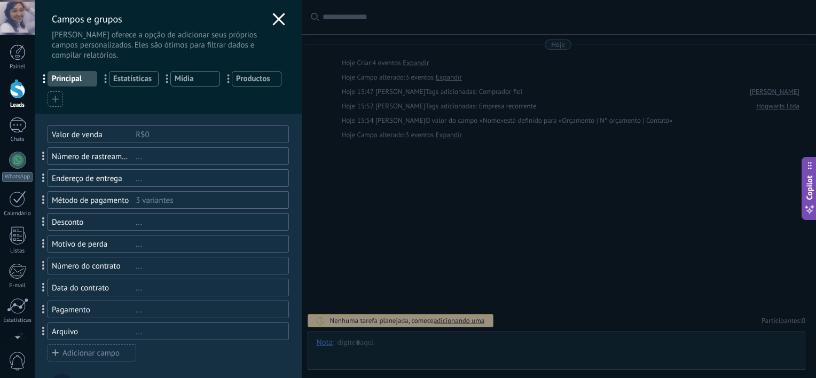
click at [70, 77] on span "Principal" at bounding box center [72, 79] width 41 height 10
click at [83, 129] on div "Valor de venda R$0" at bounding box center [168, 134] width 241 height 18
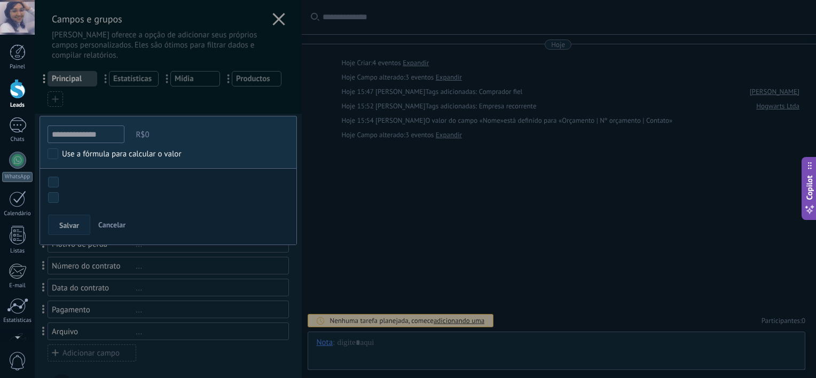
click at [83, 129] on input "**********" at bounding box center [86, 134] width 77 height 18
click at [119, 220] on span "Cancelar" at bounding box center [111, 225] width 27 height 10
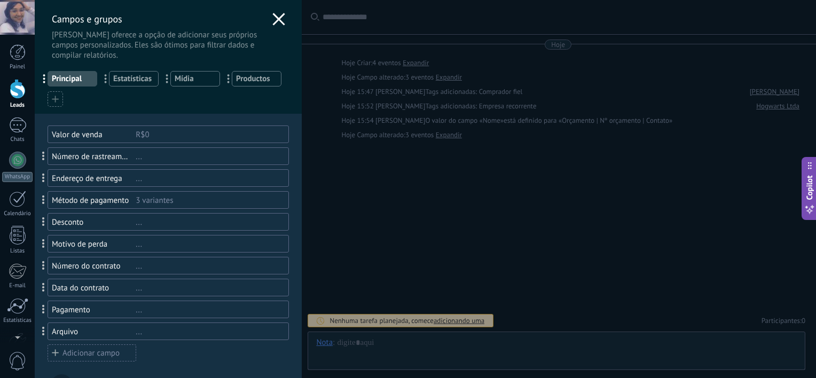
click at [41, 133] on div "Valor de venda R$0" at bounding box center [163, 134] width 252 height 18
click at [112, 137] on div "Valor de venda" at bounding box center [94, 135] width 84 height 10
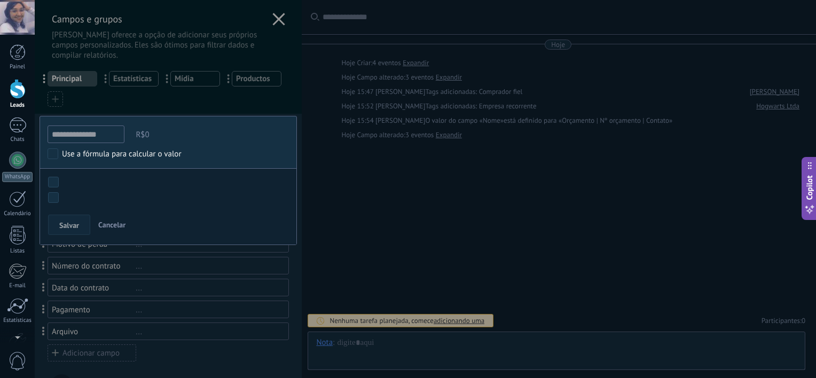
click at [124, 107] on div at bounding box center [168, 344] width 267 height 689
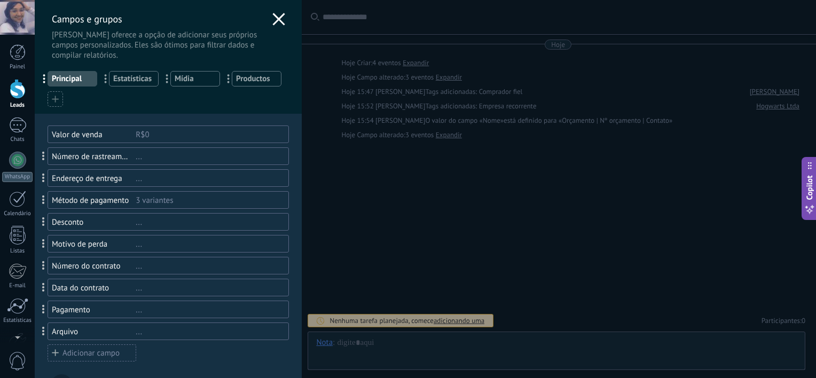
click at [94, 154] on div "Número de rastreamento" at bounding box center [94, 157] width 84 height 10
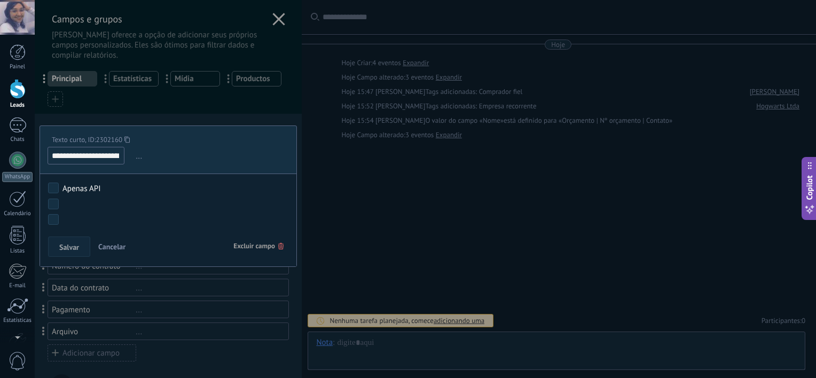
click at [99, 156] on input "**********" at bounding box center [86, 156] width 77 height 18
type input "**********"
click at [0, 0] on div "Nova consulta Qualificado Orçamento enviado Pedido realizado Pedido processado …" at bounding box center [0, 0] width 0 height 0
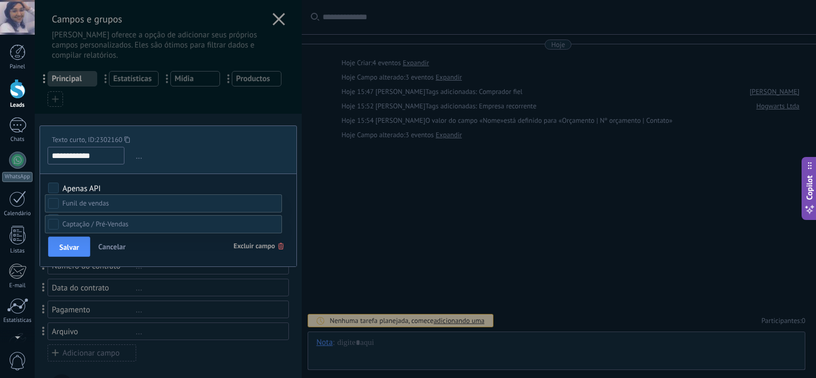
click at [120, 186] on div at bounding box center [425, 189] width 781 height 378
click at [51, 205] on body ".abecls-1,.abecls-2{fill-rule:evenodd}.abecls-2{fill:#fff} .abhcls-1{fill:none}…" at bounding box center [408, 189] width 816 height 378
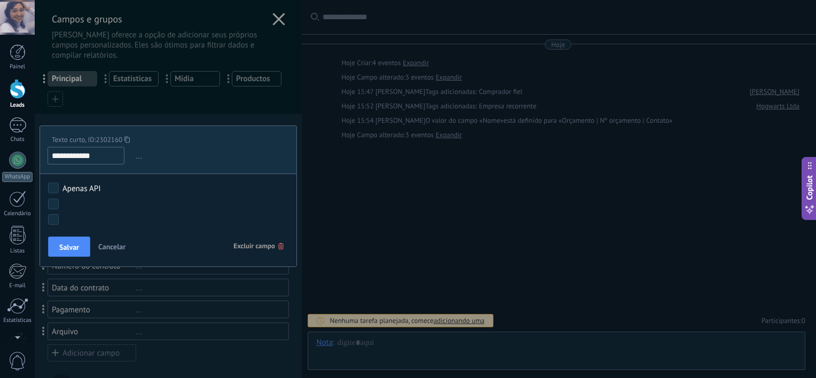
click at [51, 205] on body ".abecls-1,.abecls-2{fill-rule:evenodd}.abecls-2{fill:#fff} .abhcls-1{fill:none}…" at bounding box center [408, 189] width 816 height 378
click at [114, 241] on button "Cancelar" at bounding box center [112, 247] width 36 height 20
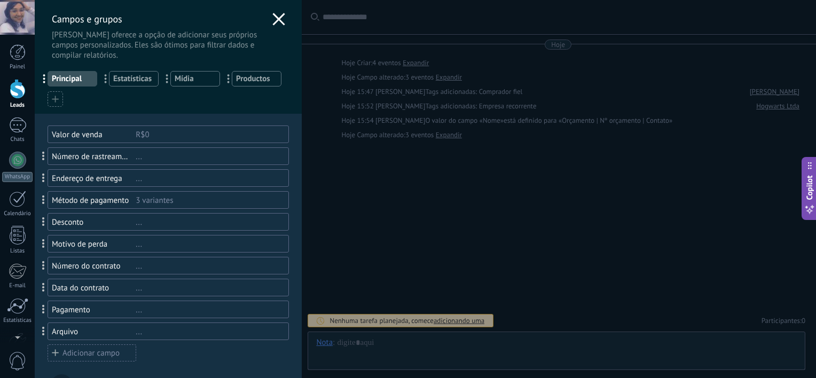
click at [42, 158] on span at bounding box center [43, 156] width 3 height 9
click at [62, 159] on div "Número de rastreamento" at bounding box center [94, 157] width 84 height 10
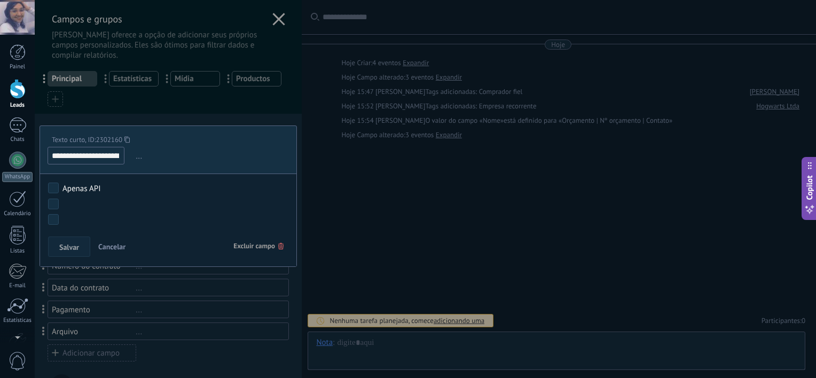
click at [249, 254] on span "Excluir campo" at bounding box center [258, 246] width 50 height 19
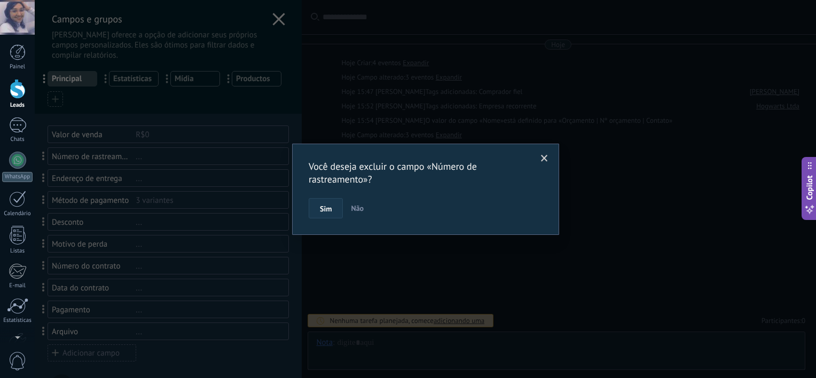
click at [320, 199] on button "Sim" at bounding box center [326, 208] width 34 height 20
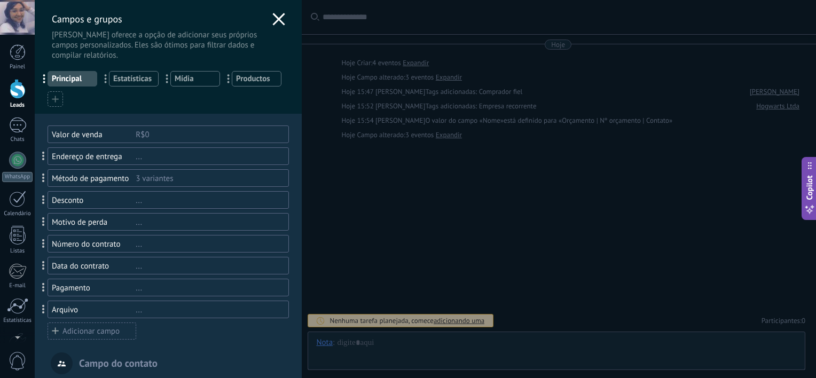
click at [226, 152] on div "..." at bounding box center [208, 157] width 144 height 10
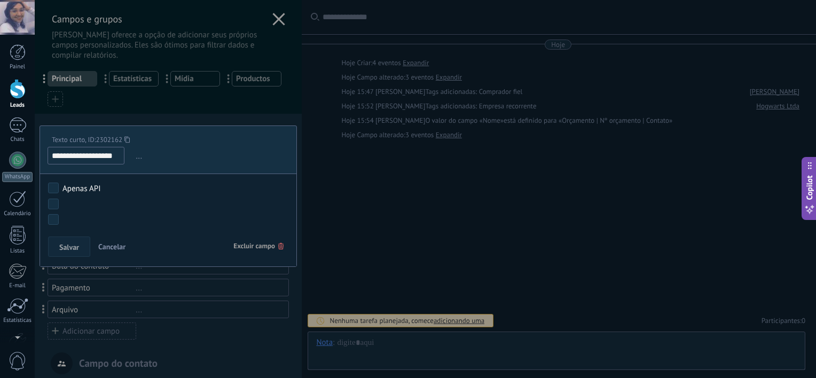
click at [248, 251] on span "Excluir campo" at bounding box center [258, 246] width 50 height 19
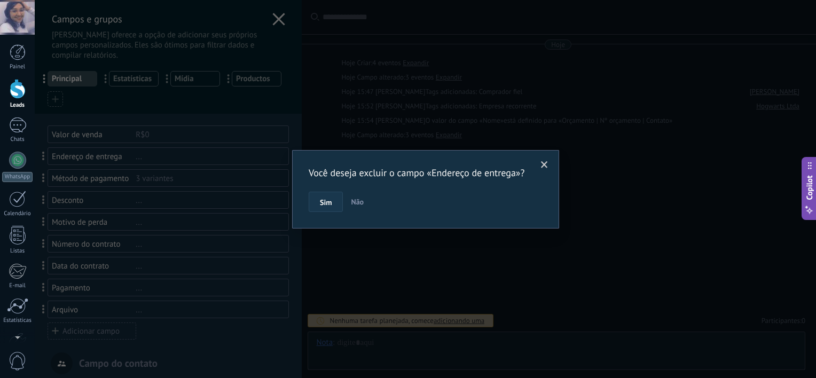
click at [310, 206] on button "Sim" at bounding box center [326, 202] width 34 height 20
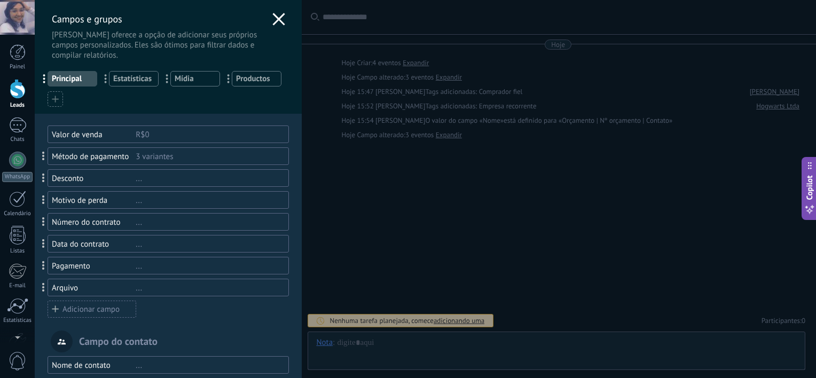
click at [223, 153] on div "3 variantes" at bounding box center [208, 157] width 144 height 10
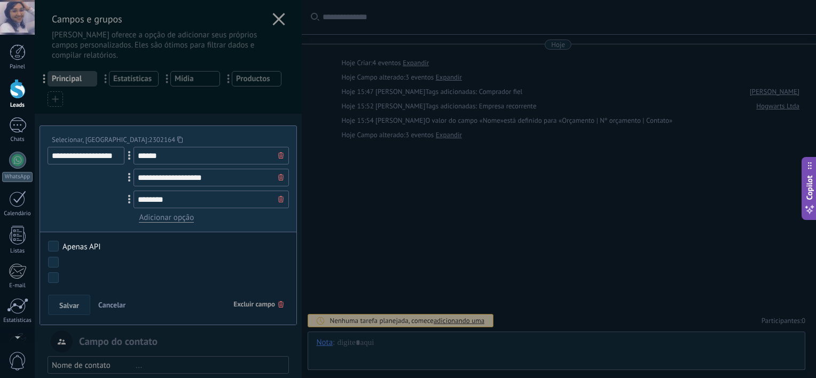
click at [260, 306] on span "Excluir campo" at bounding box center [258, 304] width 50 height 19
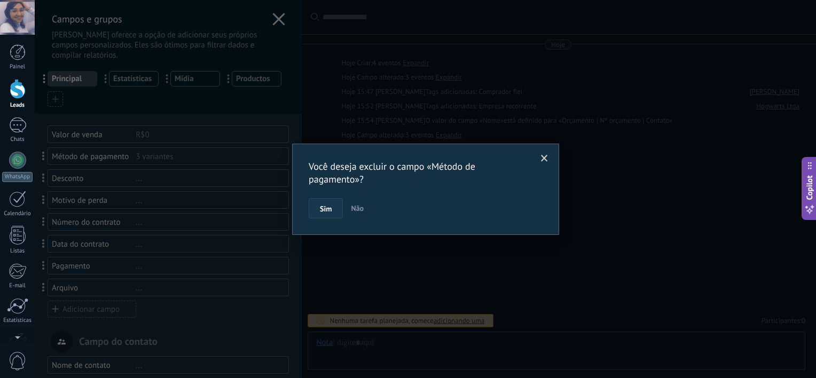
click at [313, 201] on button "Sim" at bounding box center [326, 208] width 34 height 20
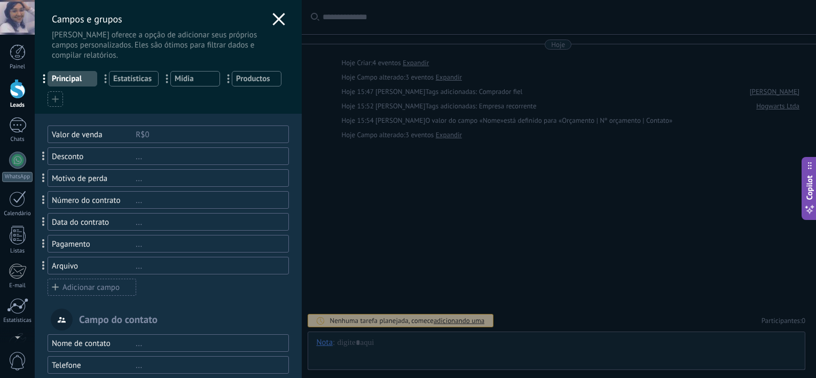
click at [237, 155] on div "..." at bounding box center [208, 157] width 144 height 10
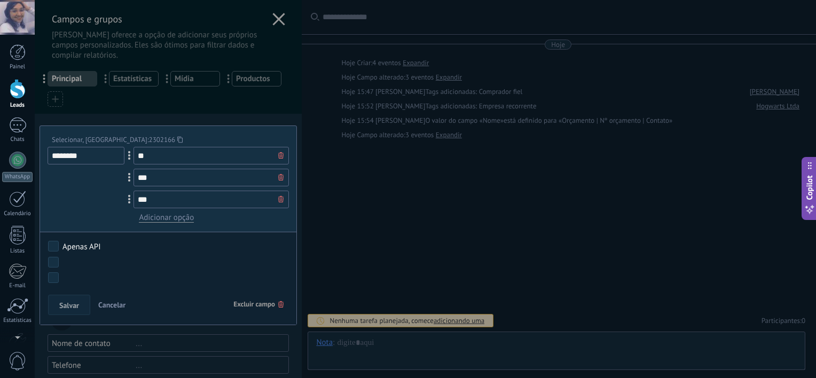
click at [256, 302] on span "Excluir campo" at bounding box center [258, 304] width 50 height 19
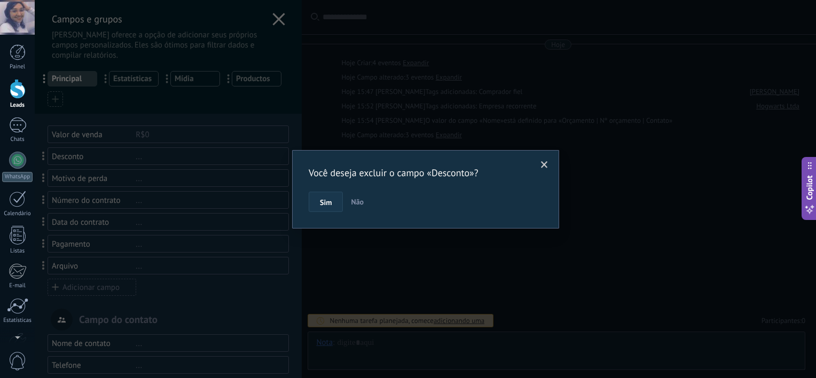
click at [325, 194] on button "Sim" at bounding box center [326, 202] width 34 height 20
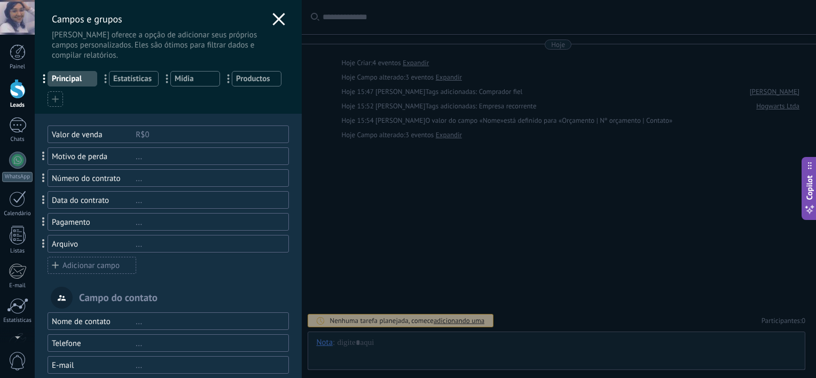
click at [245, 157] on div "..." at bounding box center [208, 157] width 144 height 10
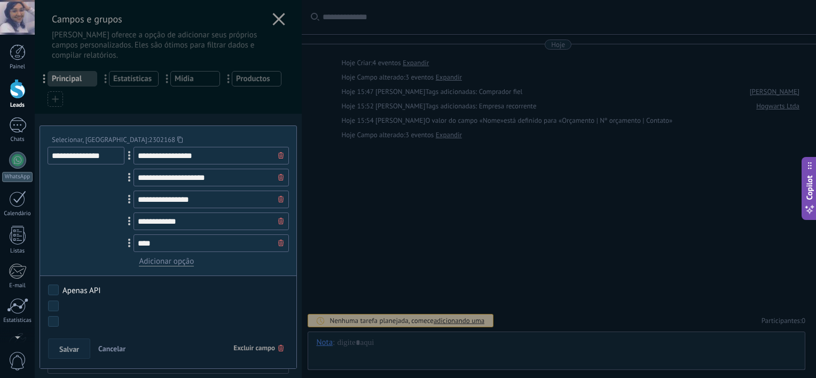
click at [258, 348] on span "Excluir campo" at bounding box center [258, 347] width 50 height 19
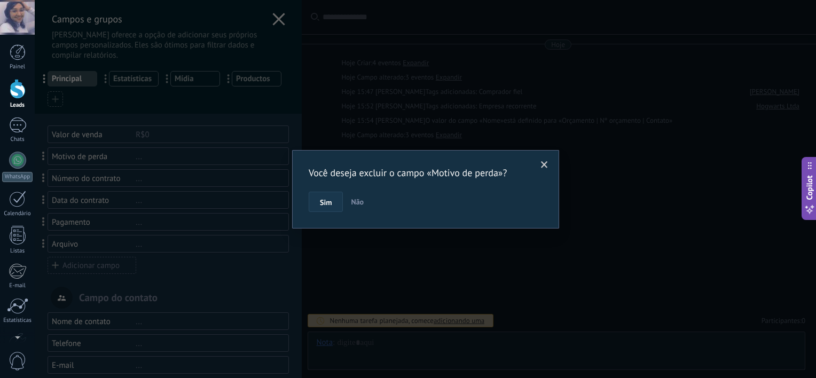
click at [322, 208] on button "Sim" at bounding box center [326, 202] width 34 height 20
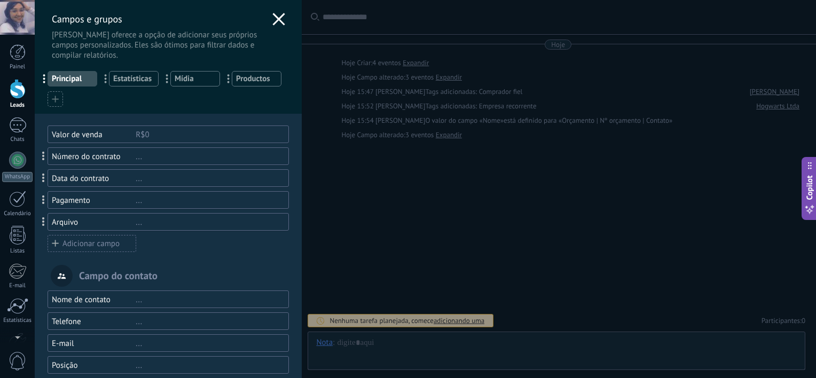
click at [241, 152] on div "..." at bounding box center [208, 157] width 144 height 10
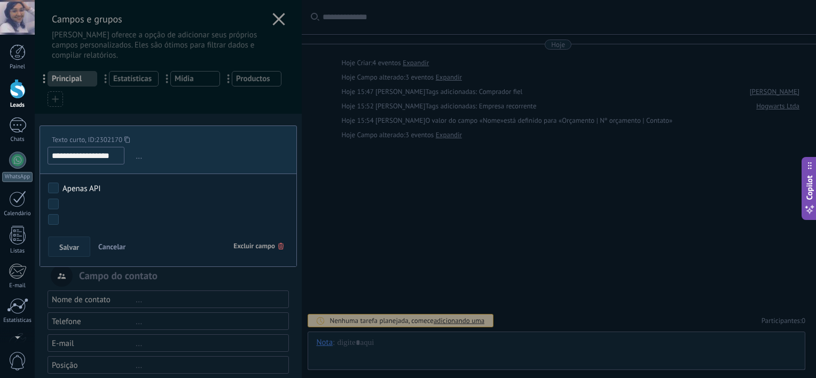
click at [243, 244] on span "Excluir campo" at bounding box center [258, 246] width 50 height 19
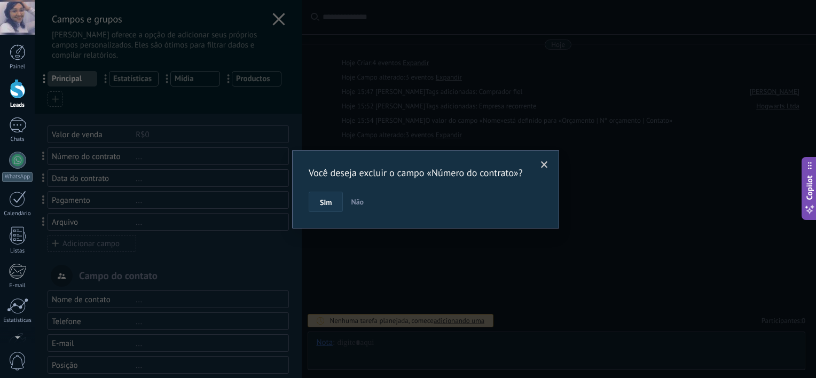
click at [337, 195] on button "Sim" at bounding box center [326, 202] width 34 height 20
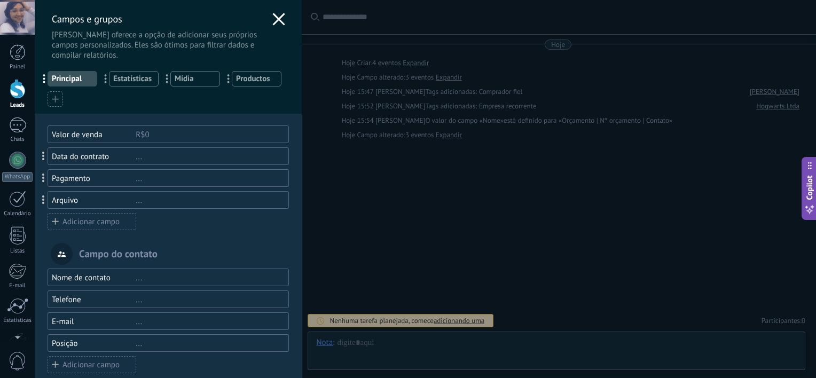
click at [228, 153] on div "..." at bounding box center [208, 157] width 144 height 10
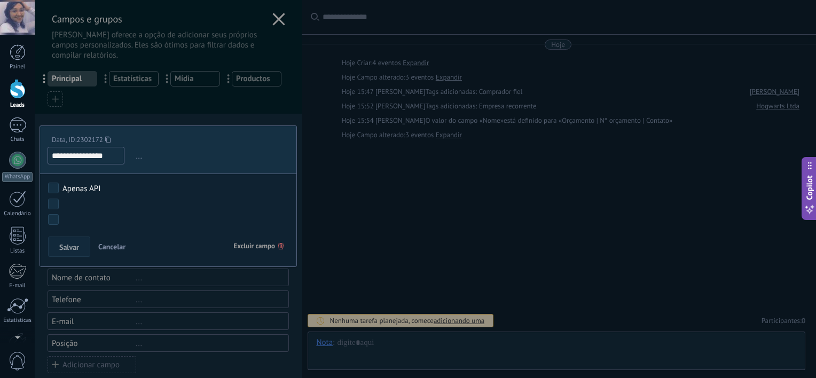
click at [241, 241] on span "Excluir campo" at bounding box center [258, 246] width 50 height 19
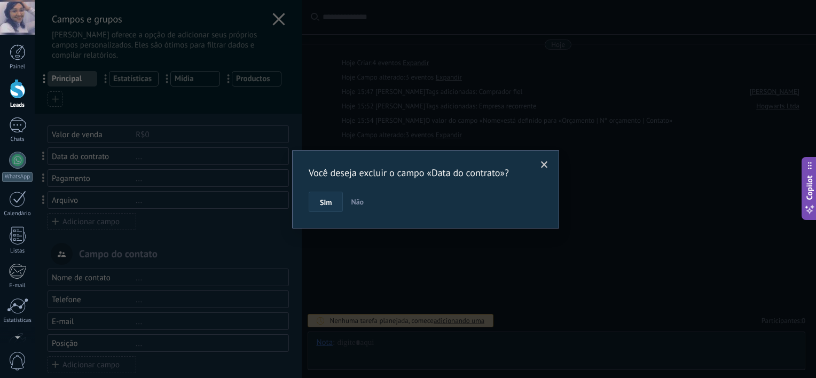
click at [315, 203] on button "Sim" at bounding box center [326, 202] width 34 height 20
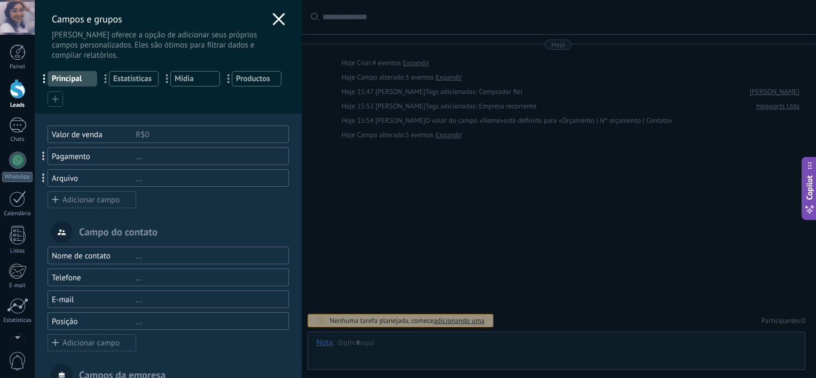
click at [232, 153] on div "..." at bounding box center [208, 157] width 144 height 10
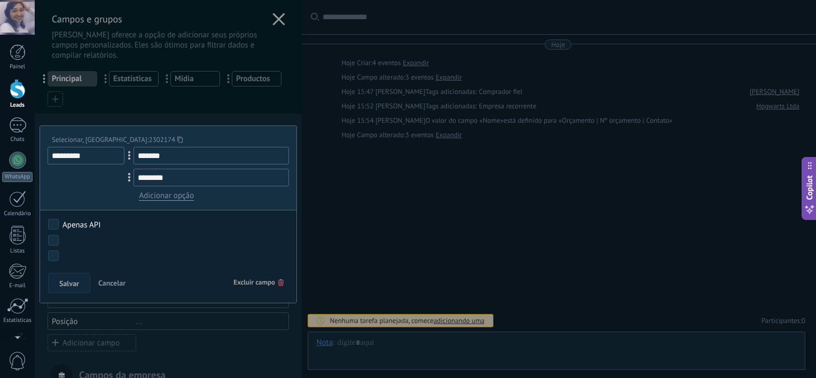
click at [241, 278] on span "Excluir campo" at bounding box center [258, 282] width 50 height 19
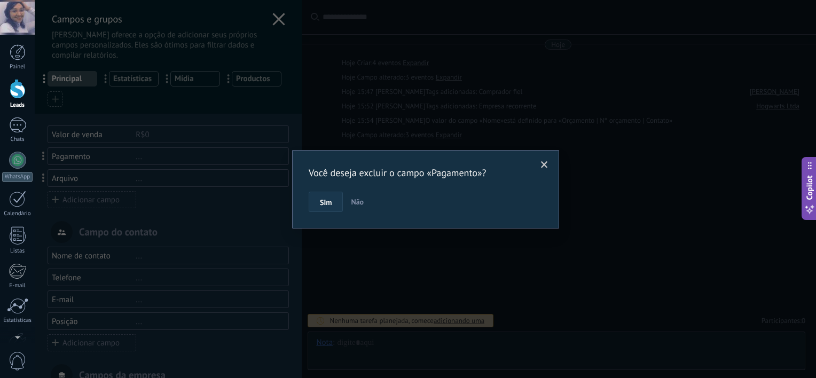
click at [320, 202] on span "Sim" at bounding box center [326, 202] width 12 height 7
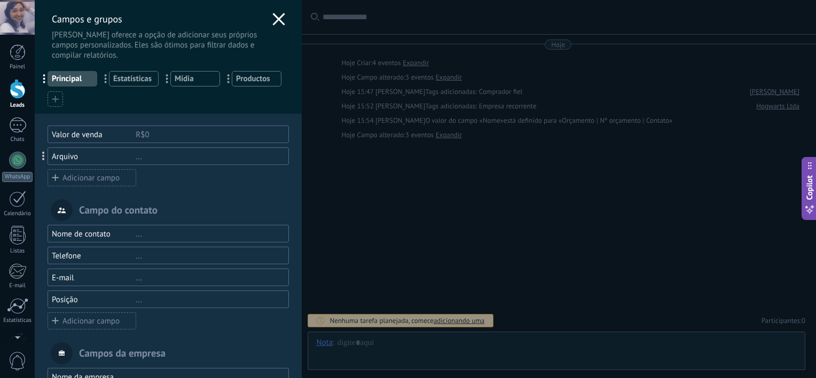
click at [236, 155] on div "..." at bounding box center [208, 157] width 144 height 10
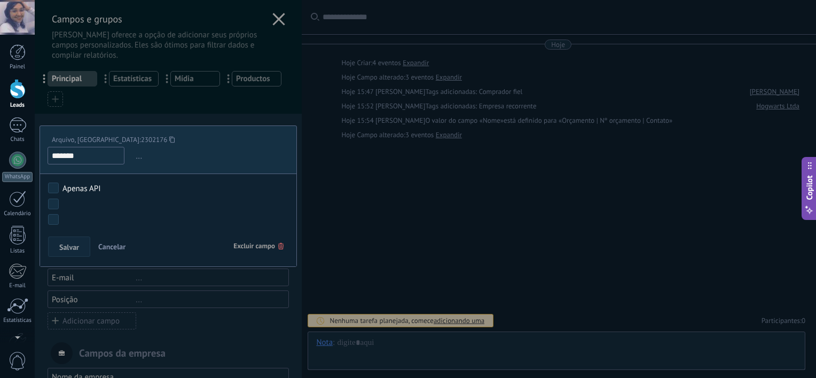
click at [254, 246] on span "Excluir campo" at bounding box center [258, 246] width 50 height 19
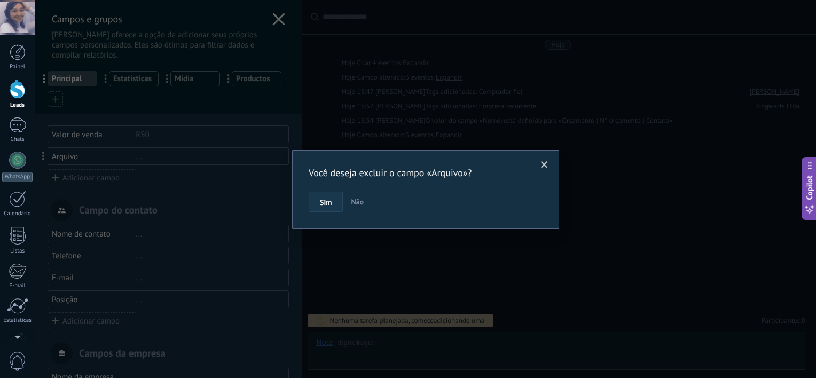
click at [323, 193] on button "Sim" at bounding box center [326, 202] width 34 height 20
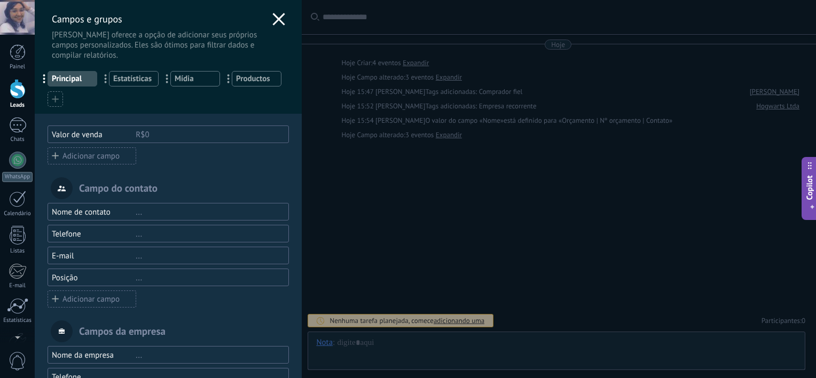
click at [98, 156] on div "Adicionar campo" at bounding box center [92, 155] width 89 height 17
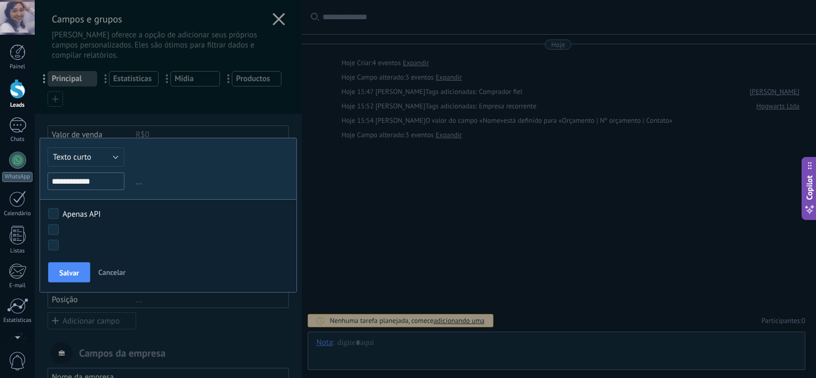
type input "**********"
click at [98, 156] on button "Texto curto" at bounding box center [86, 156] width 77 height 19
click at [180, 179] on span "..." at bounding box center [210, 182] width 155 height 18
click at [57, 228] on body ".abecls-1,.abecls-2{fill-rule:evenodd}.abecls-2{fill:#fff} .abhcls-1{fill:none}…" at bounding box center [408, 189] width 816 height 378
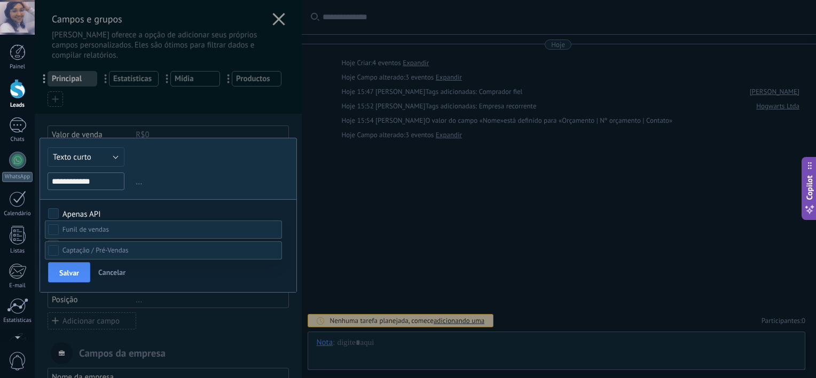
click at [53, 231] on body ".abecls-1,.abecls-2{fill-rule:evenodd}.abecls-2{fill:#fff} .abhcls-1{fill:none}…" at bounding box center [408, 189] width 816 height 378
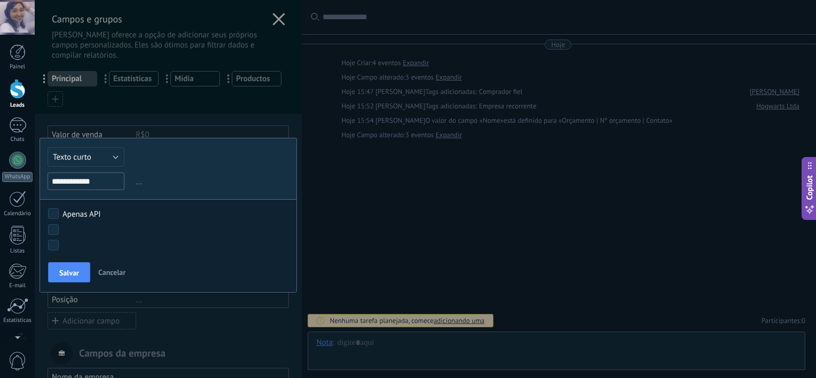
click at [53, 231] on body ".abecls-1,.abecls-2{fill-rule:evenodd}.abecls-2{fill:#fff} .abhcls-1{fill:none}…" at bounding box center [408, 189] width 816 height 378
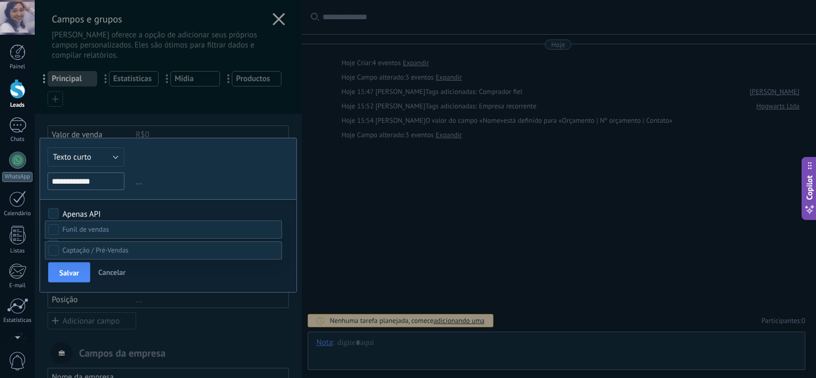
click at [49, 224] on body ".abecls-1,.abecls-2{fill-rule:evenodd}.abecls-2{fill:#fff} .abhcls-1{fill:none}…" at bounding box center [408, 189] width 816 height 378
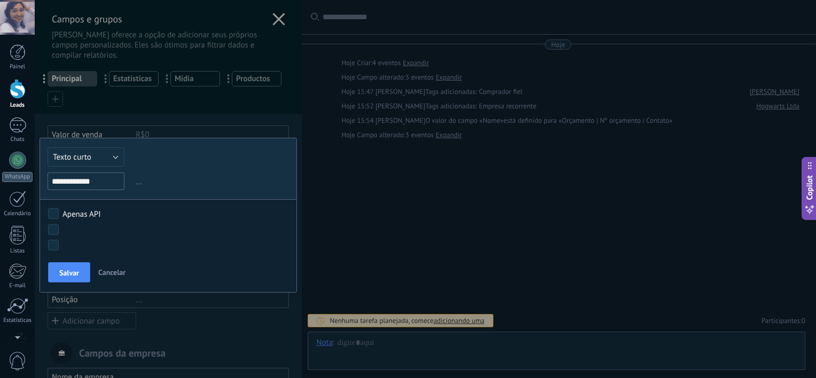
click at [49, 224] on body ".abecls-1,.abecls-2{fill-rule:evenodd}.abecls-2{fill:#fff} .abhcls-1{fill:none}…" at bounding box center [408, 189] width 816 height 378
click at [69, 263] on button "Salvar" at bounding box center [69, 272] width 42 height 20
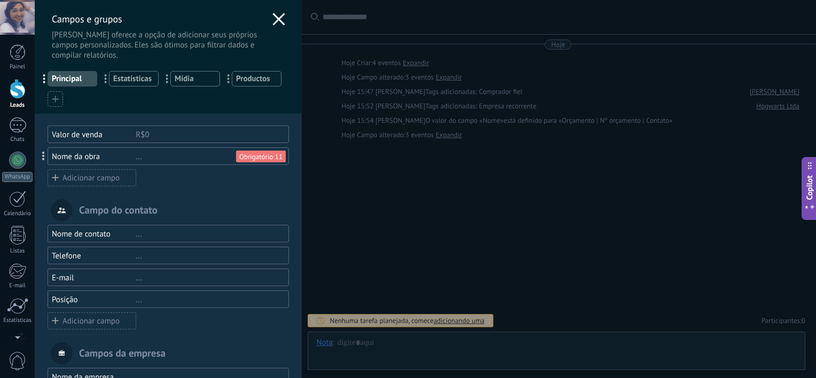
click at [66, 165] on div "Valor de venda R$0 Nome da obra ... Obrigatório 11 Adicionar campo" at bounding box center [168, 155] width 241 height 61
click at [70, 174] on div "Adicionar campo" at bounding box center [92, 177] width 89 height 17
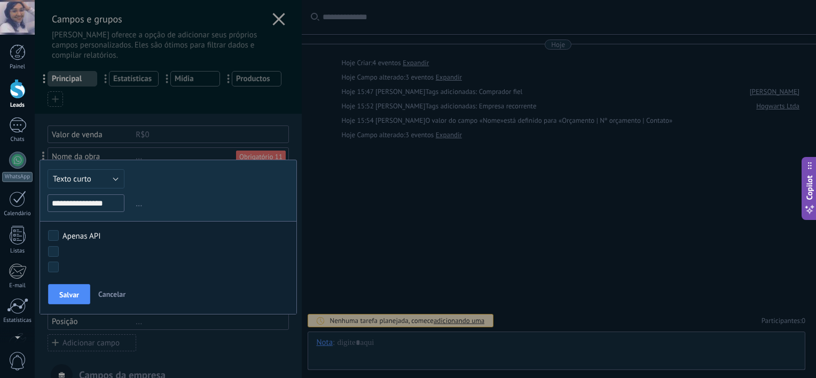
type input "**********"
click at [55, 250] on body ".abecls-1,.abecls-2{fill-rule:evenodd}.abecls-2{fill:#fff} .abhcls-1{fill:none}…" at bounding box center [408, 189] width 816 height 378
click at [79, 186] on button "Texto curto" at bounding box center [86, 178] width 77 height 19
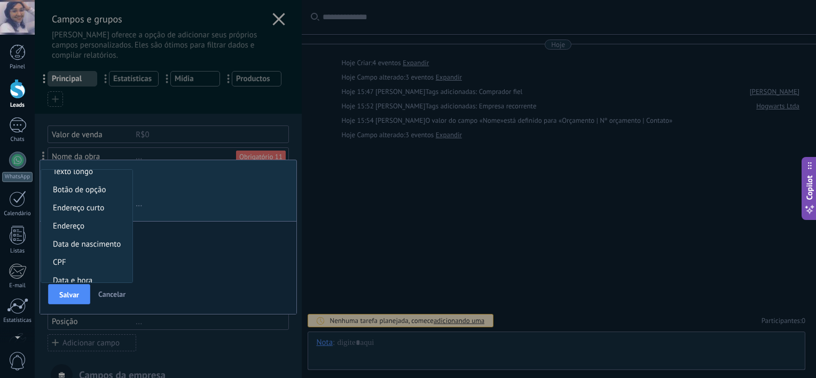
scroll to position [136, 0]
click at [71, 227] on span "Endereço" at bounding box center [85, 225] width 88 height 10
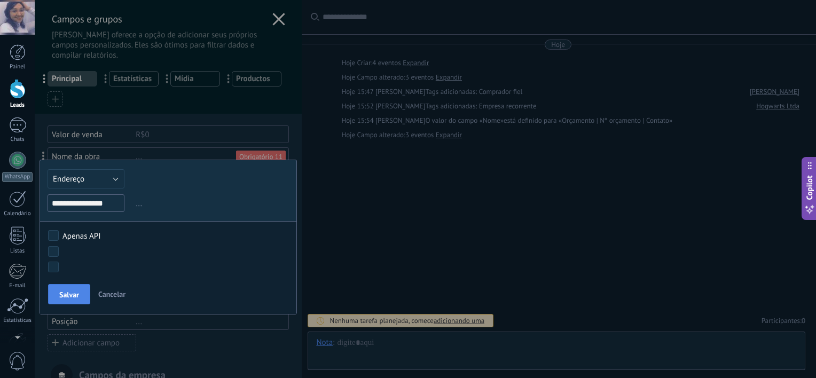
click at [74, 302] on button "Salvar" at bounding box center [69, 294] width 42 height 20
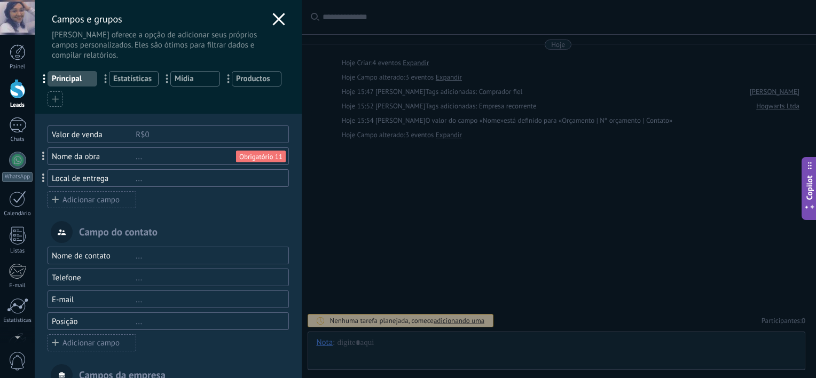
click at [68, 198] on div "Adicionar campo" at bounding box center [92, 199] width 89 height 17
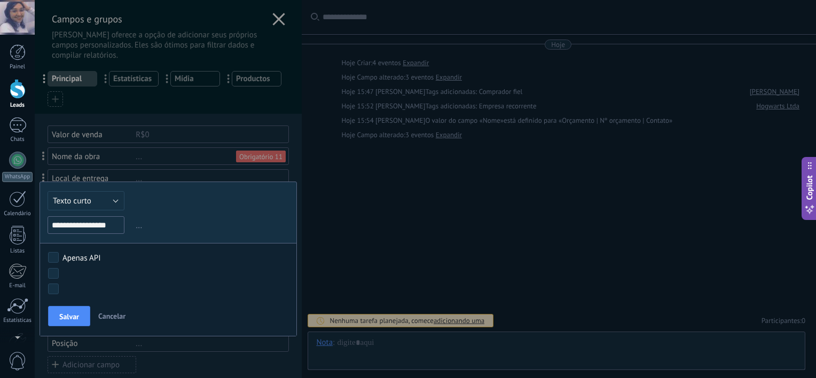
type input "**********"
click at [74, 196] on span "Texto curto" at bounding box center [72, 201] width 38 height 10
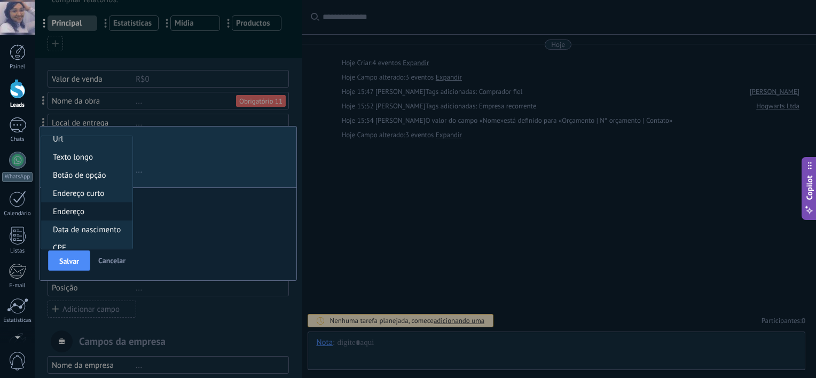
scroll to position [113, 0]
click at [88, 167] on li "Texto longo" at bounding box center [86, 159] width 91 height 18
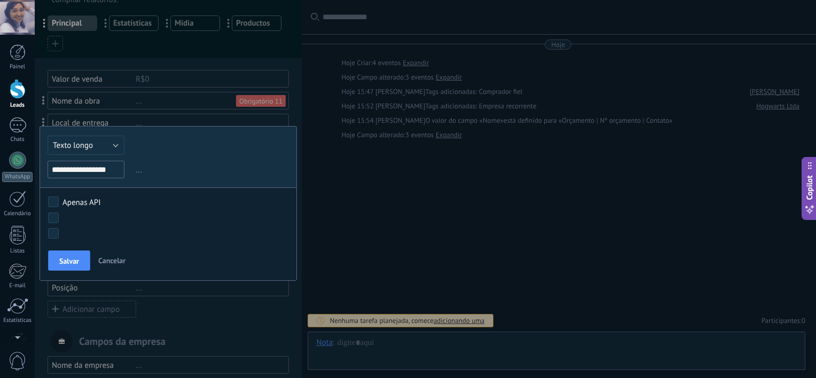
click at [55, 216] on body ".abecls-1,.abecls-2{fill-rule:evenodd}.abecls-2{fill:#fff} .abhcls-1{fill:none}…" at bounding box center [408, 189] width 816 height 378
click at [64, 264] on span "Salvar" at bounding box center [69, 260] width 20 height 7
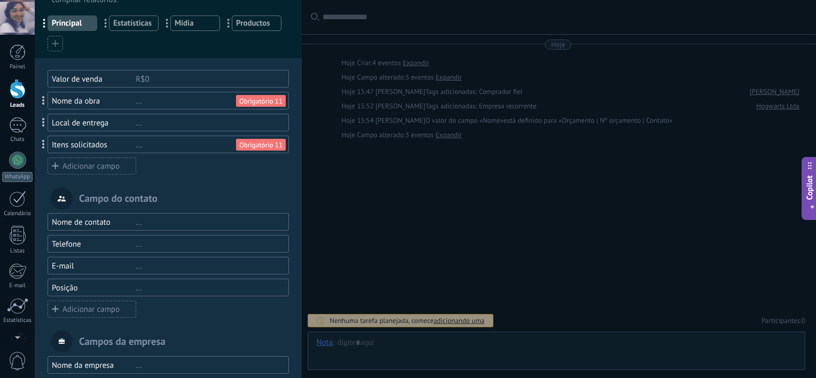
click at [55, 171] on icon at bounding box center [55, 165] width 7 height 13
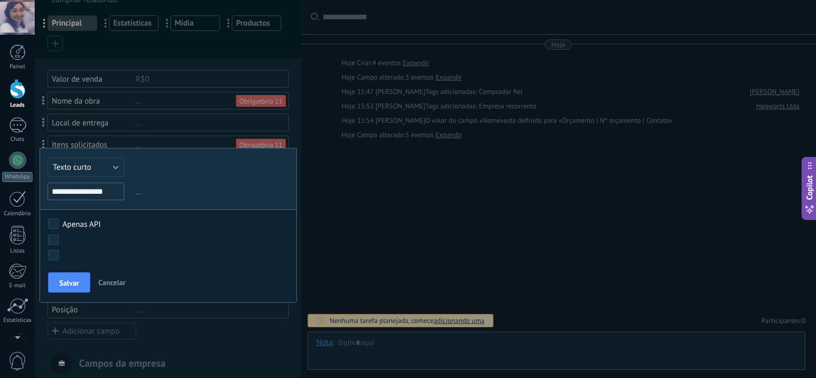
type input "**********"
click at [82, 173] on button "Texto curto" at bounding box center [86, 166] width 77 height 19
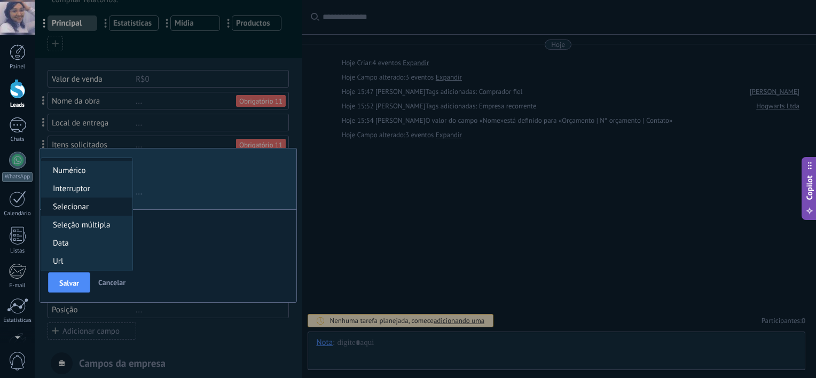
scroll to position [0, 0]
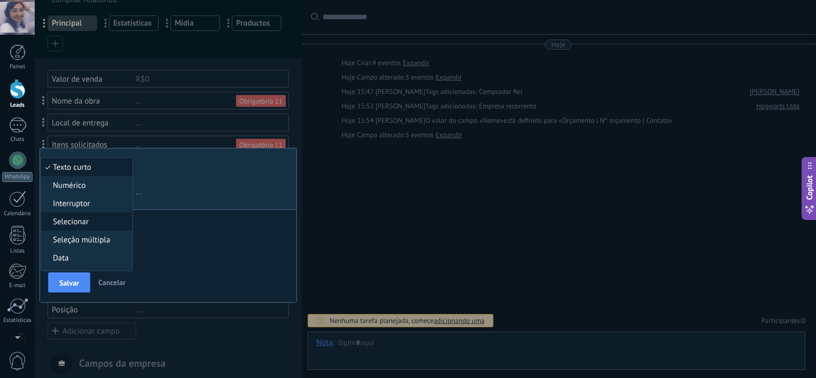
click at [86, 228] on li "Selecionar" at bounding box center [86, 221] width 91 height 18
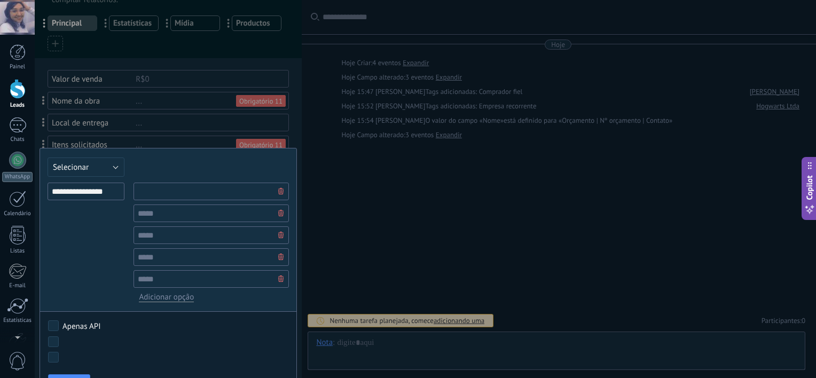
click at [155, 199] on input "text" at bounding box center [210, 192] width 155 height 18
type input "********"
type input "*******"
type input "*********"
type input "****"
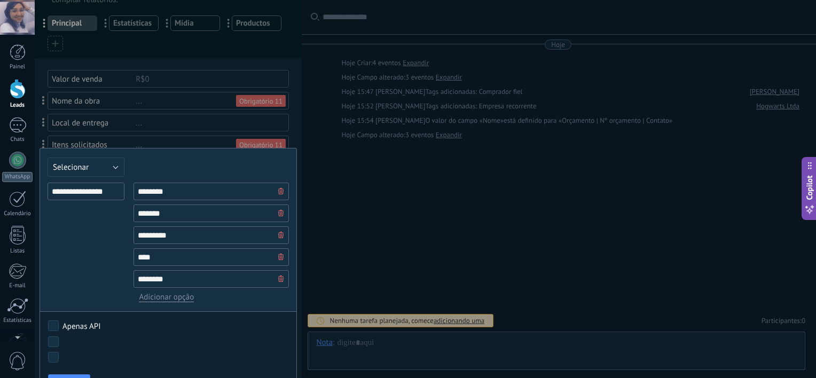
type input "********"
click at [0, 0] on div "Nova consulta Qualificado Orçamento enviado Pedido realizado Pedido processado …" at bounding box center [0, 0] width 0 height 0
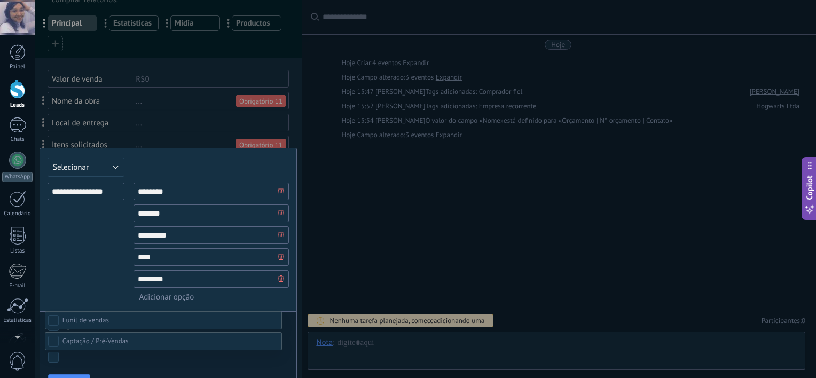
scroll to position [87, 0]
click at [79, 239] on div at bounding box center [425, 168] width 781 height 378
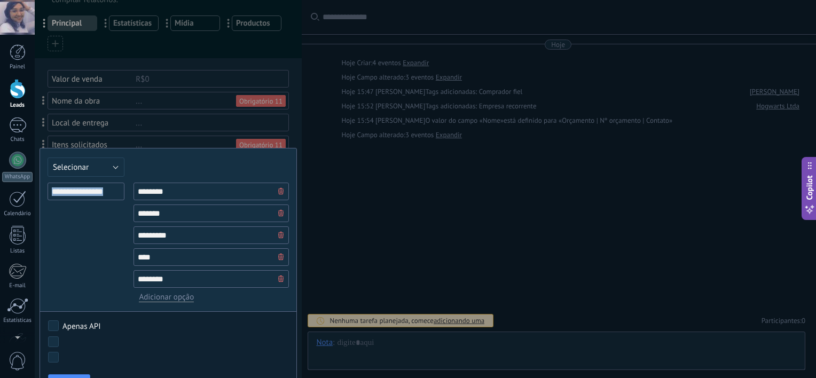
click at [79, 239] on div "**********" at bounding box center [86, 243] width 77 height 120
click at [52, 338] on body ".abecls-1,.abecls-2{fill-rule:evenodd}.abecls-2{fill:#fff} .abhcls-1{fill:none}…" at bounding box center [408, 189] width 816 height 378
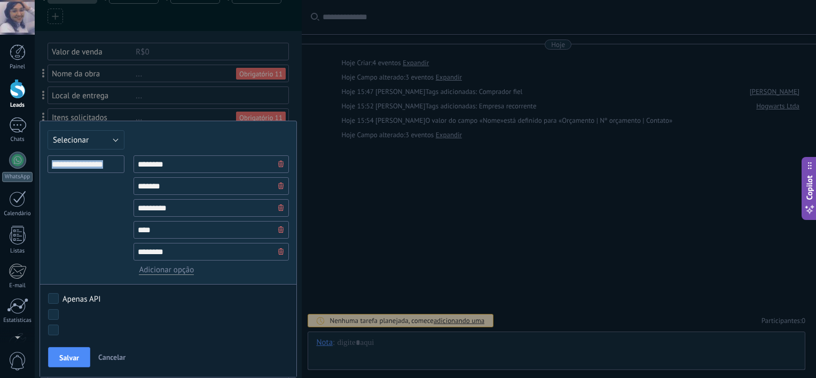
scroll to position [90, 0]
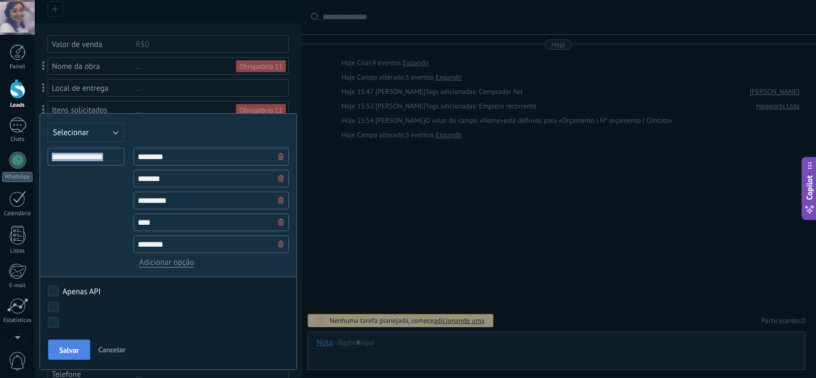
click at [56, 344] on button "Salvar" at bounding box center [69, 350] width 42 height 20
